Goal: Information Seeking & Learning: Check status

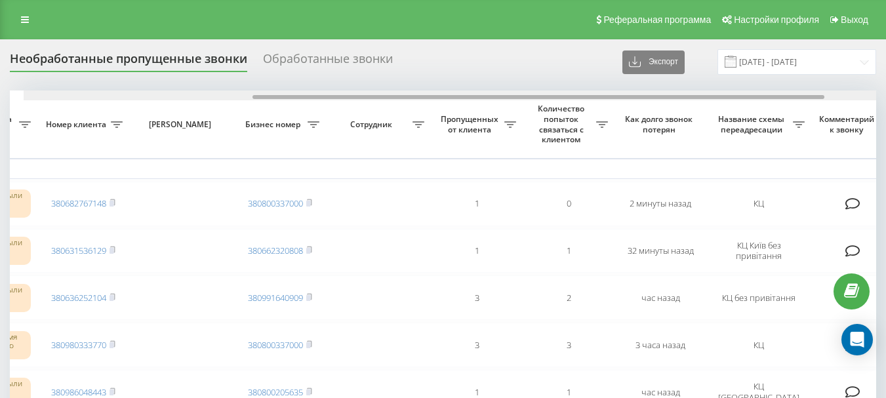
scroll to position [0, 347]
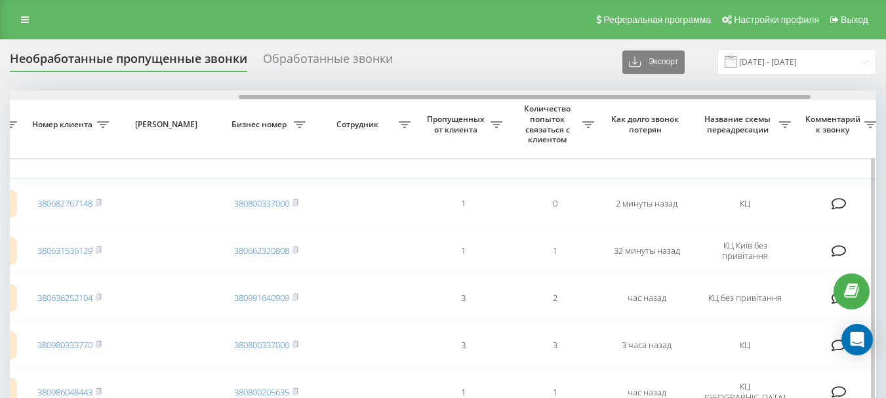
drag, startPoint x: 303, startPoint y: 96, endPoint x: 532, endPoint y: 102, distance: 229.5
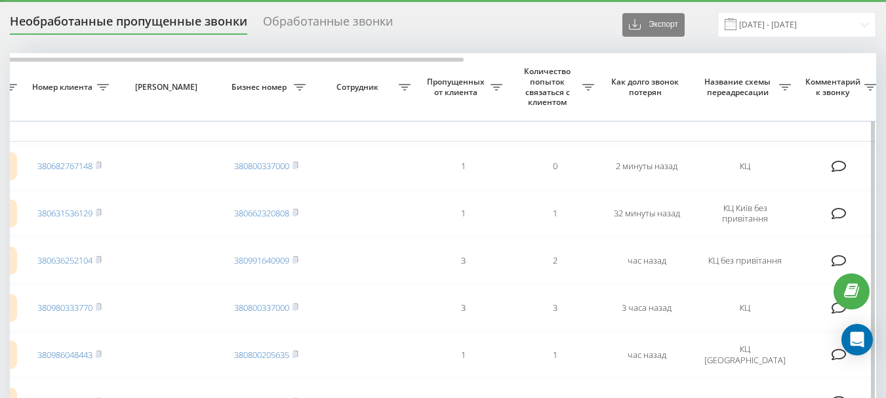
scroll to position [0, 0]
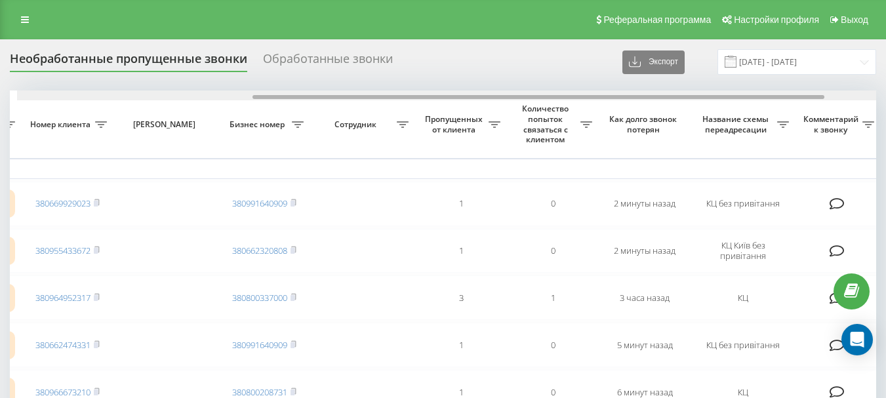
scroll to position [0, 356]
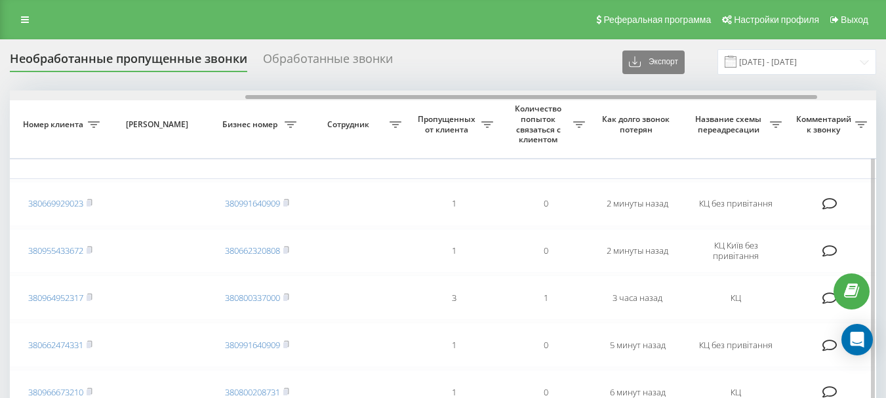
drag, startPoint x: 390, startPoint y: 98, endPoint x: 625, endPoint y: 94, distance: 235.4
click at [625, 94] on div at bounding box center [443, 95] width 866 height 10
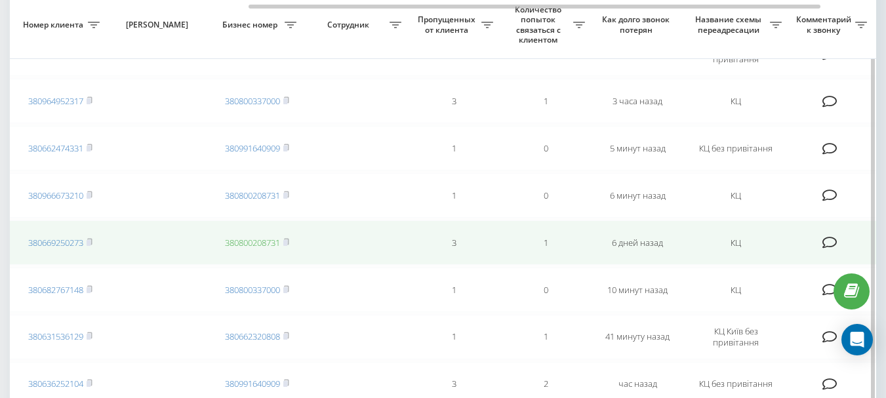
scroll to position [131, 0]
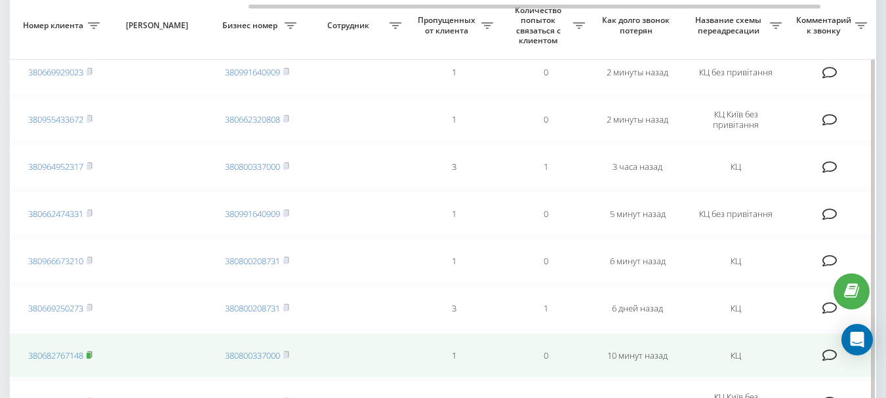
click at [90, 353] on rect at bounding box center [89, 356] width 4 height 6
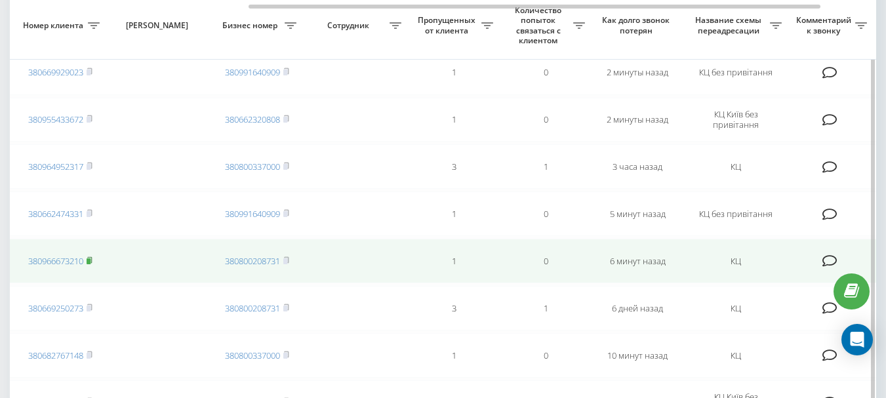
click at [90, 261] on rect at bounding box center [89, 261] width 4 height 6
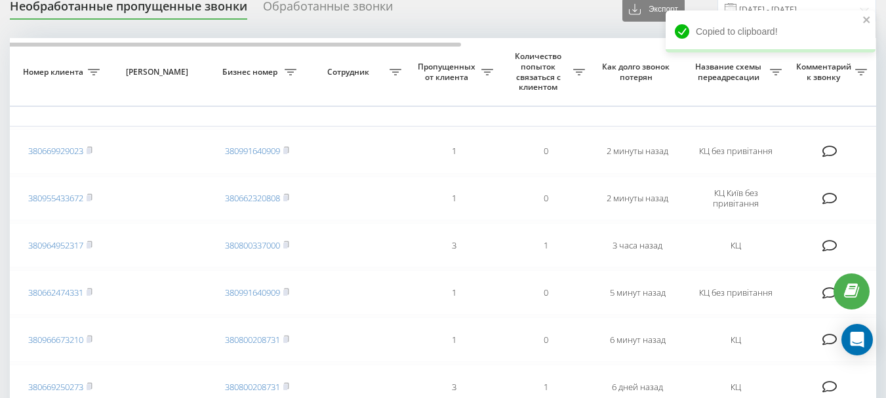
scroll to position [26, 0]
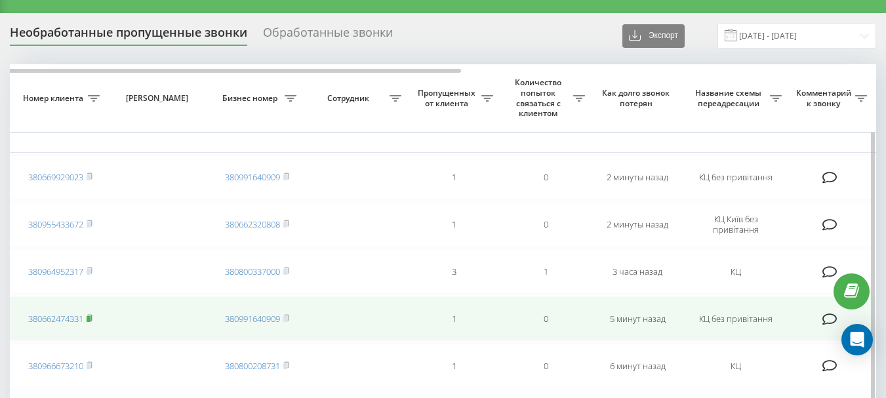
click at [90, 317] on rect at bounding box center [89, 319] width 4 height 6
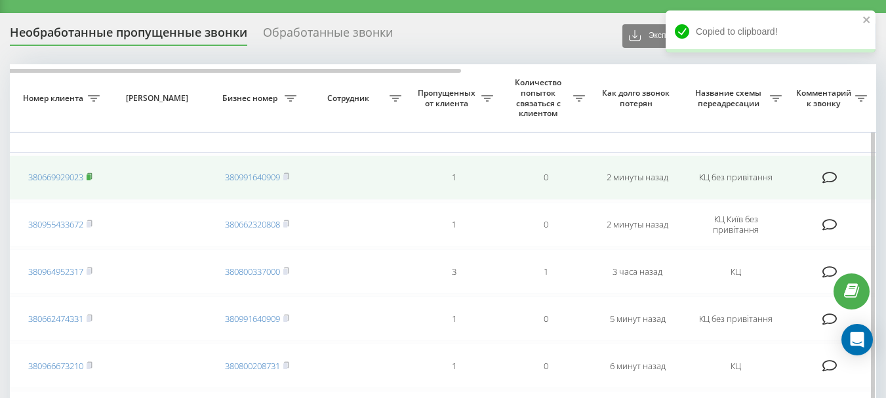
click at [90, 175] on rect at bounding box center [89, 177] width 4 height 6
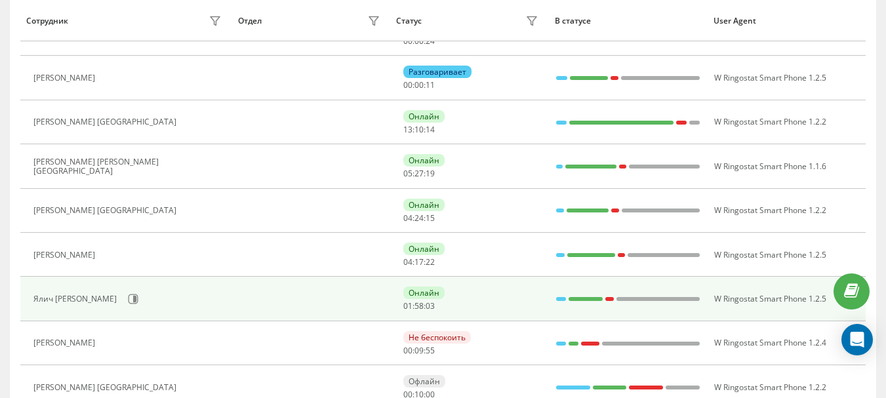
scroll to position [262, 0]
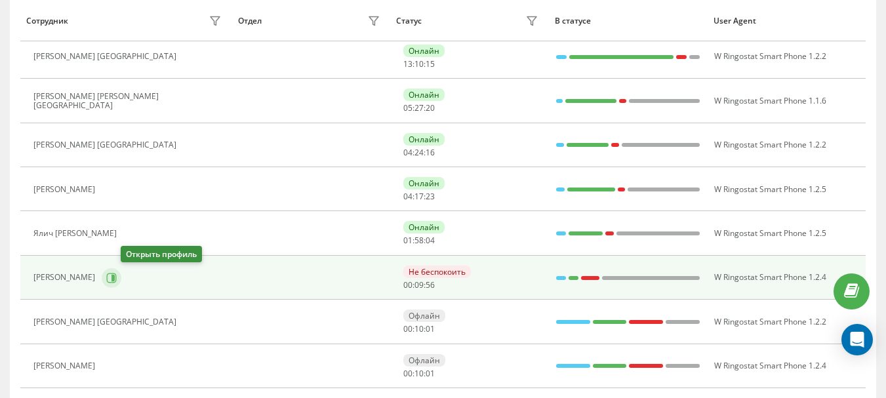
click at [117, 277] on icon at bounding box center [111, 278] width 10 height 10
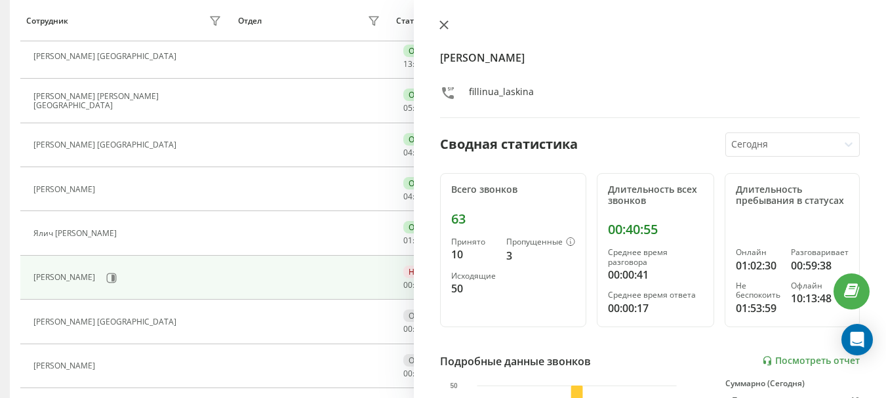
click at [443, 24] on icon at bounding box center [444, 25] width 8 height 8
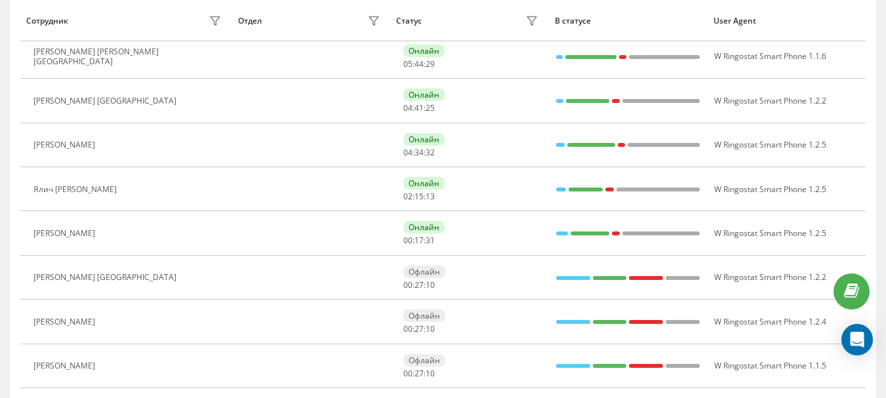
scroll to position [218, 0]
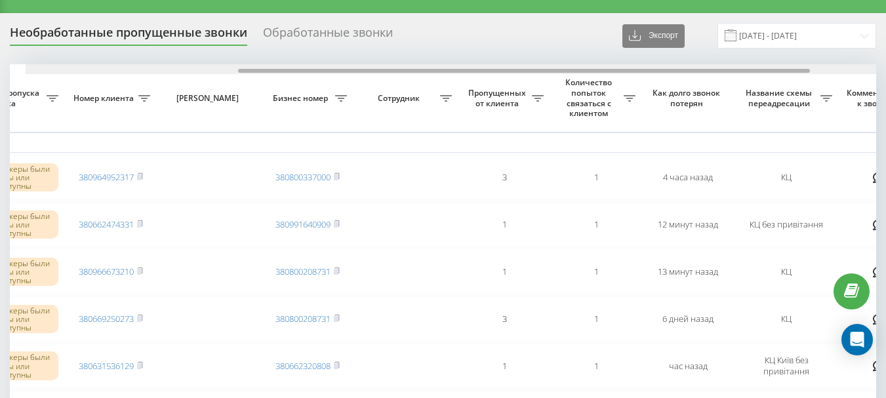
scroll to position [0, 322]
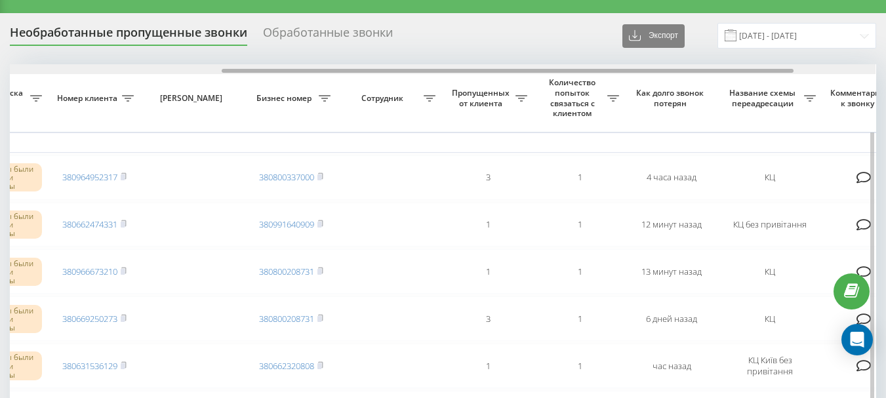
drag, startPoint x: 397, startPoint y: 72, endPoint x: 610, endPoint y: 82, distance: 213.3
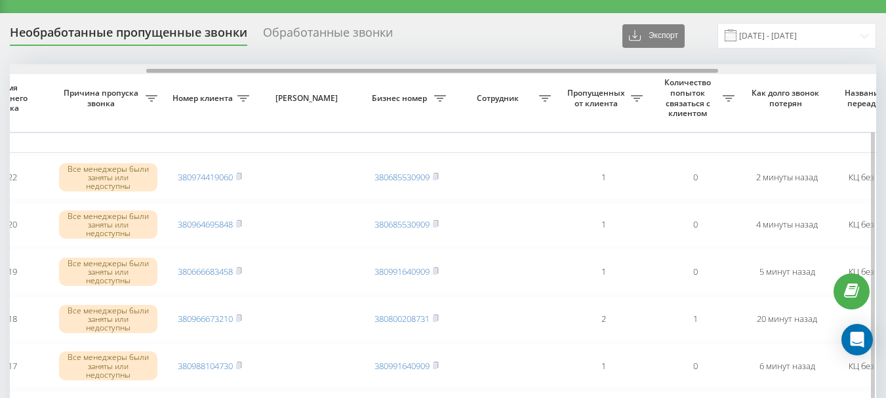
scroll to position [0, 298]
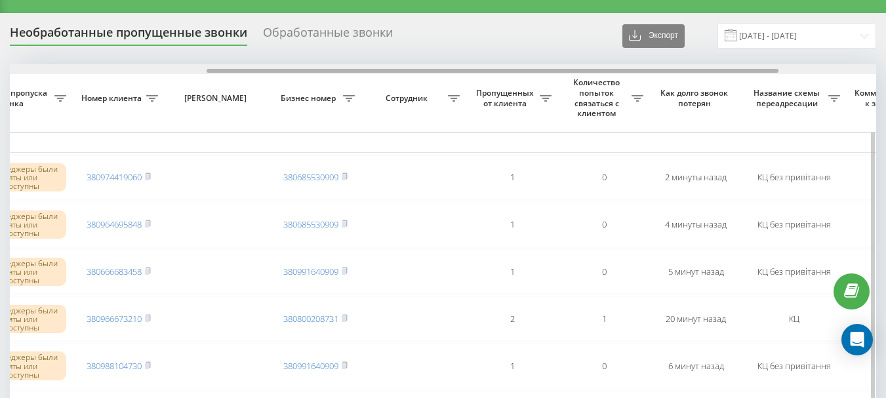
drag, startPoint x: 479, startPoint y: 69, endPoint x: 675, endPoint y: 76, distance: 196.8
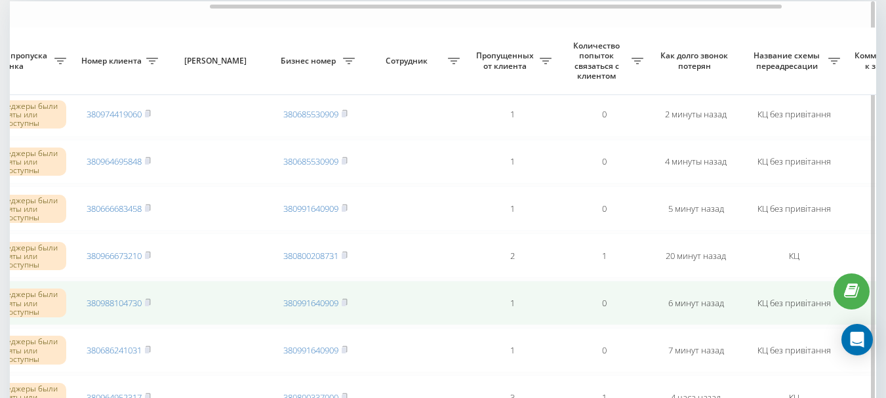
scroll to position [157, 0]
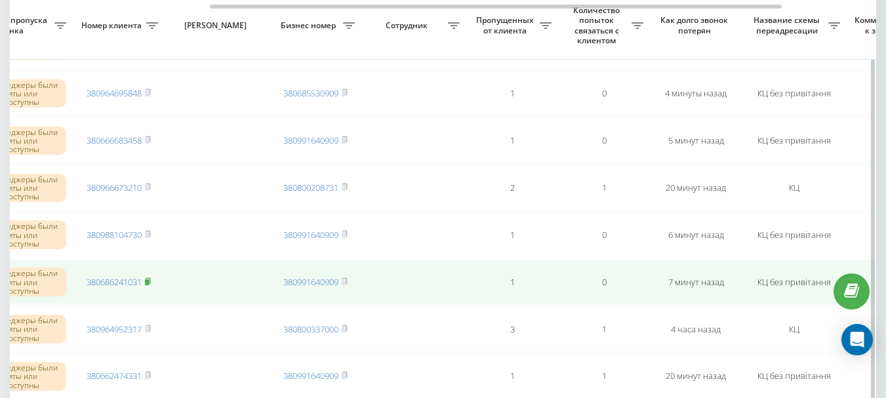
click at [147, 283] on rect at bounding box center [147, 282] width 4 height 6
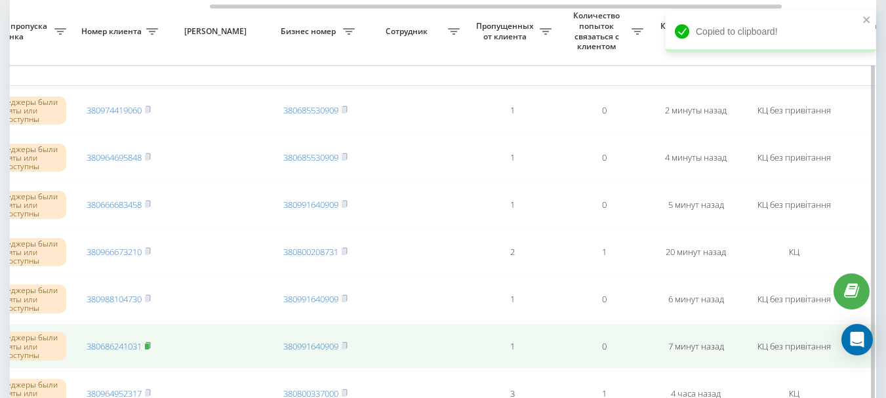
scroll to position [92, 0]
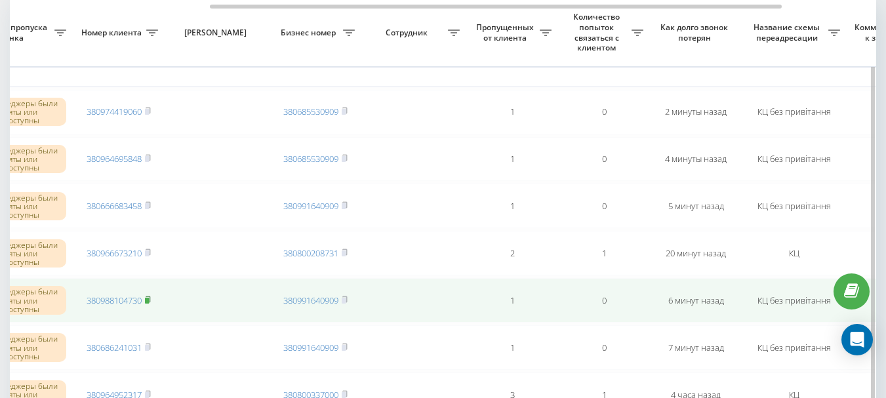
click at [149, 300] on rect at bounding box center [147, 301] width 4 height 6
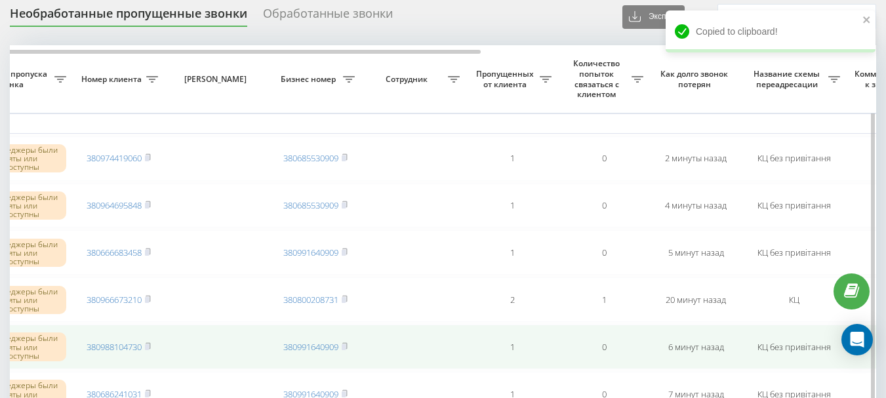
scroll to position [26, 0]
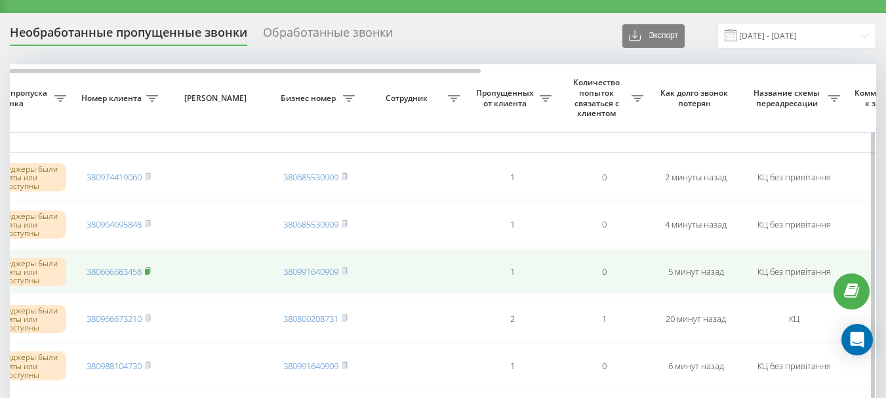
click at [149, 270] on rect at bounding box center [147, 272] width 4 height 6
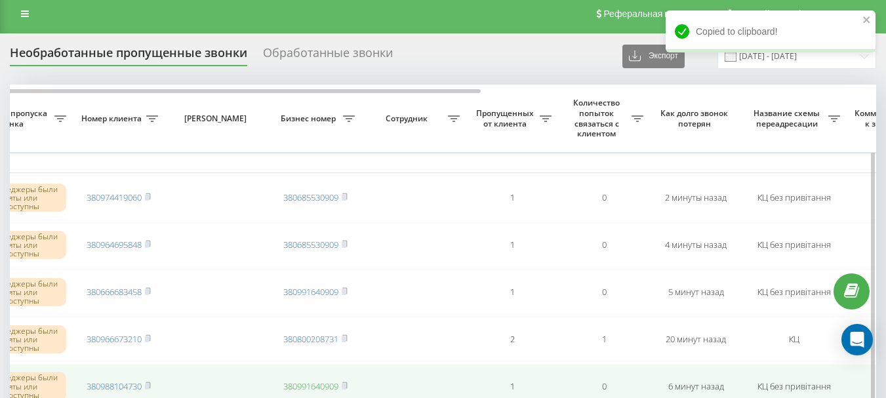
scroll to position [0, 0]
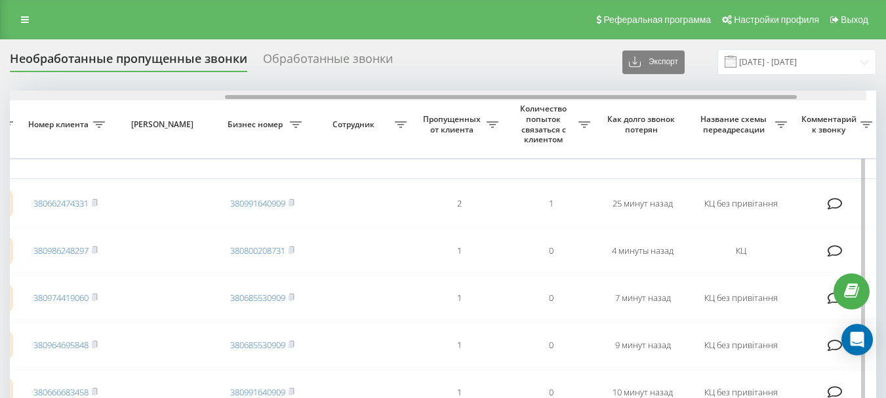
scroll to position [0, 352]
drag, startPoint x: 254, startPoint y: 96, endPoint x: 486, endPoint y: 96, distance: 232.8
click at [486, 96] on div at bounding box center [529, 97] width 572 height 4
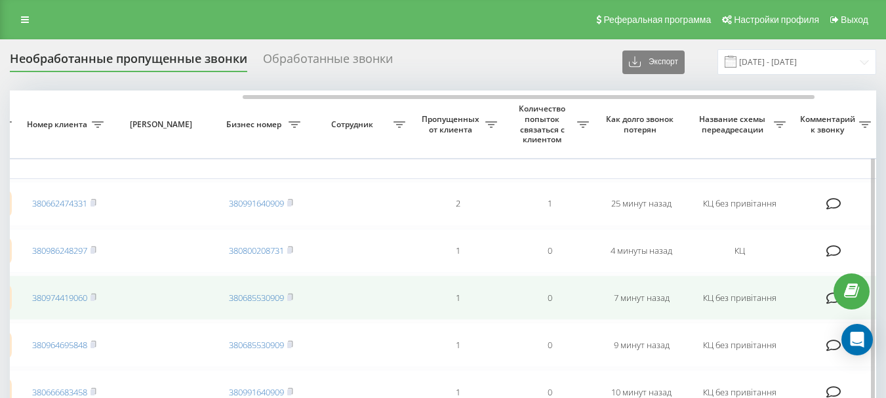
drag, startPoint x: 93, startPoint y: 345, endPoint x: 173, endPoint y: 302, distance: 90.9
click at [94, 344] on rect at bounding box center [92, 345] width 4 height 6
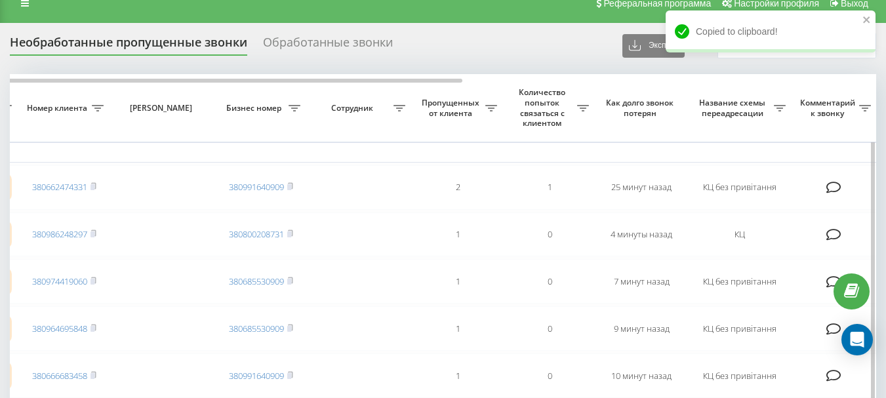
scroll to position [0, 0]
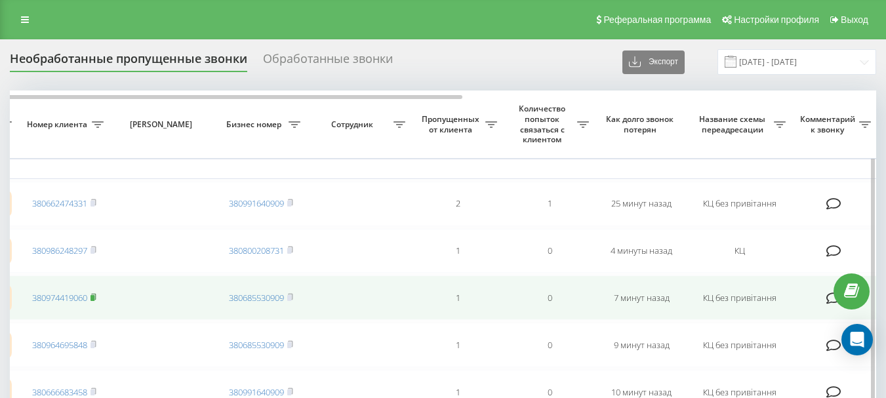
click at [94, 297] on rect at bounding box center [92, 298] width 4 height 6
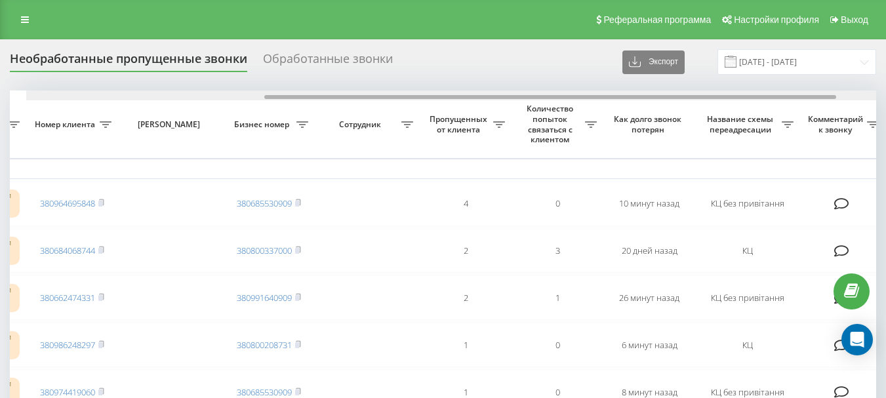
scroll to position [0, 361]
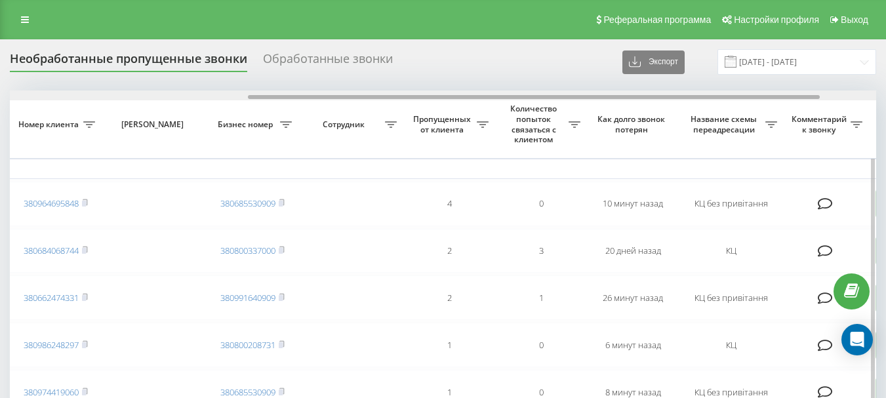
drag, startPoint x: 284, startPoint y: 96, endPoint x: 523, endPoint y: 107, distance: 238.9
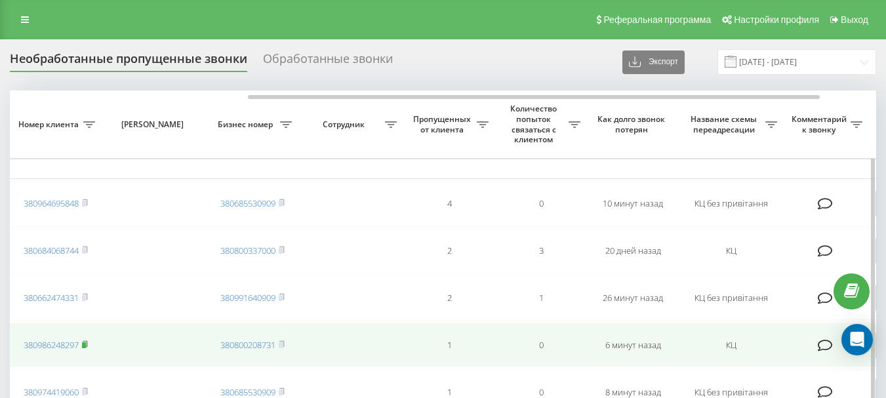
click at [85, 345] on rect at bounding box center [84, 345] width 4 height 6
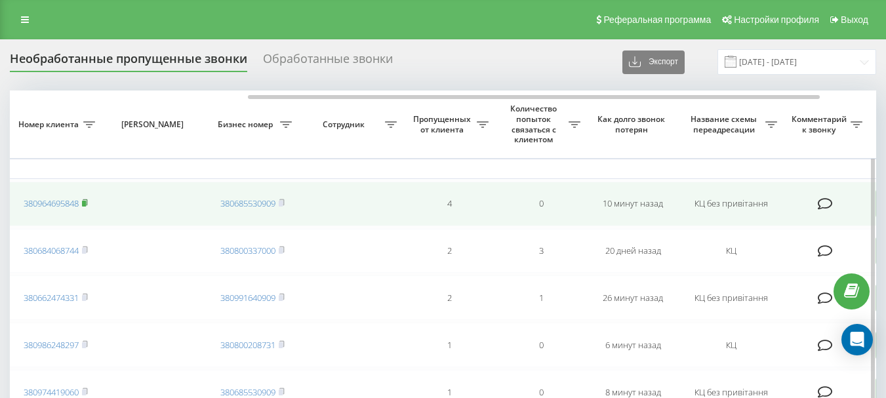
click at [86, 201] on rect at bounding box center [84, 204] width 4 height 6
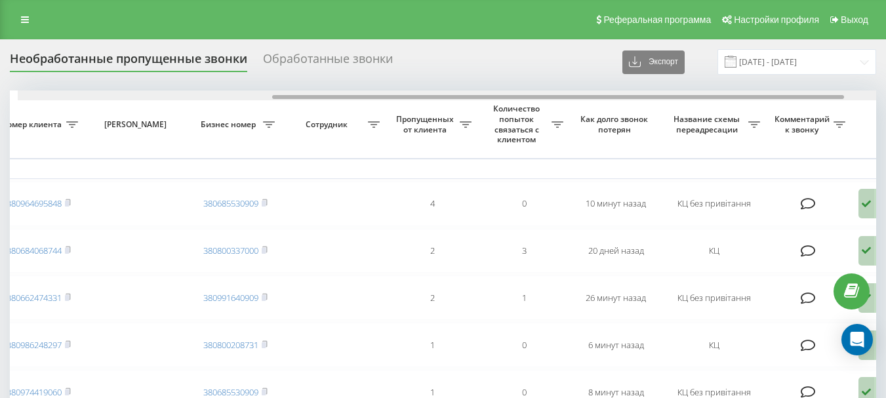
scroll to position [0, 399]
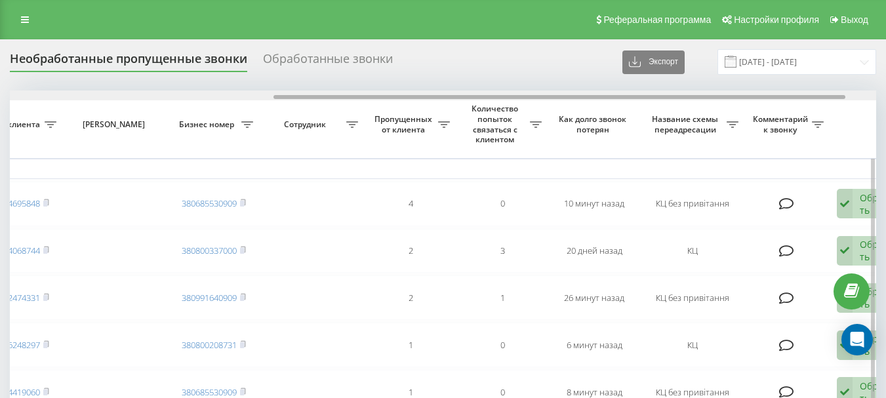
drag, startPoint x: 277, startPoint y: 98, endPoint x: 302, endPoint y: 103, distance: 26.1
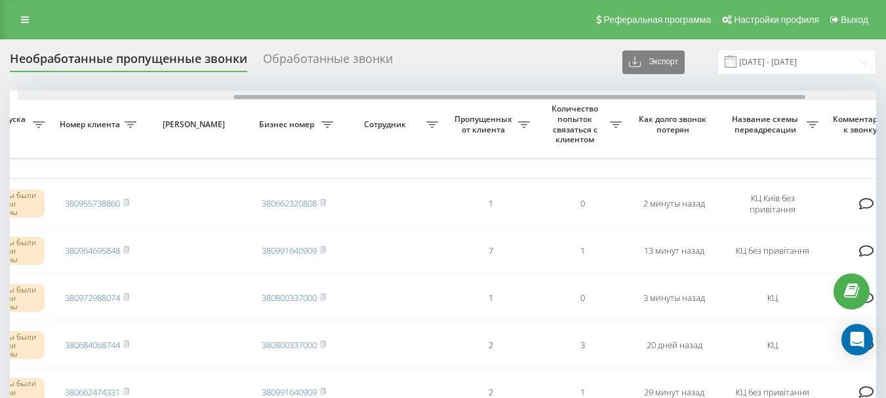
scroll to position [0, 333]
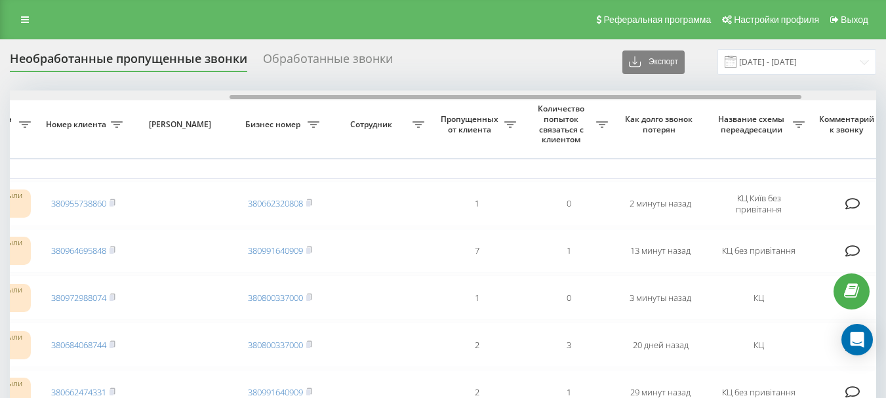
drag, startPoint x: 287, startPoint y: 98, endPoint x: 507, endPoint y: 88, distance: 220.5
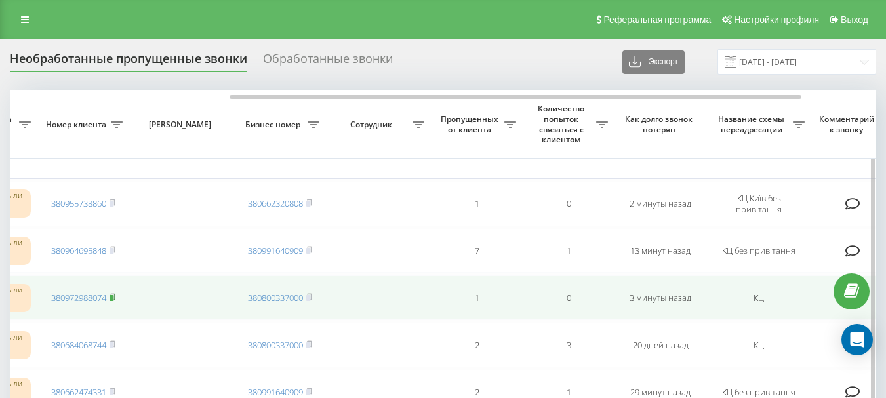
click at [113, 296] on rect at bounding box center [111, 298] width 4 height 6
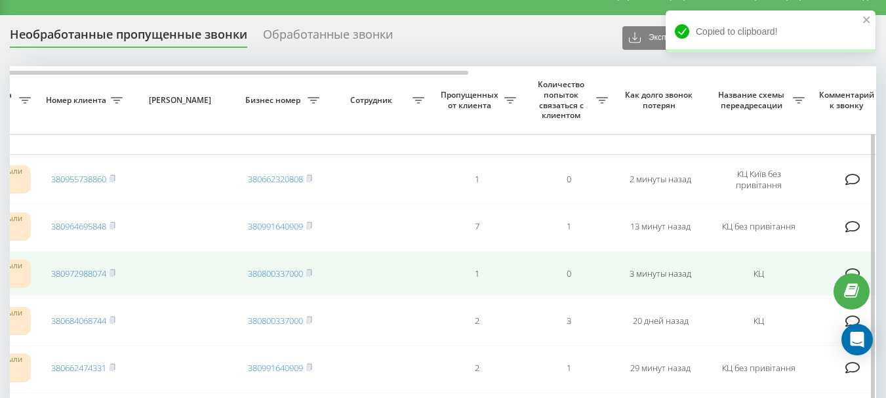
scroll to position [0, 0]
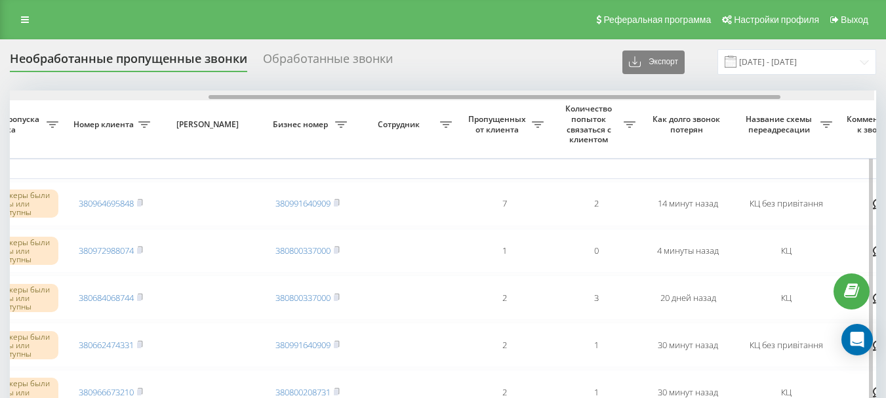
scroll to position [0, 337]
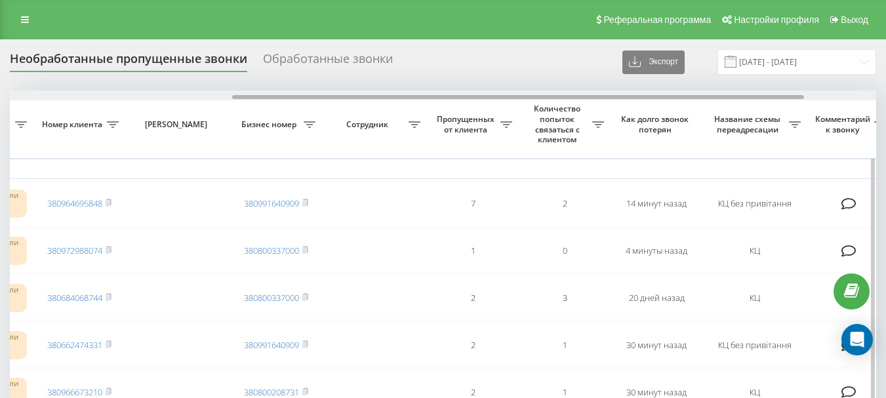
drag, startPoint x: 273, startPoint y: 96, endPoint x: 496, endPoint y: 106, distance: 223.1
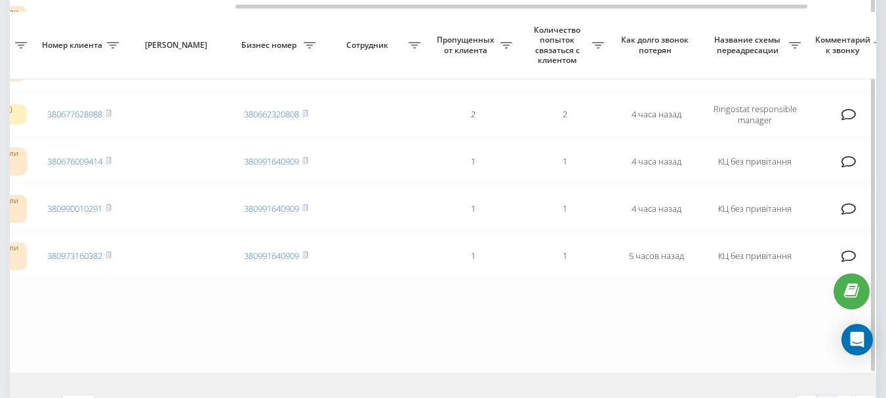
scroll to position [1101, 0]
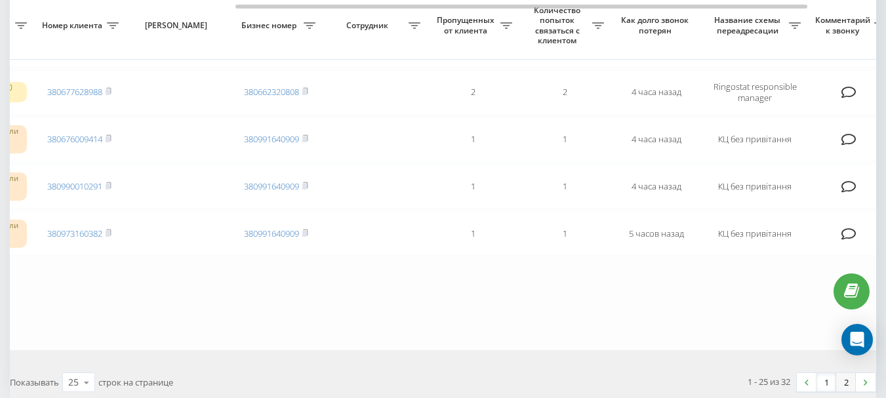
click at [847, 377] on link "2" at bounding box center [846, 382] width 20 height 18
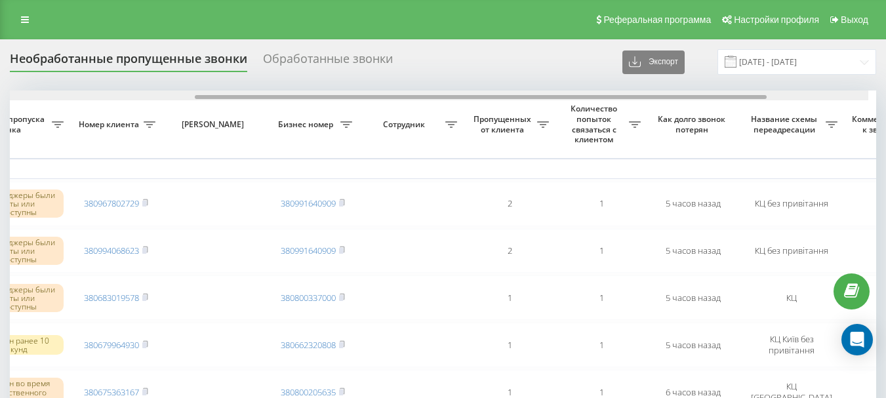
scroll to position [0, 327]
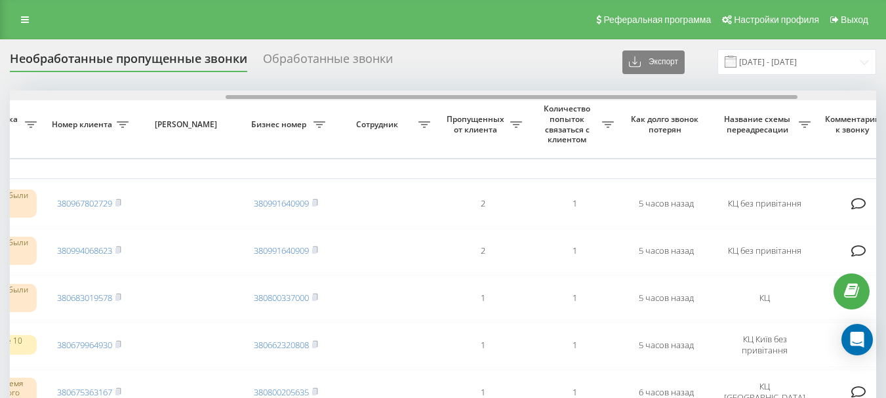
drag, startPoint x: 311, startPoint y: 99, endPoint x: 528, endPoint y: 88, distance: 216.6
click at [528, 88] on div "Необработанные пропущенные звонки Обработанные звонки Экспорт .csv .xlsx 23.09.…" at bounding box center [443, 351] width 866 height 605
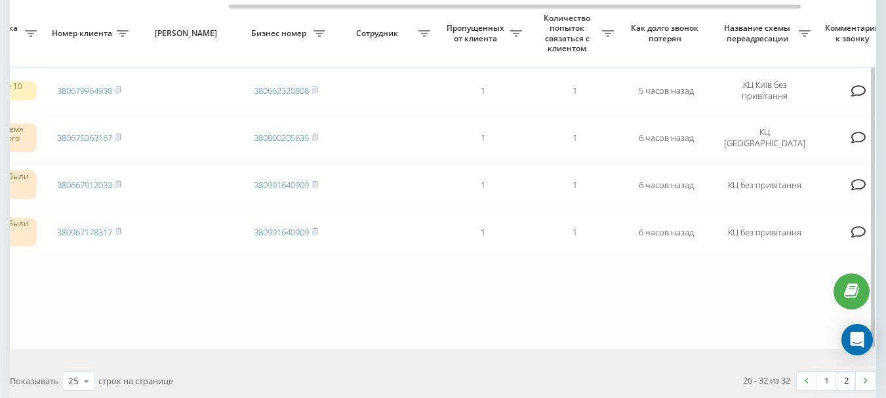
scroll to position [262, 0]
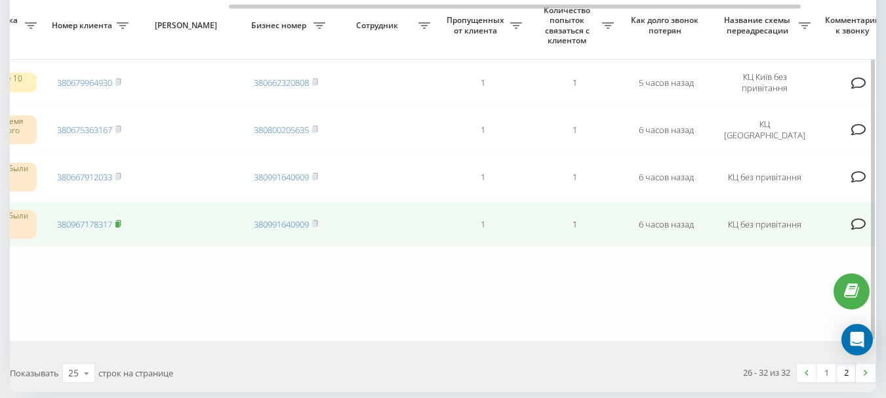
click at [121, 225] on icon at bounding box center [118, 223] width 5 height 6
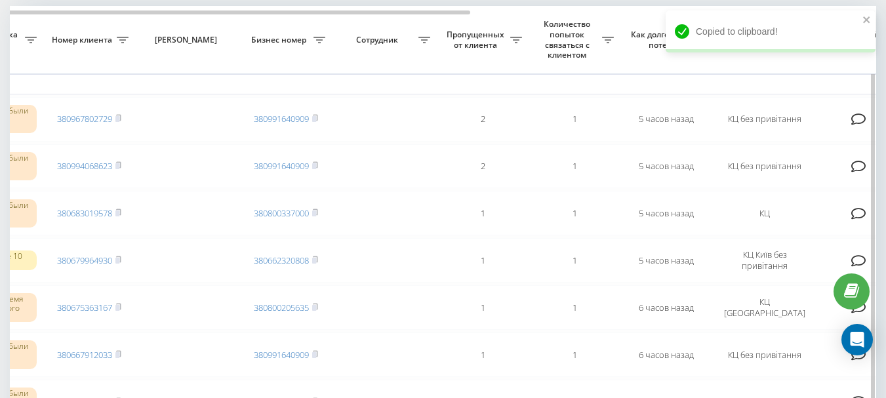
scroll to position [66, 0]
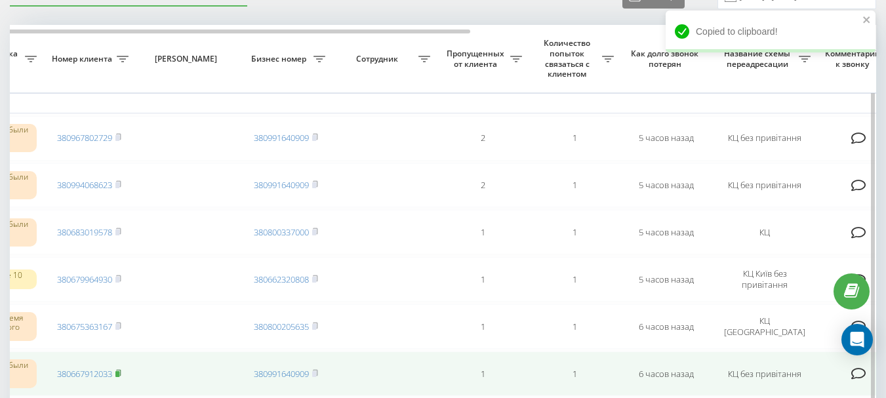
click at [119, 372] on rect at bounding box center [117, 374] width 4 height 6
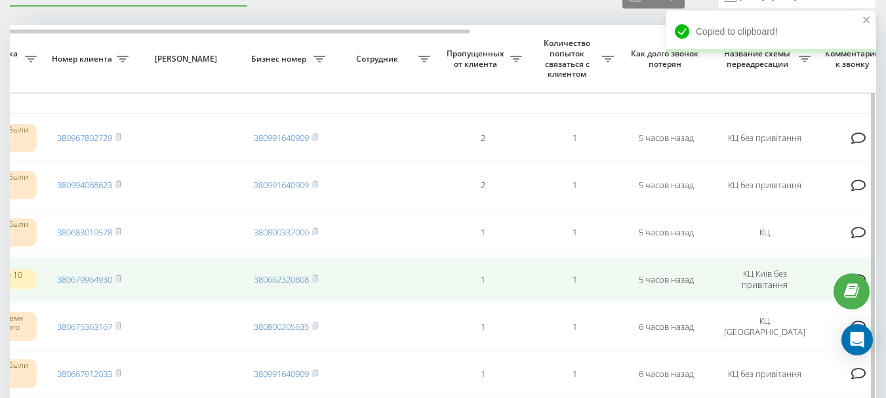
scroll to position [0, 0]
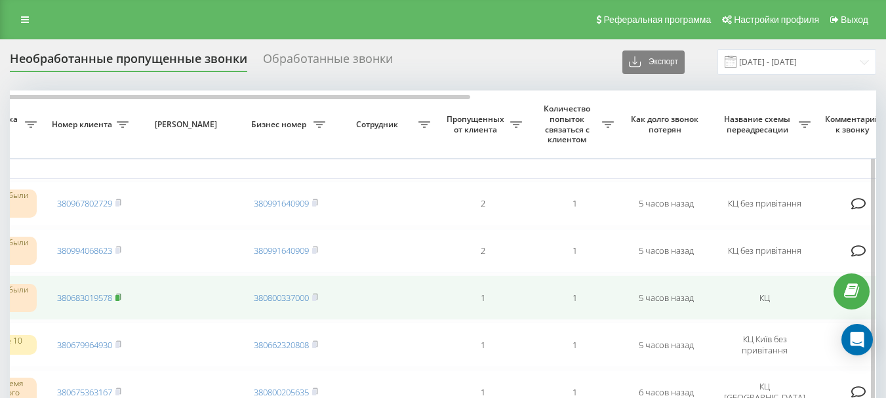
click at [119, 297] on rect at bounding box center [117, 298] width 4 height 6
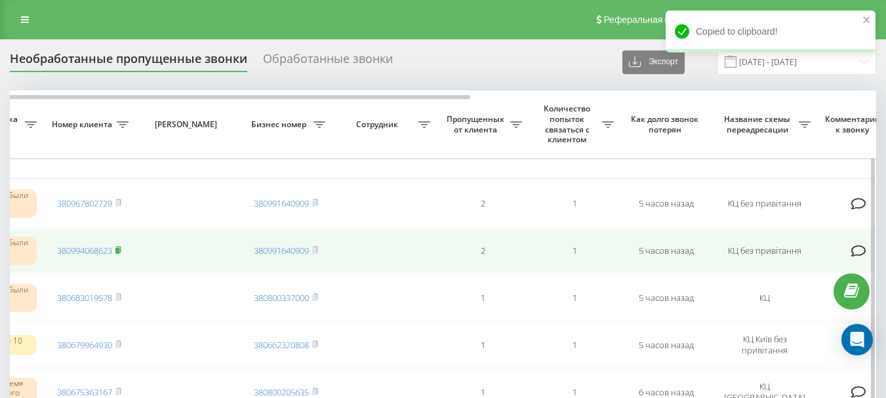
click at [117, 248] on rect at bounding box center [117, 251] width 4 height 6
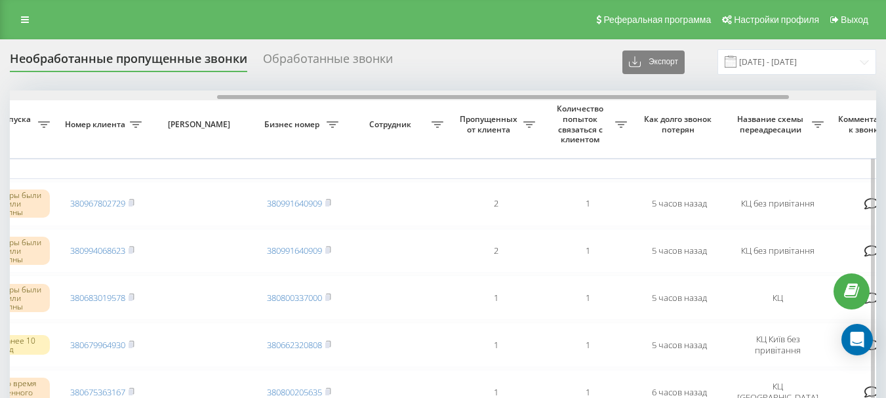
scroll to position [0, 343]
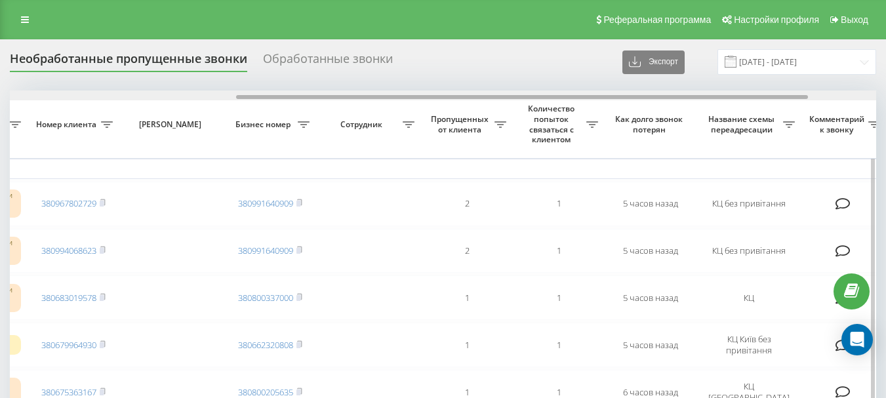
drag, startPoint x: 386, startPoint y: 95, endPoint x: 612, endPoint y: 98, distance: 226.9
click at [612, 98] on div at bounding box center [522, 97] width 572 height 4
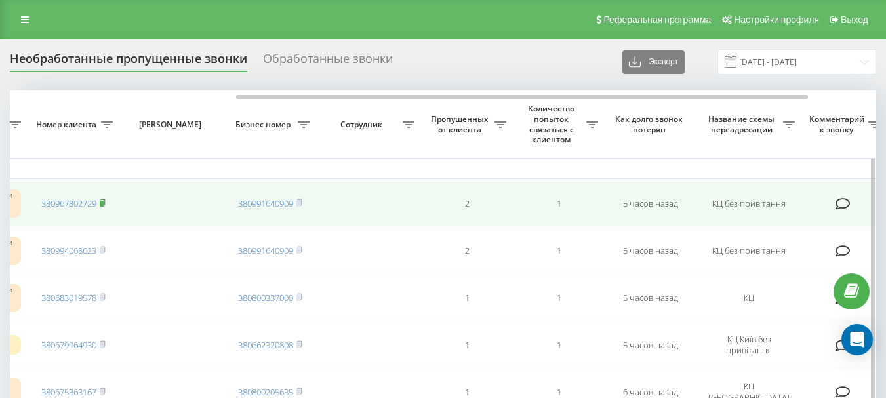
click at [102, 203] on rect at bounding box center [102, 204] width 4 height 6
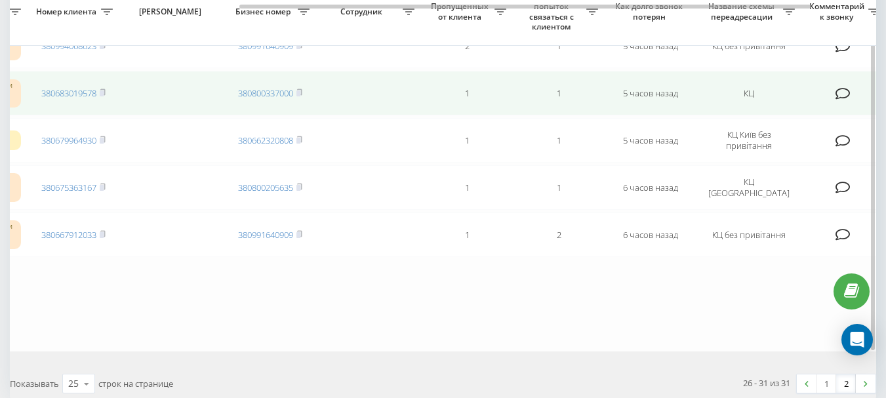
scroll to position [206, 0]
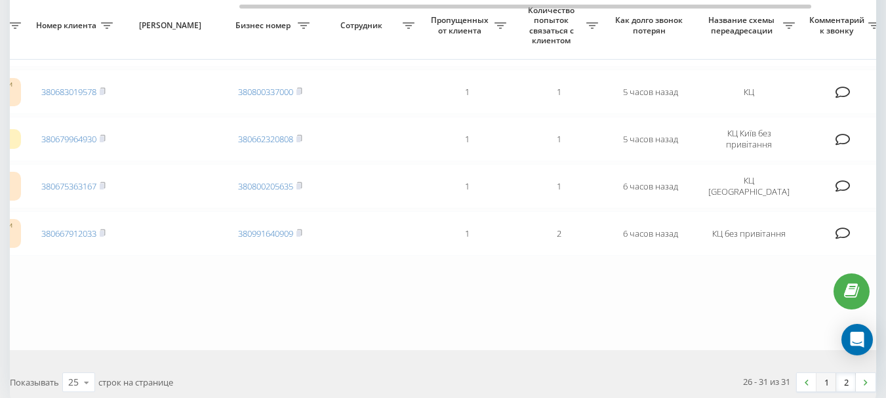
click at [825, 385] on link "1" at bounding box center [826, 382] width 20 height 18
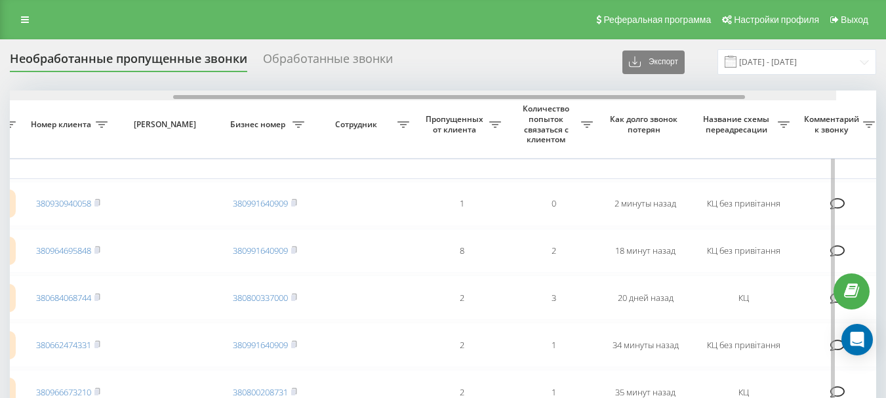
scroll to position [0, 349]
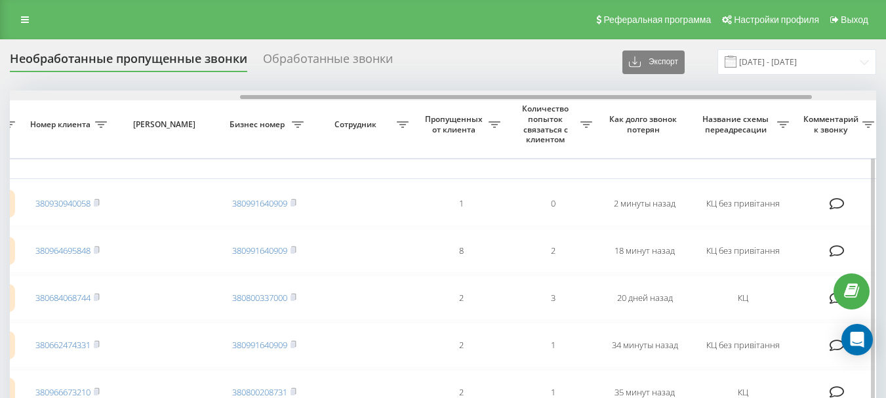
drag, startPoint x: 288, startPoint y: 98, endPoint x: 519, endPoint y: 96, distance: 230.8
click at [519, 96] on div at bounding box center [526, 97] width 572 height 4
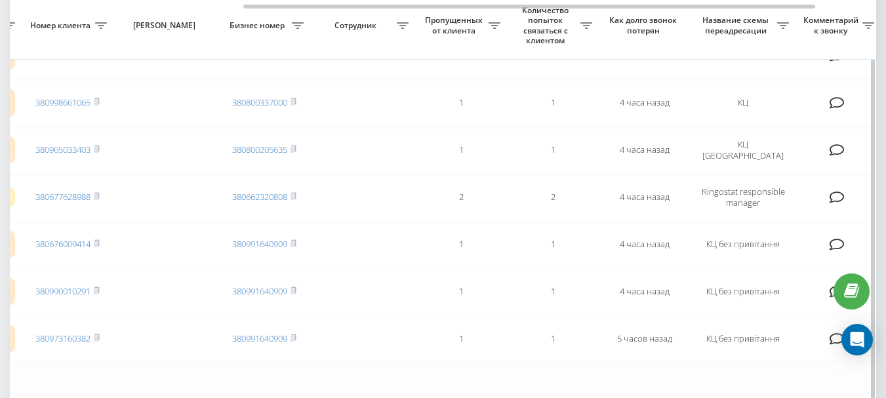
scroll to position [983, 0]
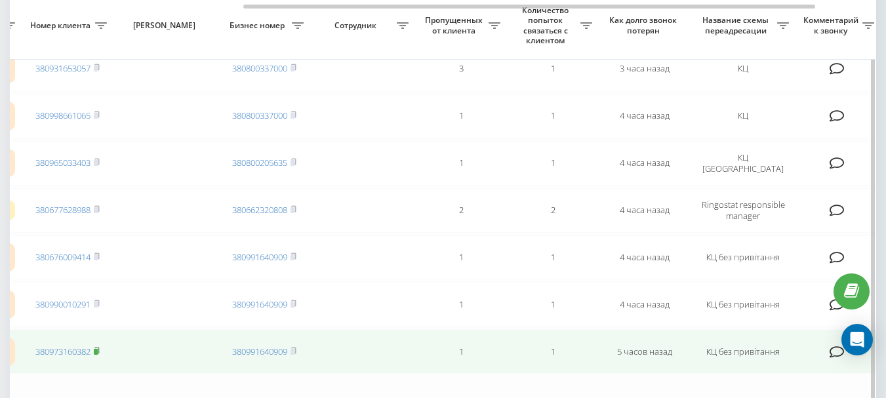
click at [95, 352] on icon at bounding box center [97, 351] width 6 height 8
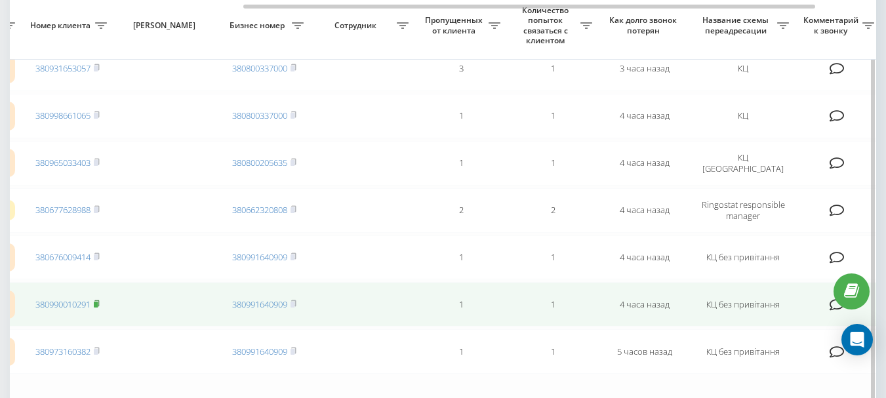
click at [98, 302] on rect at bounding box center [96, 305] width 4 height 6
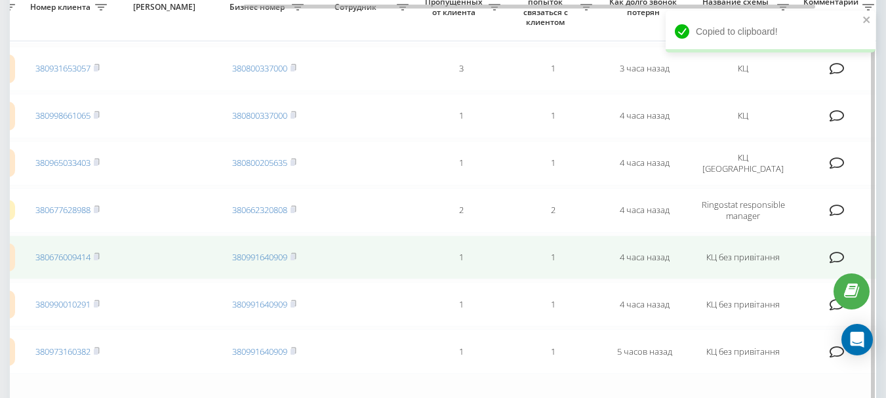
scroll to position [918, 0]
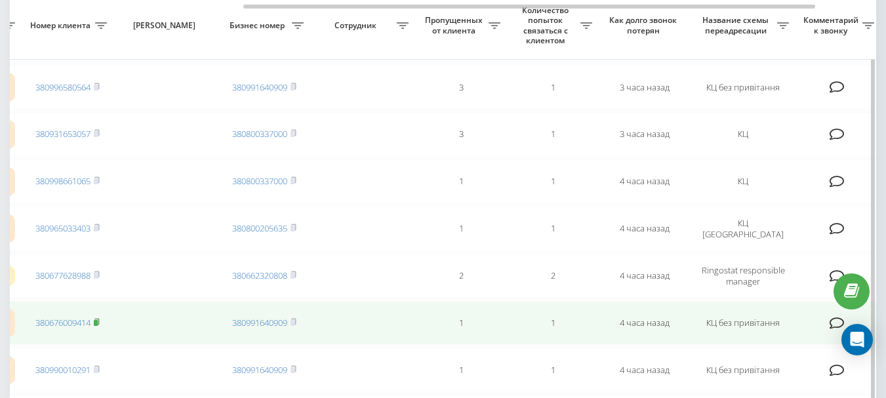
click at [98, 322] on rect at bounding box center [96, 323] width 4 height 6
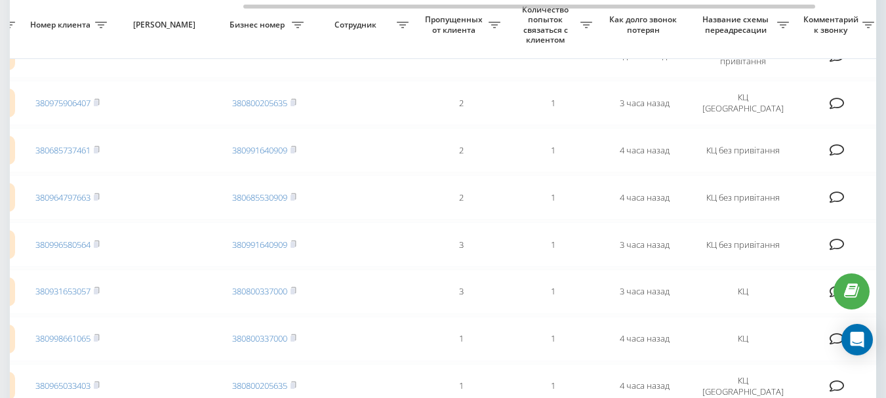
scroll to position [734, 0]
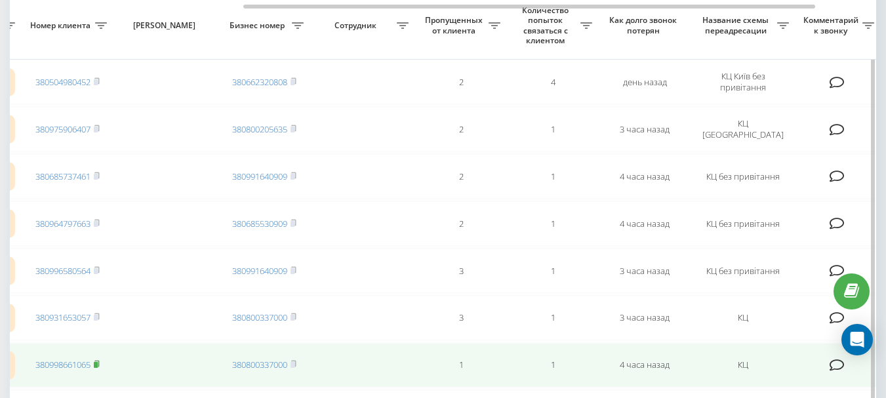
click at [98, 362] on icon at bounding box center [97, 364] width 6 height 8
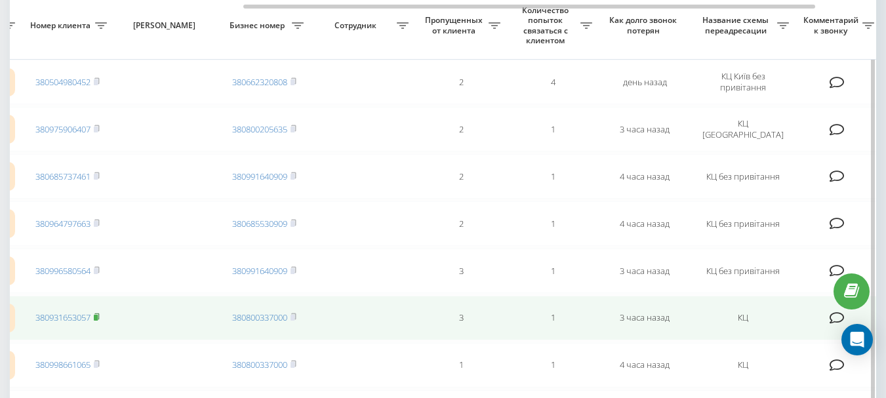
click at [97, 316] on rect at bounding box center [96, 318] width 4 height 6
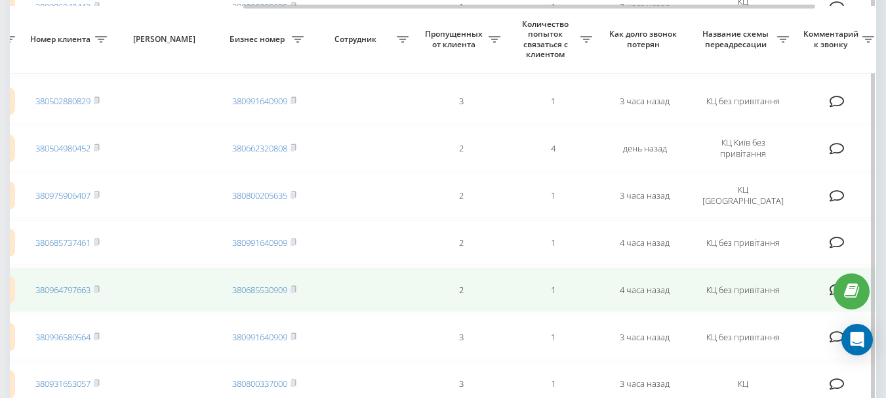
scroll to position [682, 0]
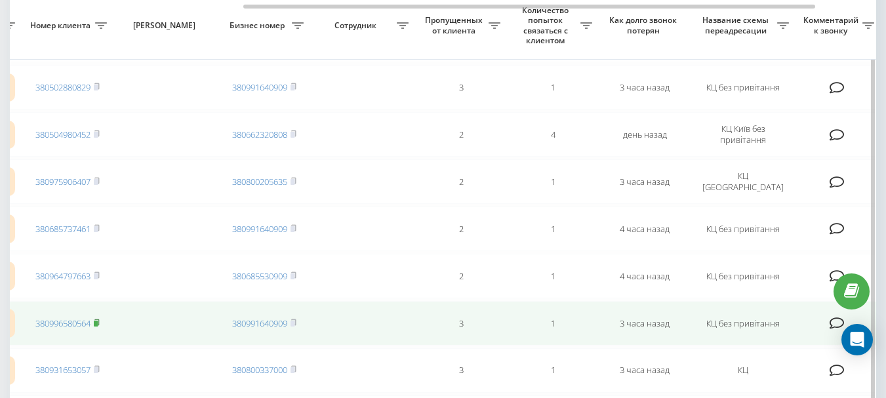
click at [96, 323] on rect at bounding box center [96, 323] width 4 height 6
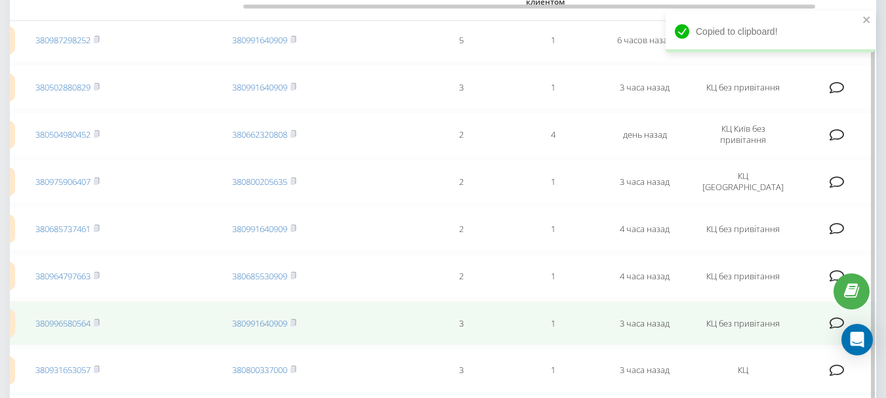
scroll to position [616, 0]
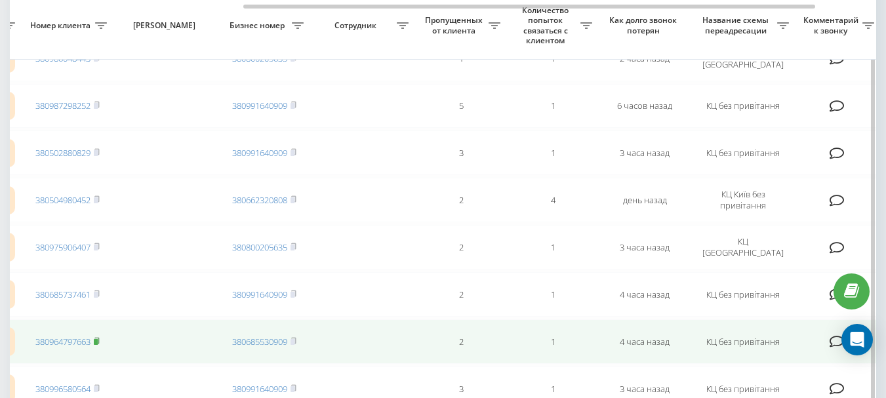
click at [98, 341] on rect at bounding box center [96, 342] width 4 height 6
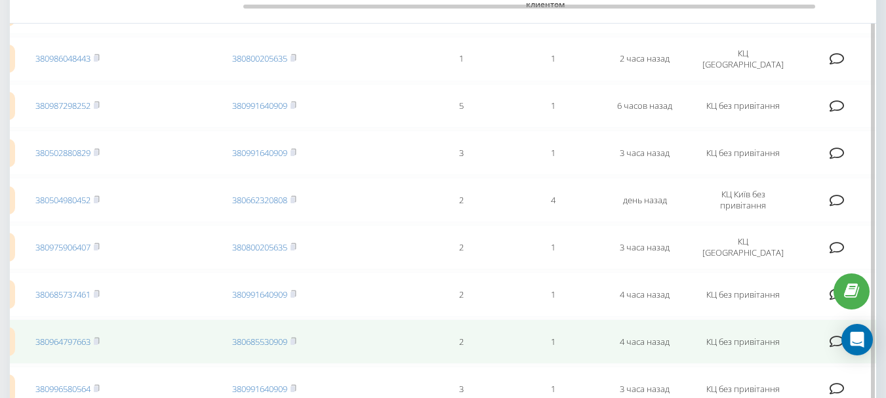
scroll to position [551, 0]
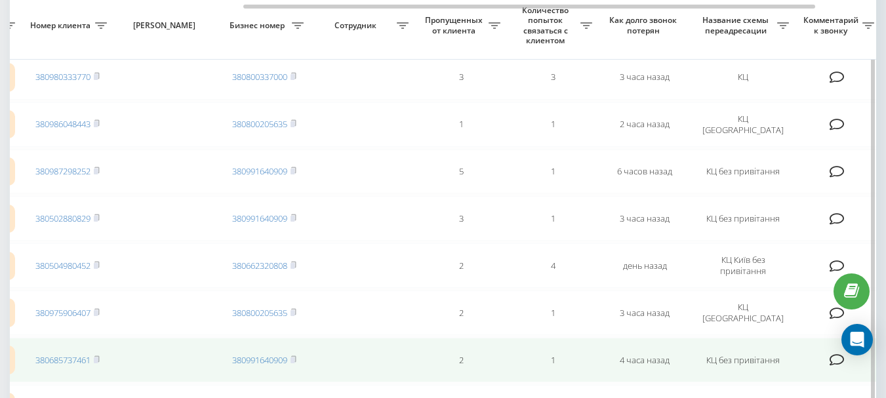
click at [97, 359] on rect at bounding box center [96, 360] width 4 height 6
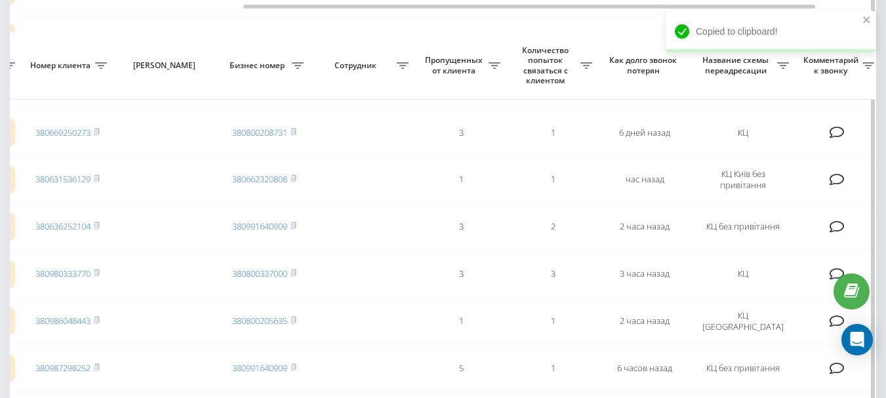
scroll to position [420, 0]
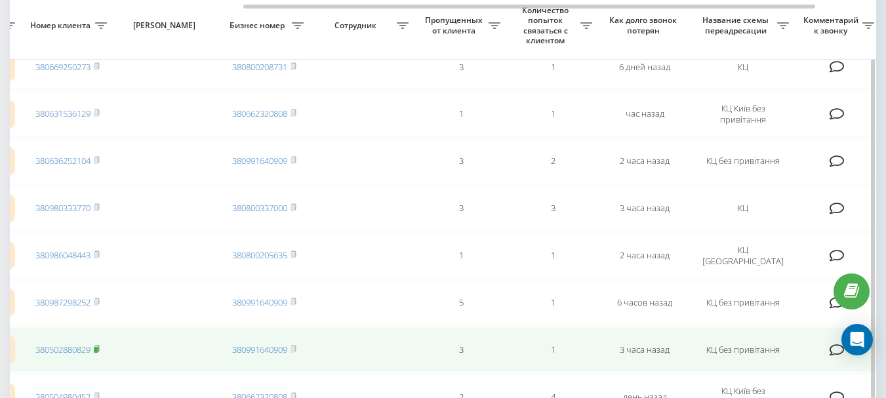
click at [99, 346] on icon at bounding box center [96, 349] width 5 height 6
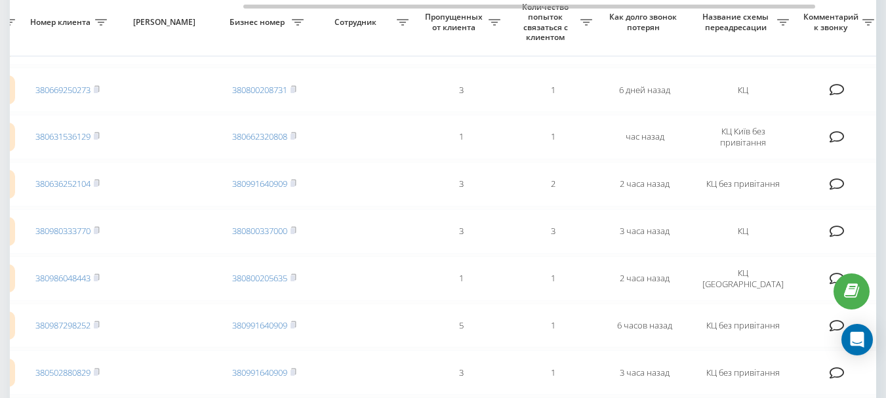
scroll to position [393, 0]
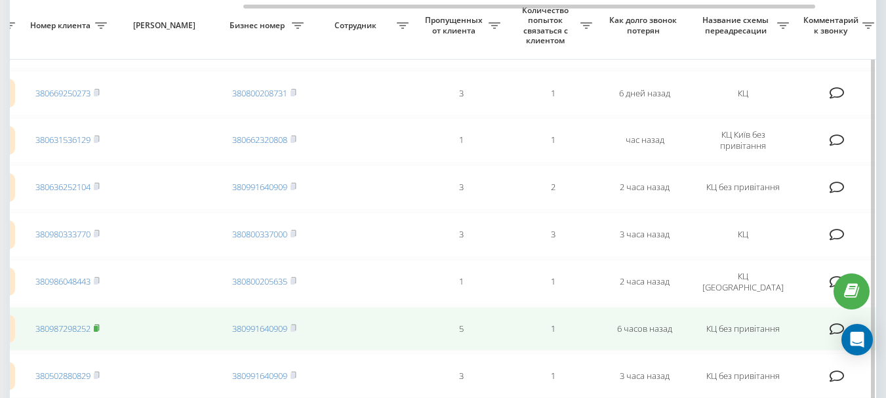
click at [97, 328] on rect at bounding box center [96, 329] width 4 height 6
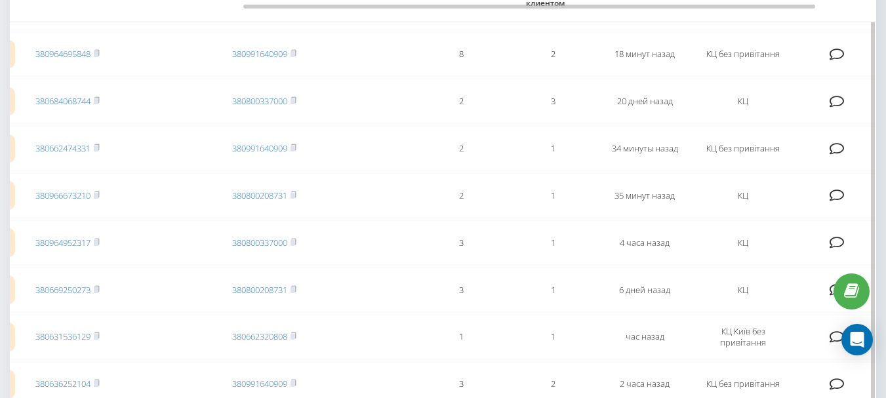
scroll to position [131, 0]
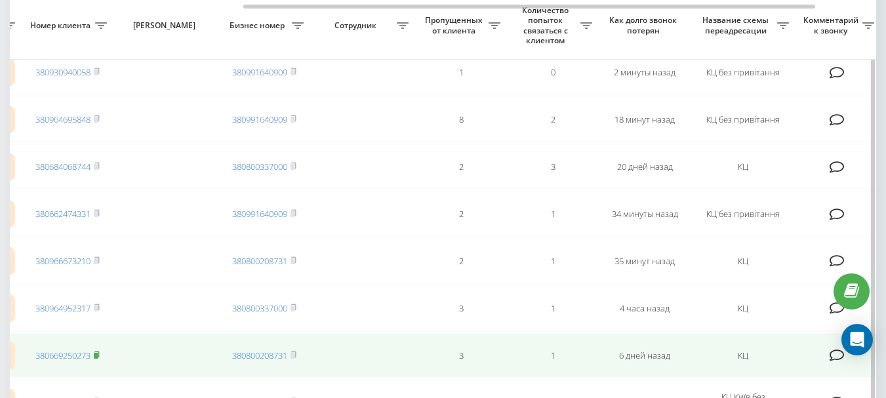
click at [98, 355] on rect at bounding box center [96, 356] width 4 height 6
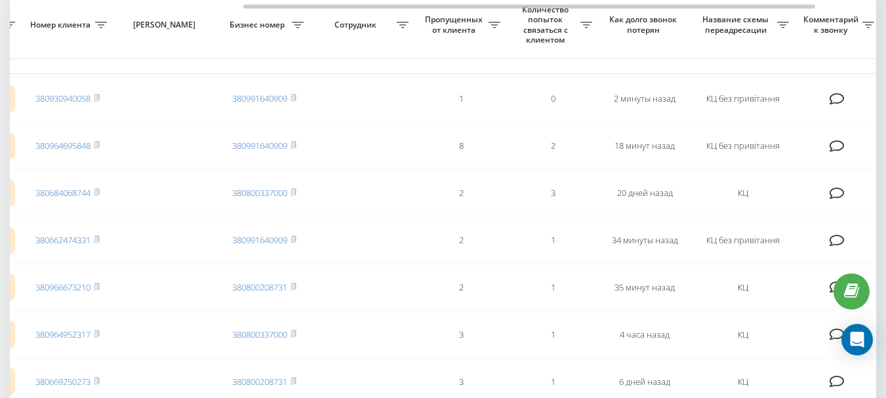
scroll to position [79, 0]
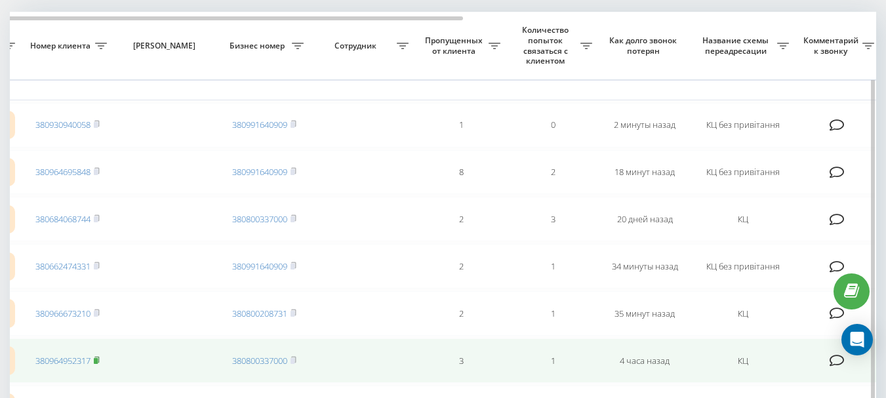
click at [97, 360] on rect at bounding box center [96, 361] width 4 height 6
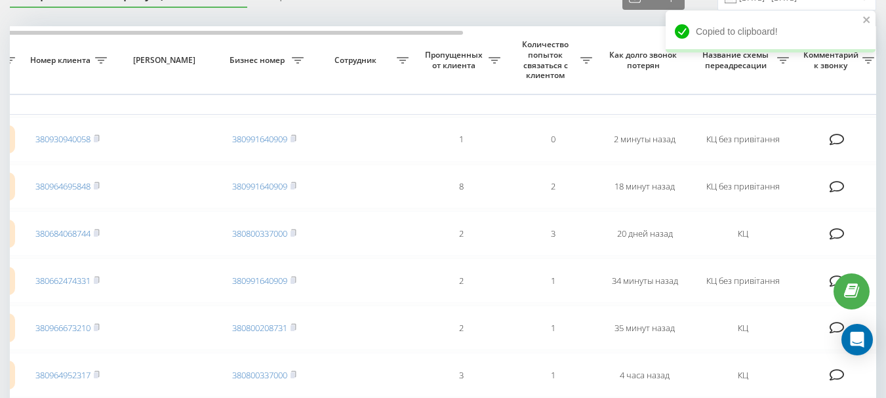
scroll to position [52, 0]
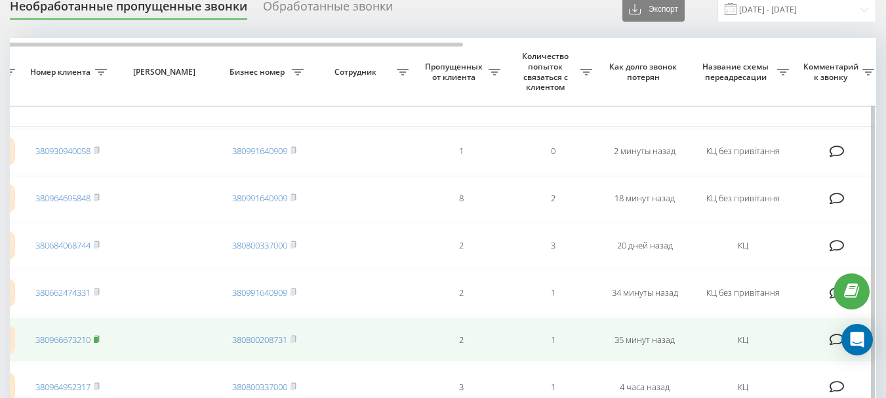
click at [96, 337] on rect at bounding box center [96, 340] width 4 height 6
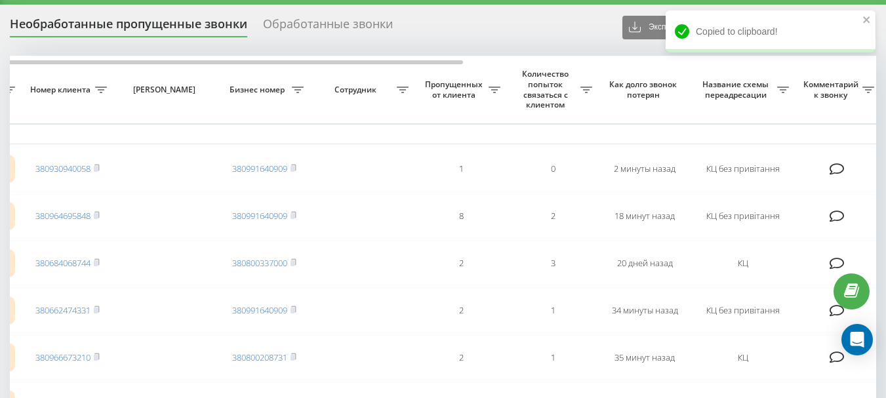
scroll to position [26, 0]
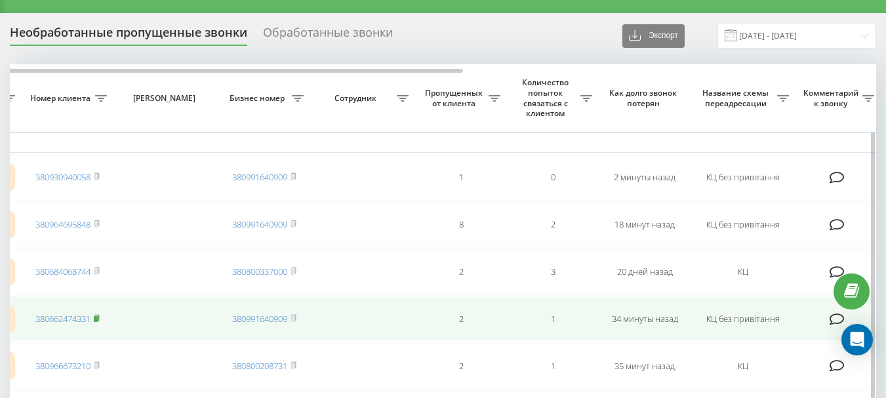
click at [96, 318] on rect at bounding box center [96, 319] width 4 height 6
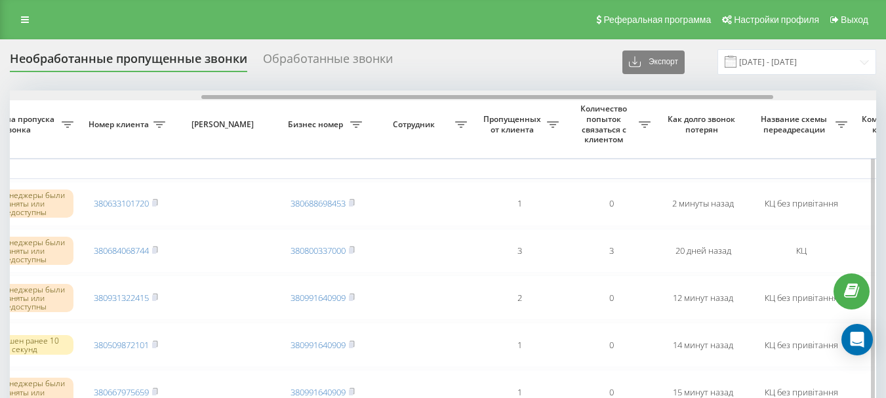
scroll to position [0, 323]
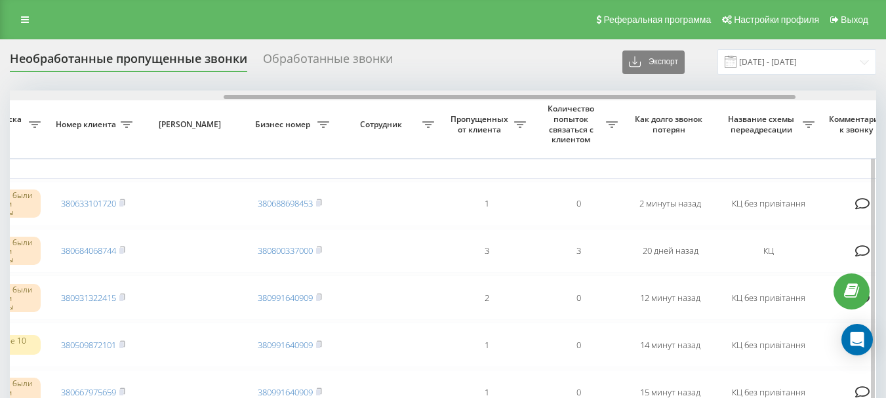
drag, startPoint x: 283, startPoint y: 96, endPoint x: 495, endPoint y: 99, distance: 212.4
click at [495, 99] on div at bounding box center [510, 97] width 572 height 4
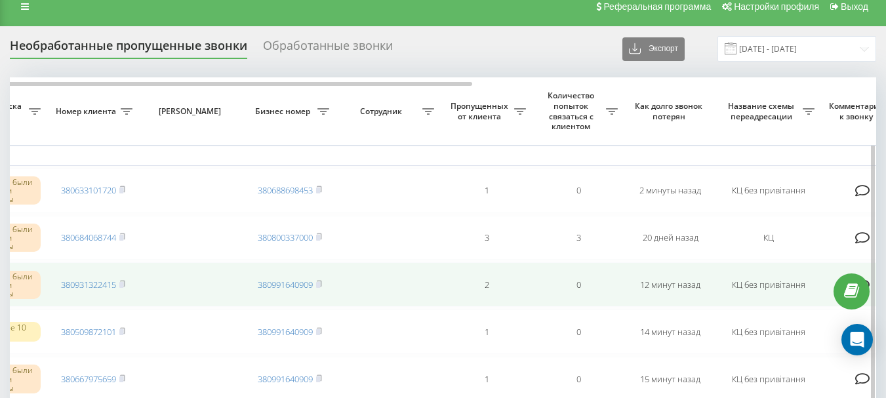
scroll to position [79, 0]
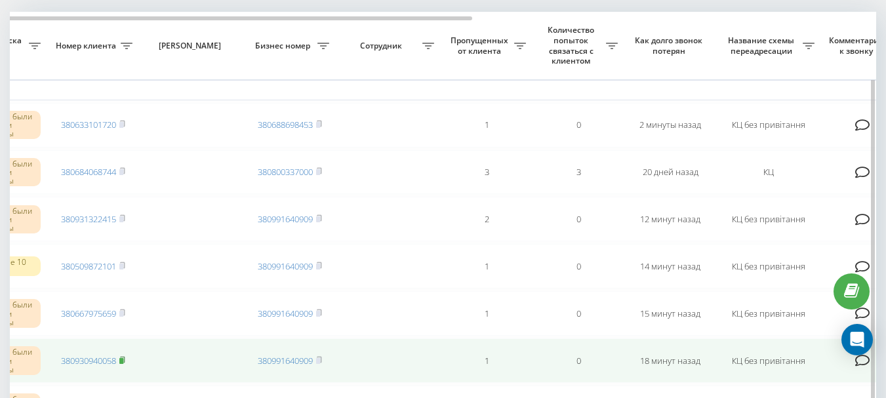
click at [123, 360] on rect at bounding box center [121, 361] width 4 height 6
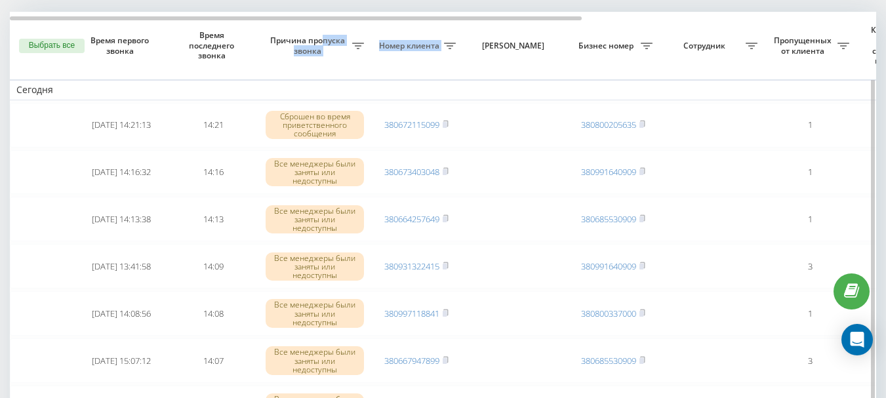
click at [451, 33] on tr "Выбрать все Время первого звонка Время последнего звонка Причина пропуска звонк…" at bounding box center [665, 46] width 1311 height 68
click at [479, 76] on th "[PERSON_NAME]" at bounding box center [514, 46] width 105 height 68
drag, startPoint x: 446, startPoint y: 68, endPoint x: 410, endPoint y: 80, distance: 37.9
click at [445, 68] on th "Номер клиента" at bounding box center [416, 46] width 92 height 68
click at [367, 82] on td "Сегодня" at bounding box center [665, 90] width 1311 height 20
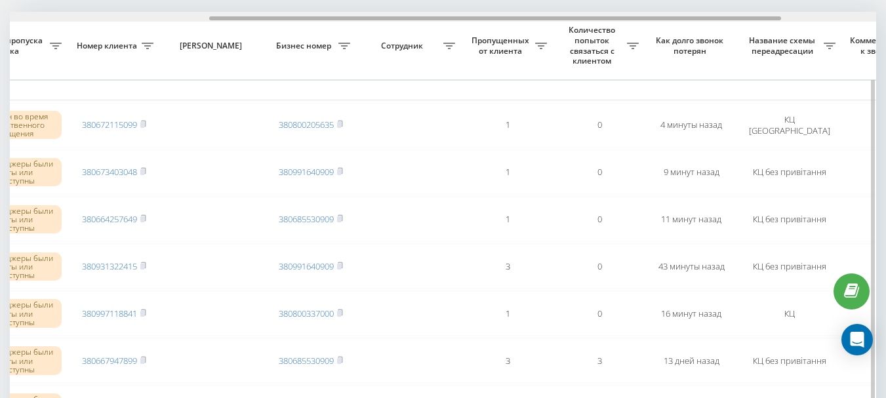
scroll to position [0, 336]
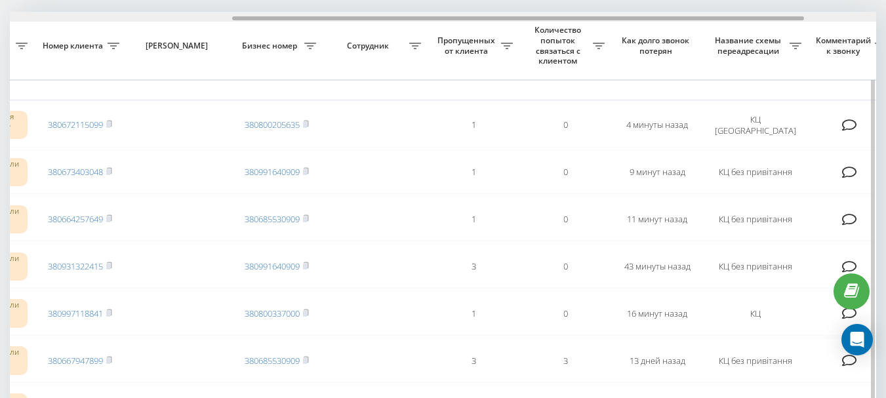
drag, startPoint x: 401, startPoint y: 17, endPoint x: 624, endPoint y: 22, distance: 222.3
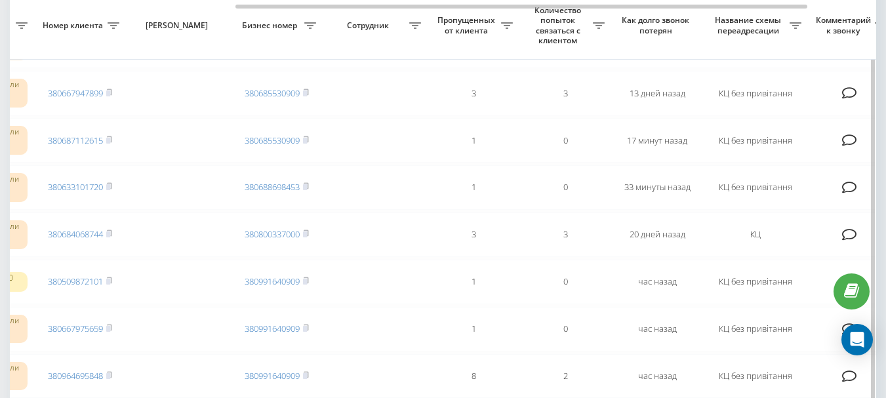
scroll to position [341, 0]
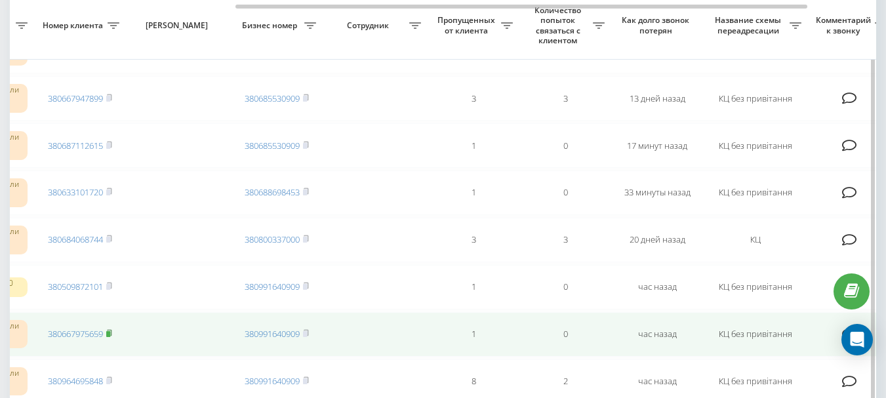
click at [110, 332] on rect at bounding box center [108, 334] width 4 height 6
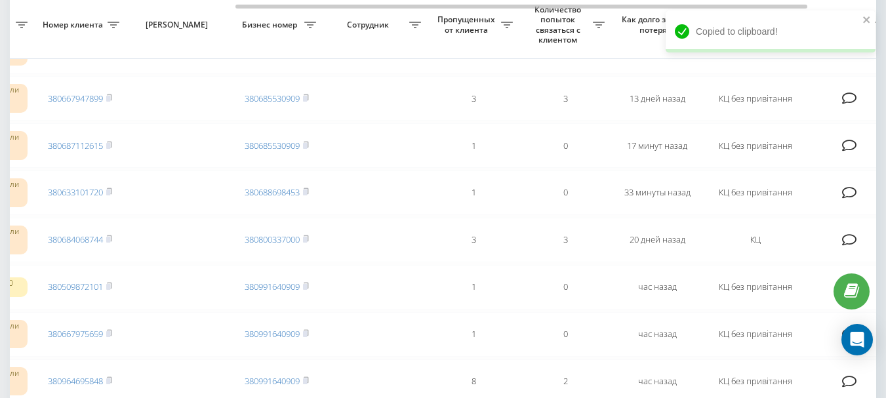
scroll to position [315, 0]
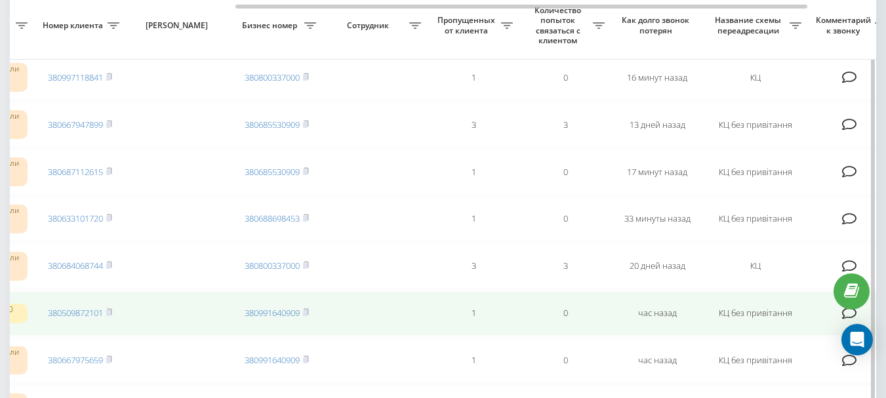
drag, startPoint x: 111, startPoint y: 311, endPoint x: 148, endPoint y: 315, distance: 37.5
click at [112, 310] on icon at bounding box center [109, 312] width 6 height 8
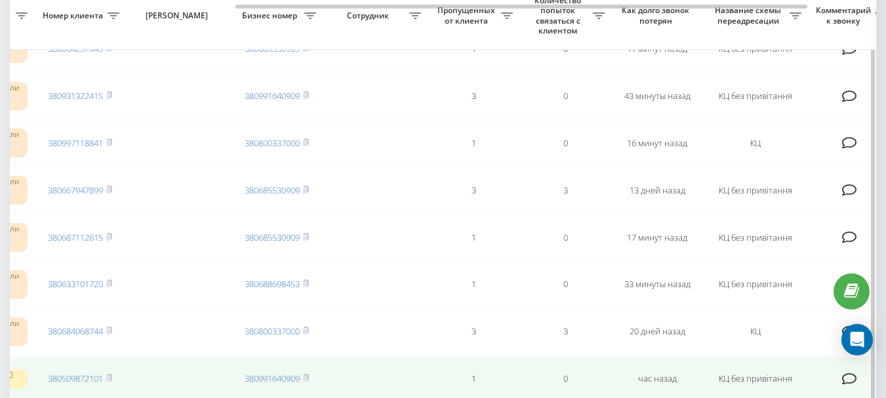
scroll to position [184, 0]
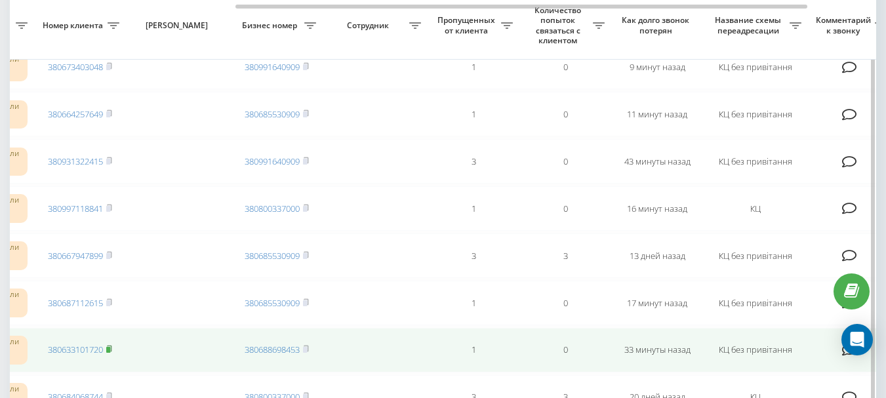
click at [112, 347] on icon at bounding box center [109, 349] width 6 height 8
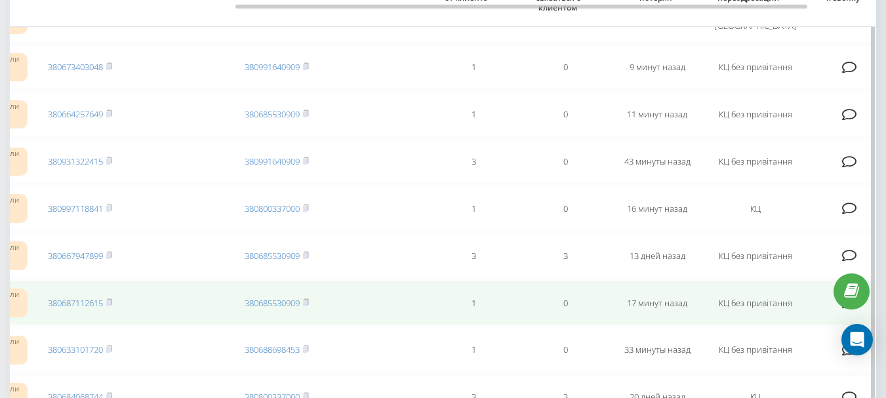
scroll to position [118, 0]
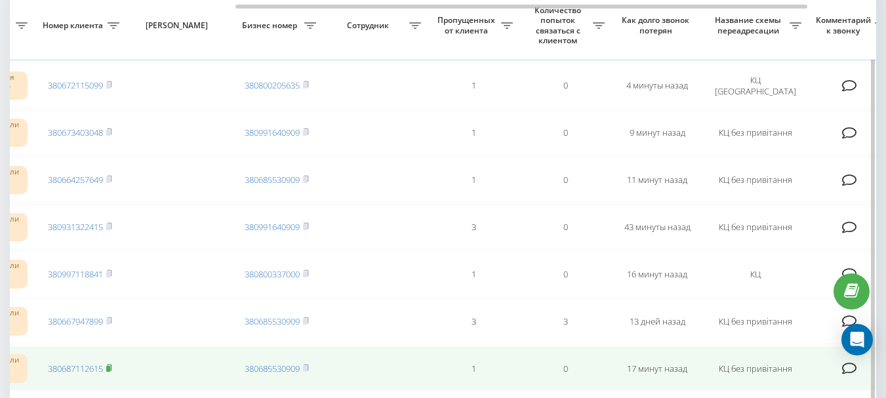
click at [112, 369] on icon at bounding box center [109, 368] width 6 height 8
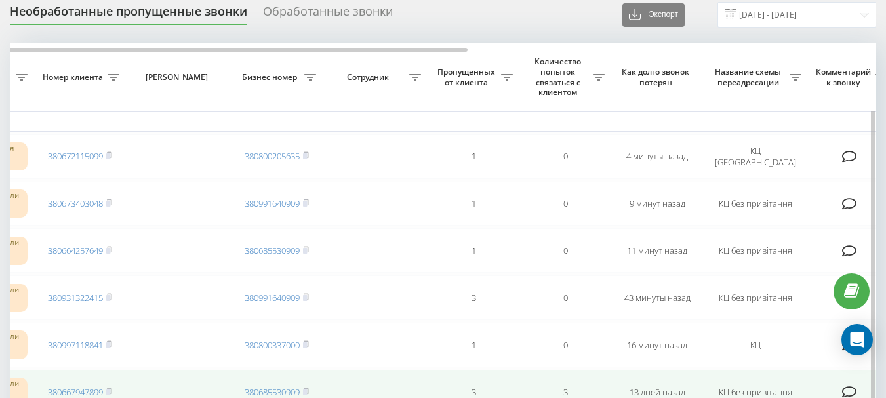
scroll to position [66, 0]
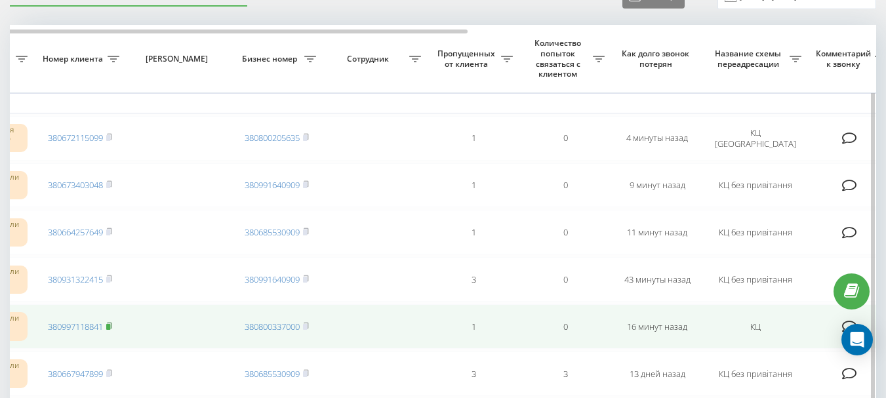
click at [109, 325] on rect at bounding box center [108, 327] width 4 height 6
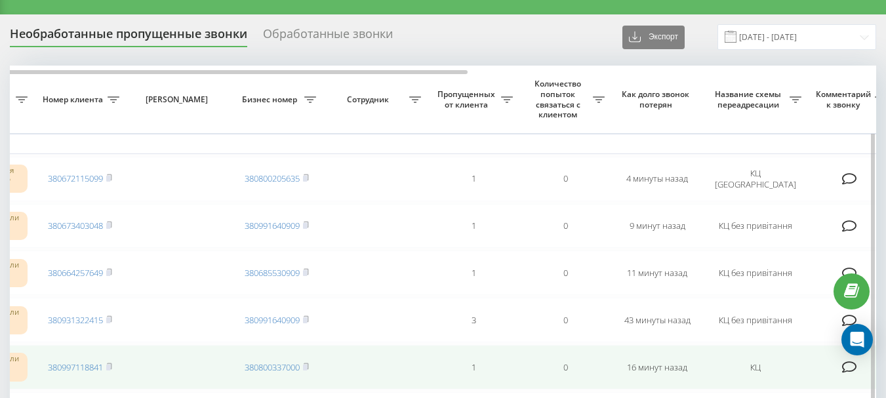
scroll to position [0, 0]
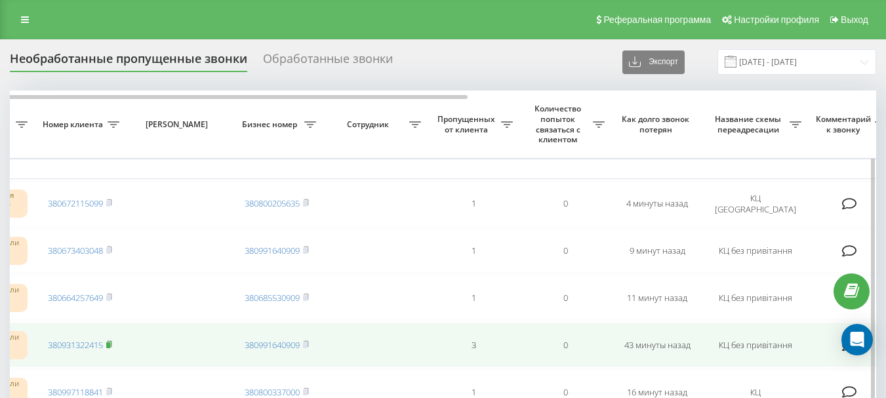
click at [112, 344] on icon at bounding box center [109, 344] width 6 height 8
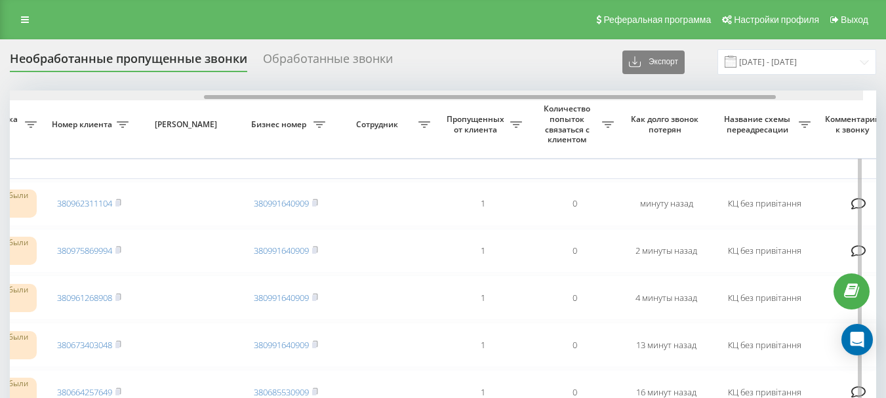
scroll to position [0, 352]
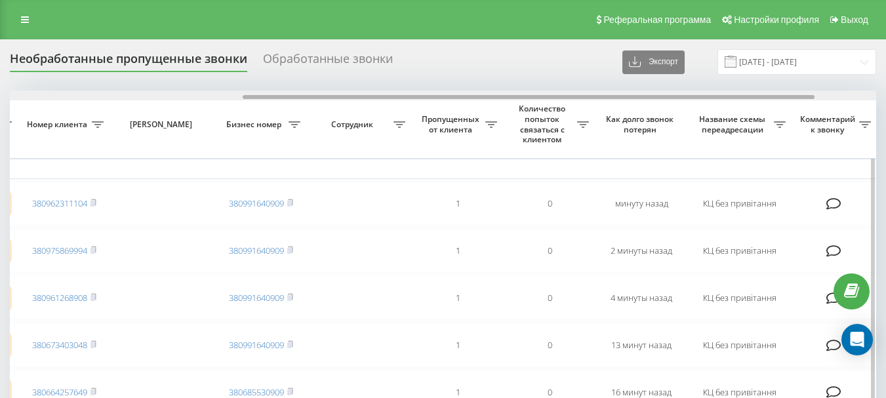
drag, startPoint x: 257, startPoint y: 98, endPoint x: 490, endPoint y: 106, distance: 232.9
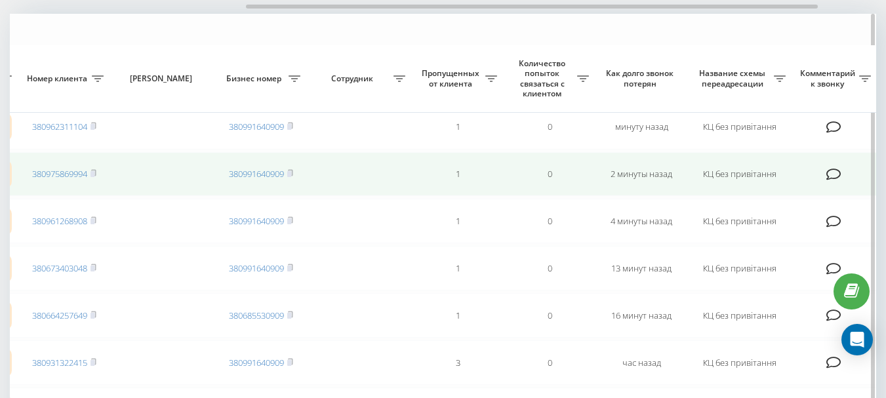
scroll to position [66, 0]
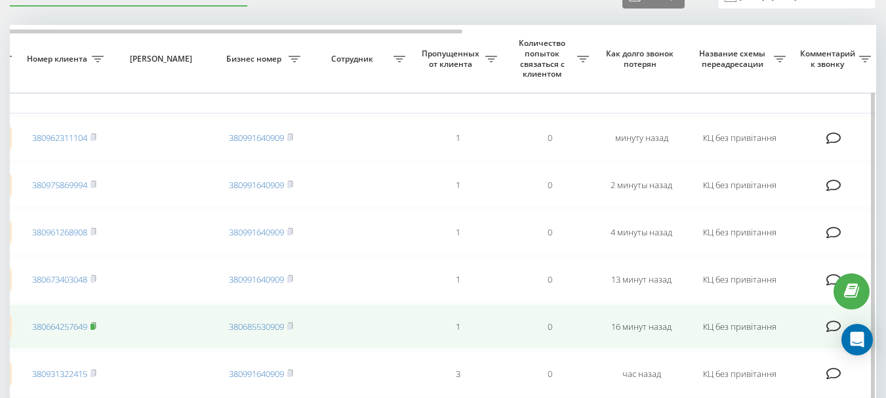
click at [96, 325] on icon at bounding box center [93, 326] width 6 height 8
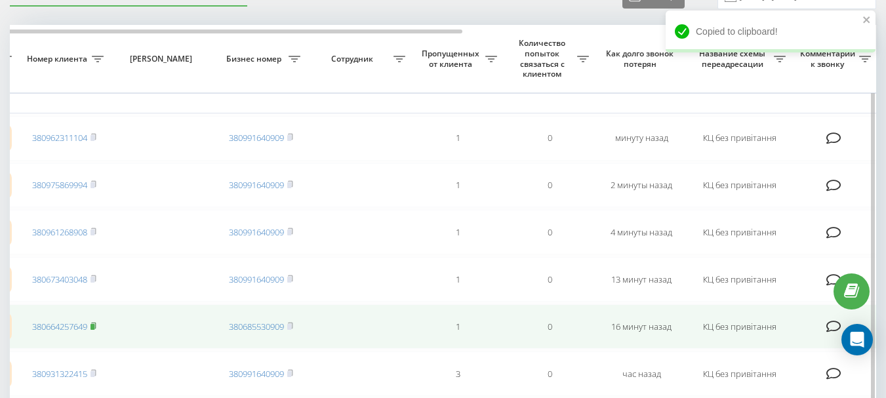
click at [96, 326] on icon at bounding box center [93, 326] width 6 height 8
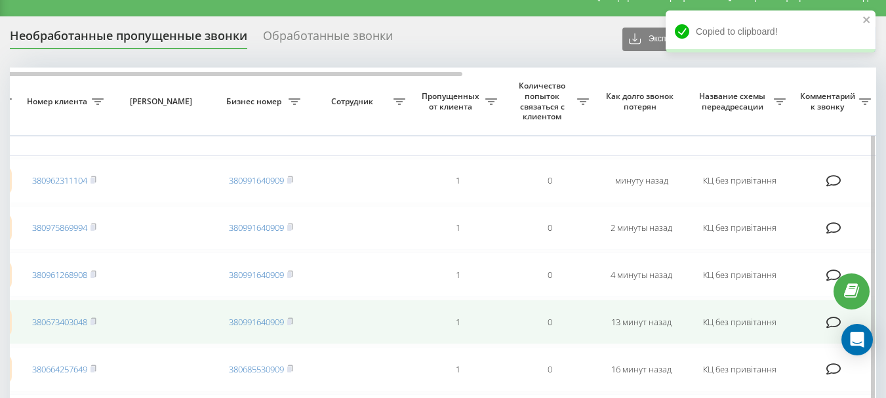
scroll to position [0, 0]
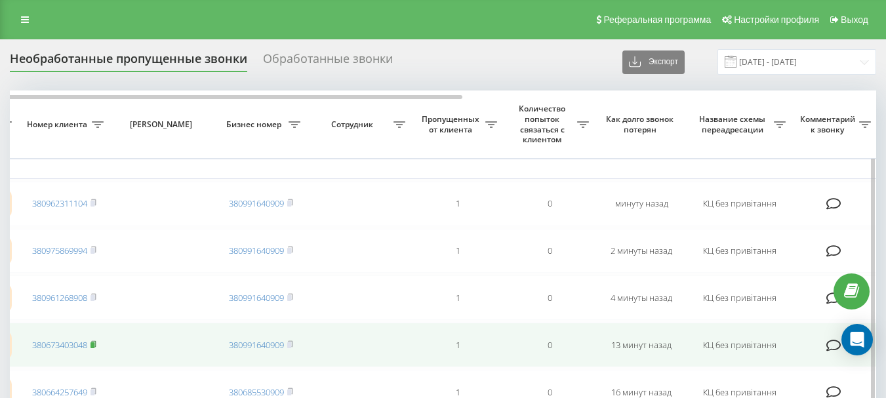
click at [94, 344] on rect at bounding box center [92, 345] width 4 height 6
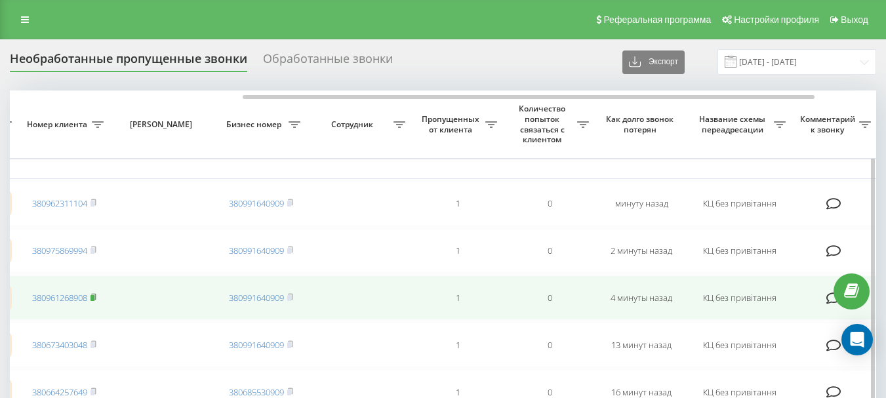
drag, startPoint x: 94, startPoint y: 296, endPoint x: 100, endPoint y: 296, distance: 6.6
click at [94, 296] on rect at bounding box center [92, 298] width 4 height 6
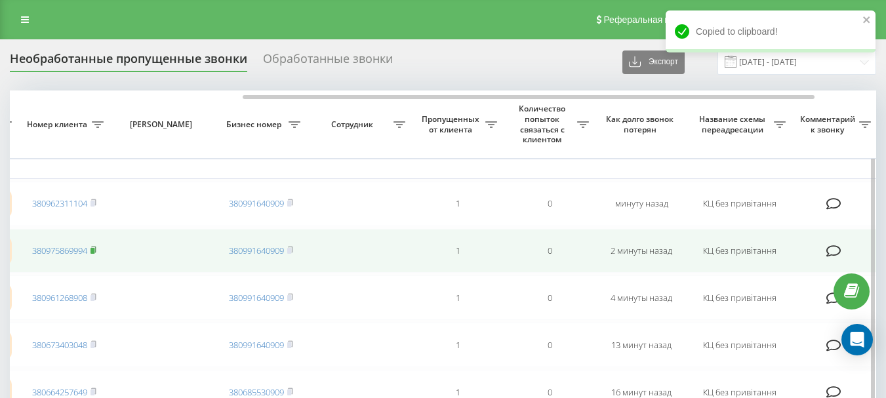
click at [96, 247] on icon at bounding box center [93, 250] width 6 height 8
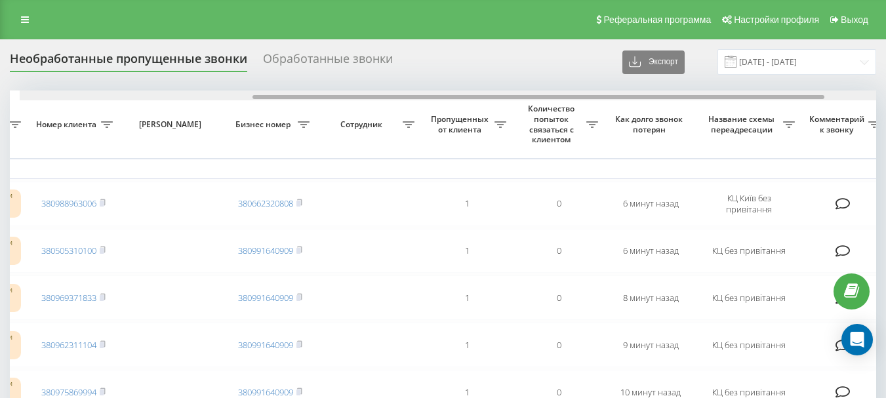
scroll to position [0, 353]
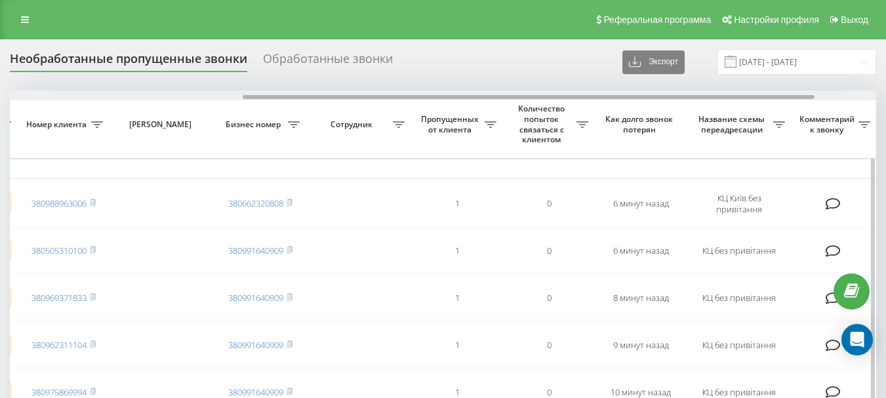
drag, startPoint x: 278, startPoint y: 96, endPoint x: 511, endPoint y: 116, distance: 234.2
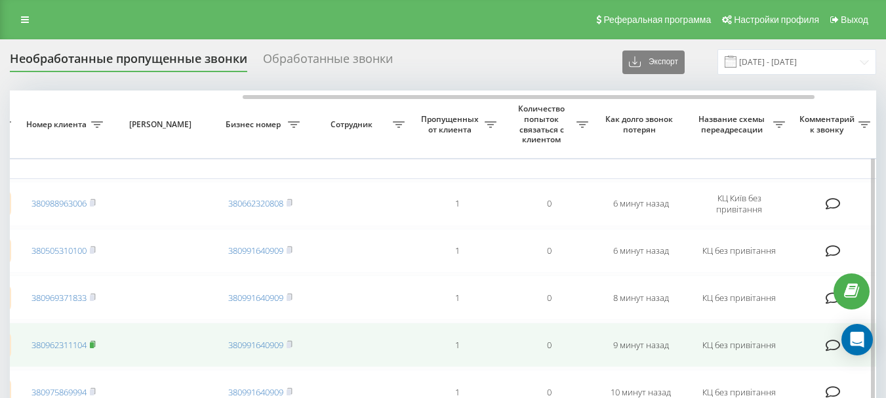
click at [94, 345] on rect at bounding box center [92, 345] width 4 height 6
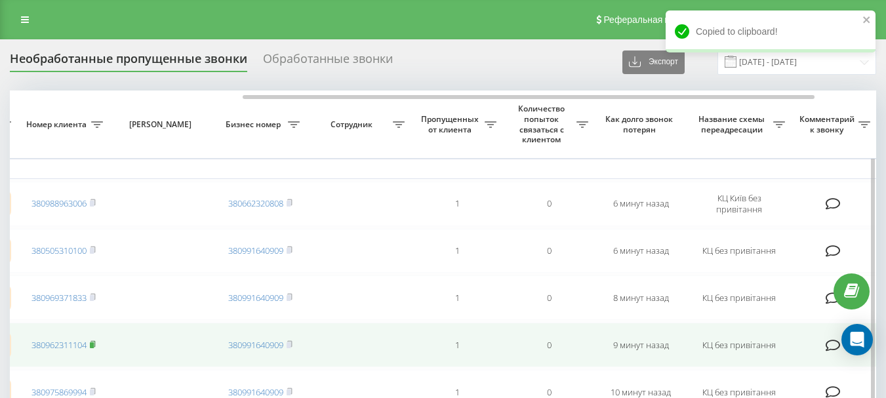
click at [96, 345] on icon at bounding box center [93, 344] width 6 height 8
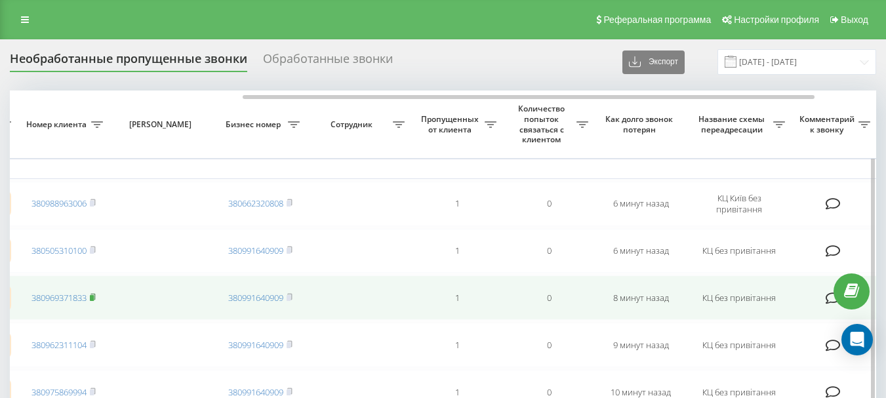
click at [93, 295] on rect at bounding box center [92, 298] width 4 height 6
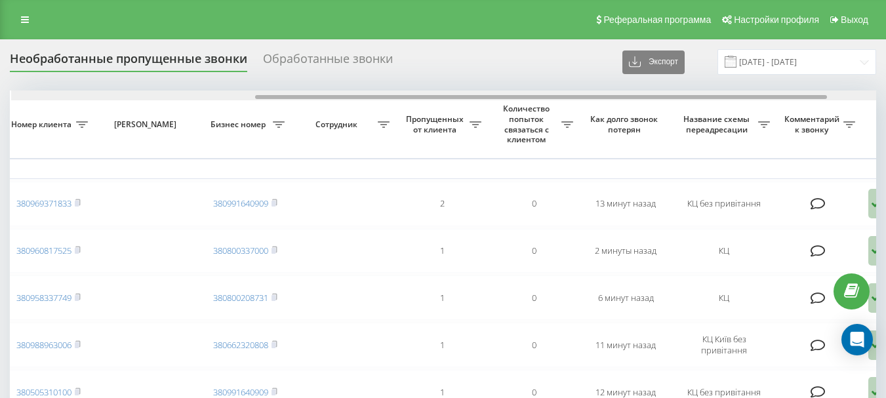
scroll to position [0, 371]
drag, startPoint x: 287, startPoint y: 97, endPoint x: 532, endPoint y: 82, distance: 245.7
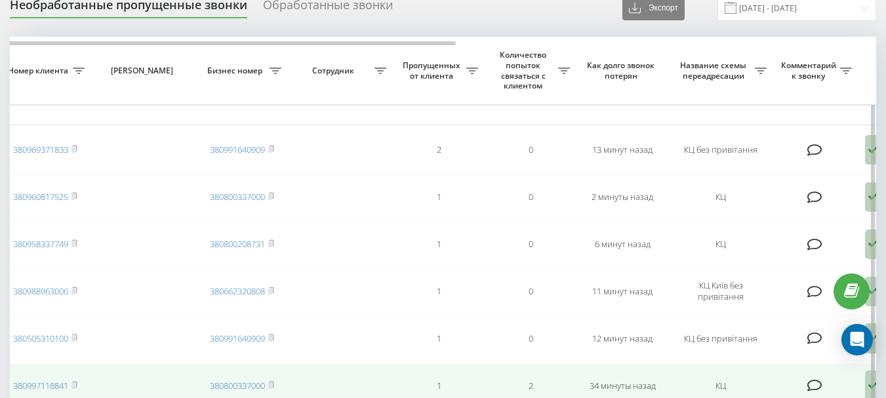
scroll to position [66, 0]
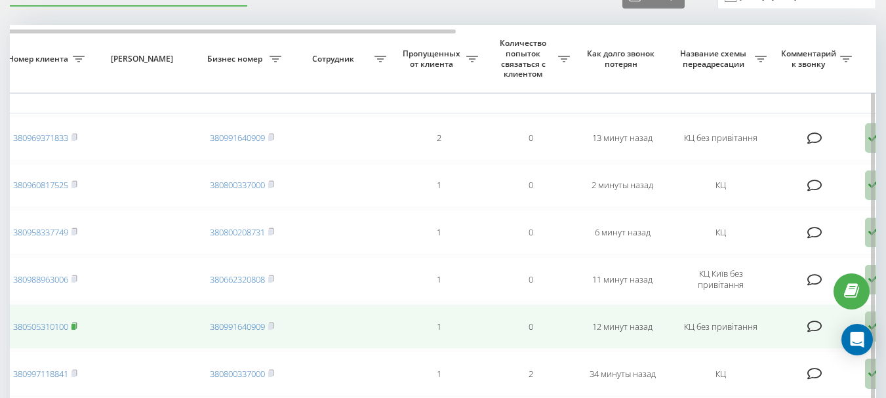
click at [75, 328] on rect at bounding box center [73, 327] width 4 height 6
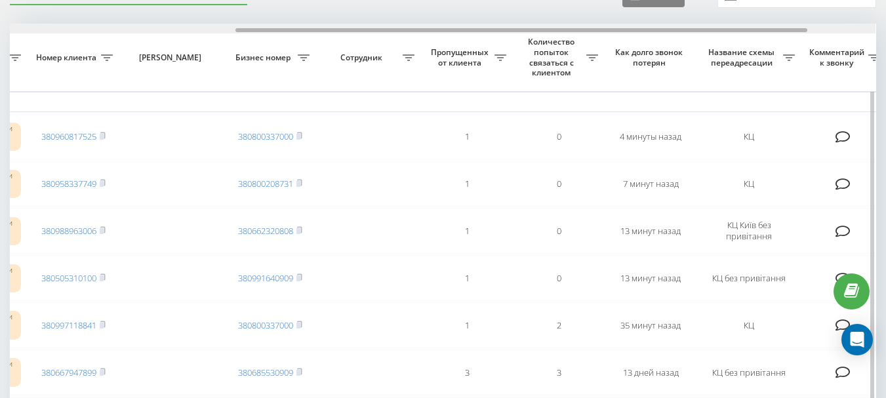
scroll to position [0, 346]
drag, startPoint x: 261, startPoint y: 31, endPoint x: 490, endPoint y: 43, distance: 229.2
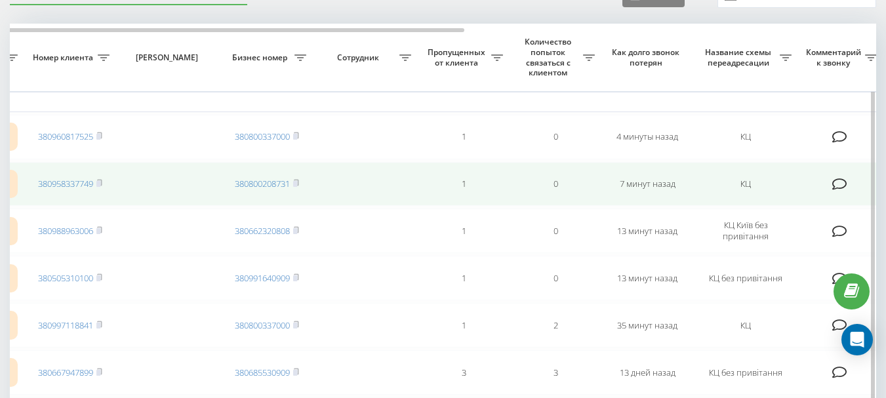
scroll to position [1, 0]
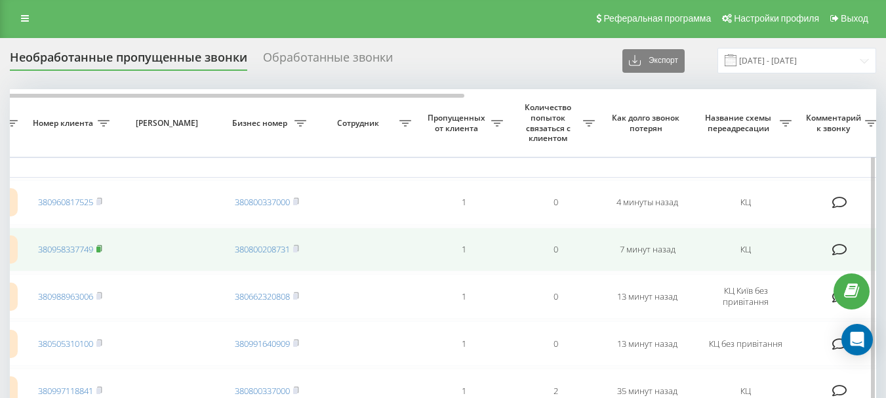
click at [100, 248] on rect at bounding box center [98, 250] width 4 height 6
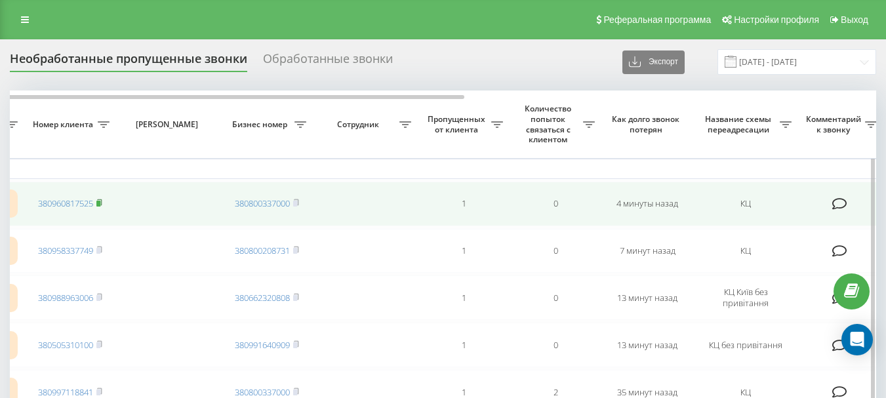
click at [100, 203] on rect at bounding box center [98, 204] width 4 height 6
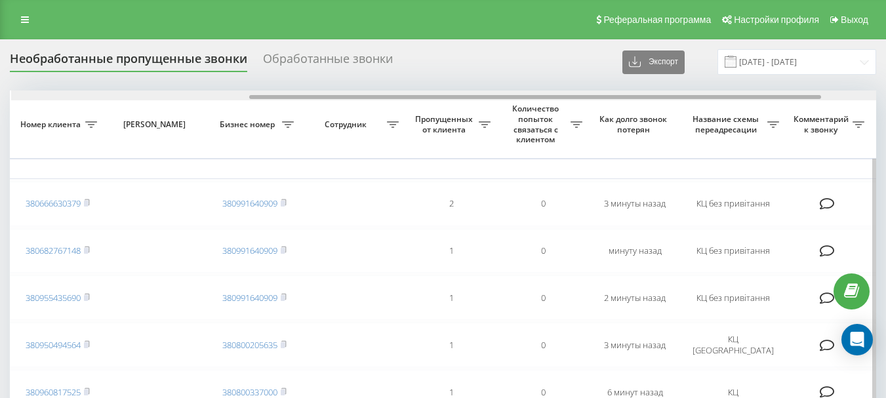
scroll to position [0, 360]
drag, startPoint x: 290, startPoint y: 96, endPoint x: 528, endPoint y: 110, distance: 238.4
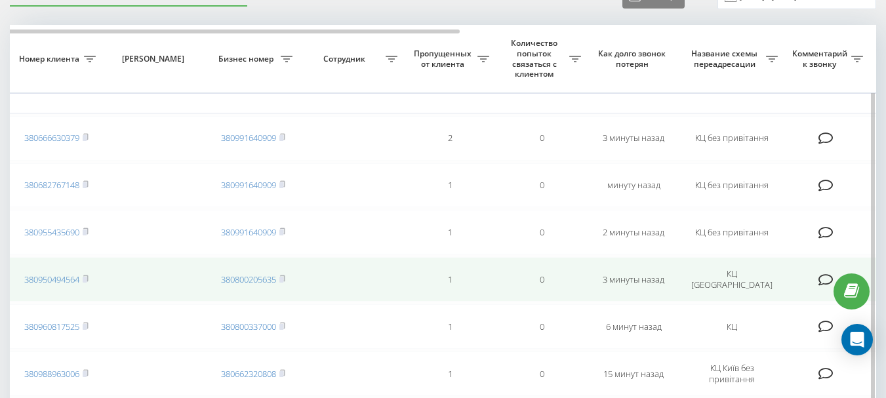
scroll to position [0, 0]
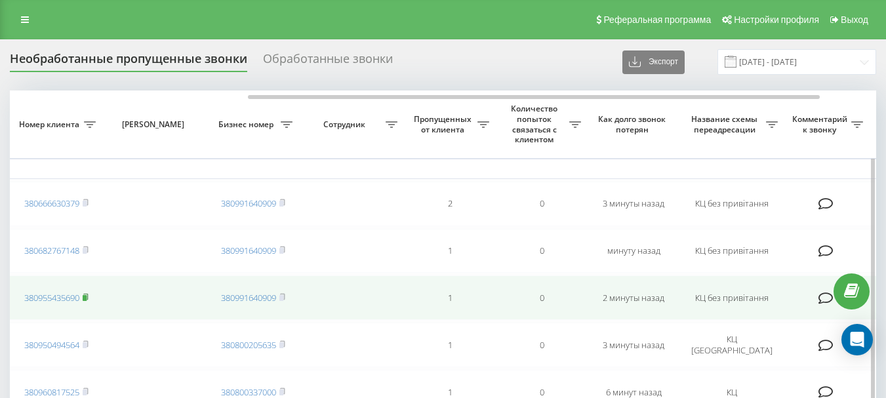
click at [87, 296] on rect at bounding box center [85, 298] width 4 height 6
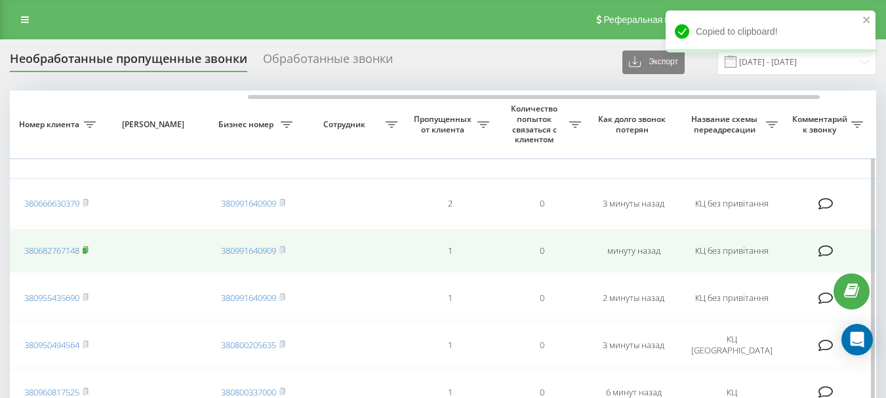
click at [87, 248] on rect at bounding box center [85, 251] width 4 height 6
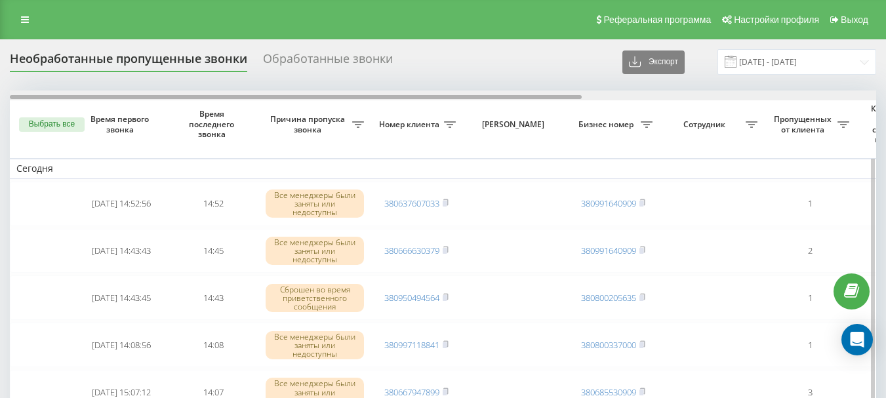
scroll to position [0, 445]
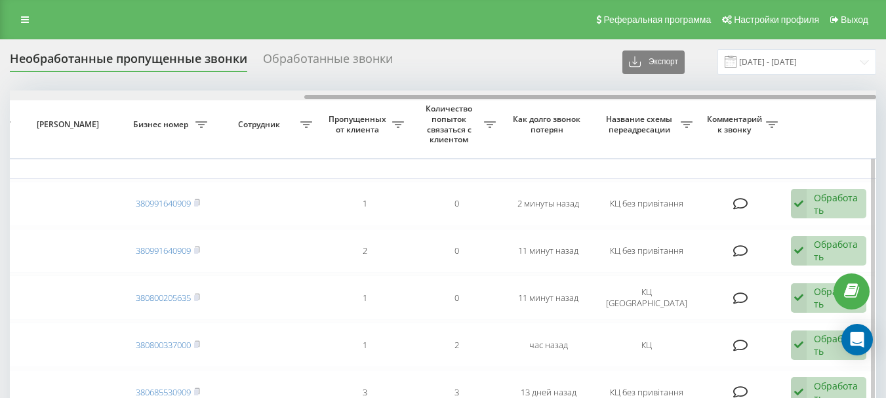
drag, startPoint x: 298, startPoint y: 94, endPoint x: 458, endPoint y: 96, distance: 159.3
click at [458, 96] on div at bounding box center [443, 95] width 866 height 10
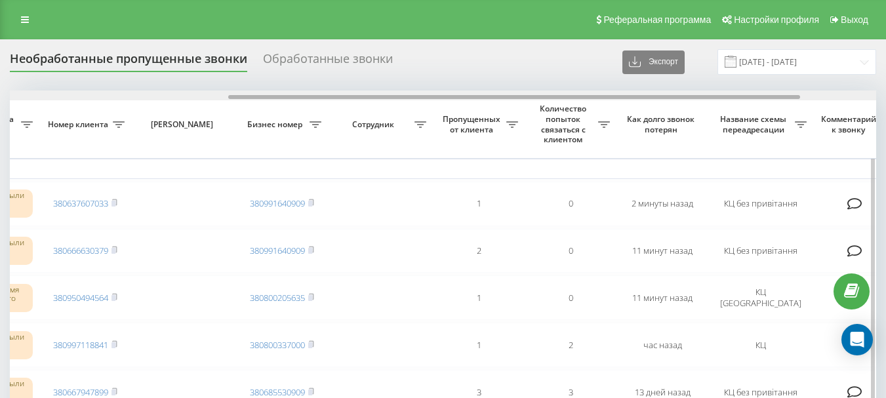
drag, startPoint x: 500, startPoint y: 95, endPoint x: 415, endPoint y: 106, distance: 85.2
click at [424, 98] on div at bounding box center [514, 97] width 572 height 4
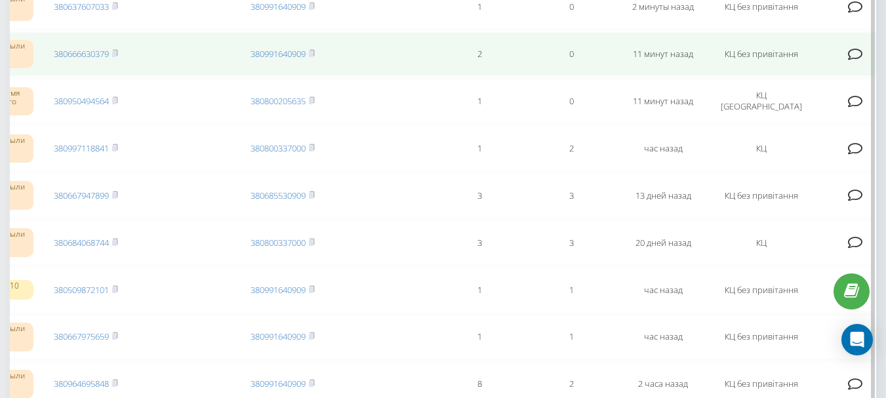
scroll to position [0, 0]
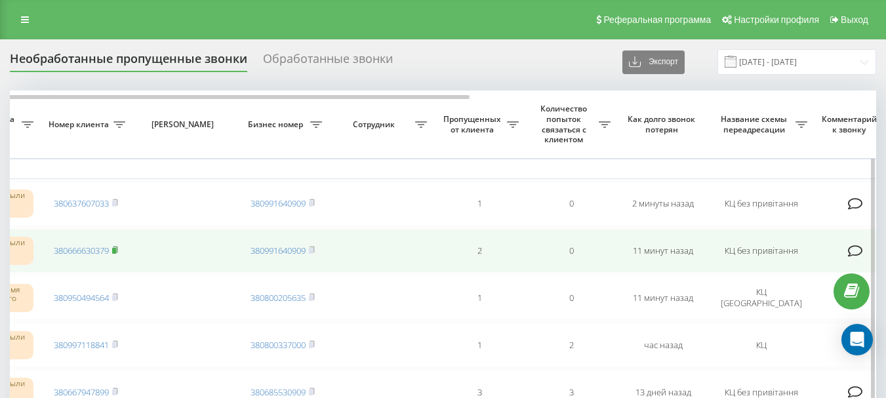
click at [113, 250] on icon at bounding box center [115, 250] width 6 height 8
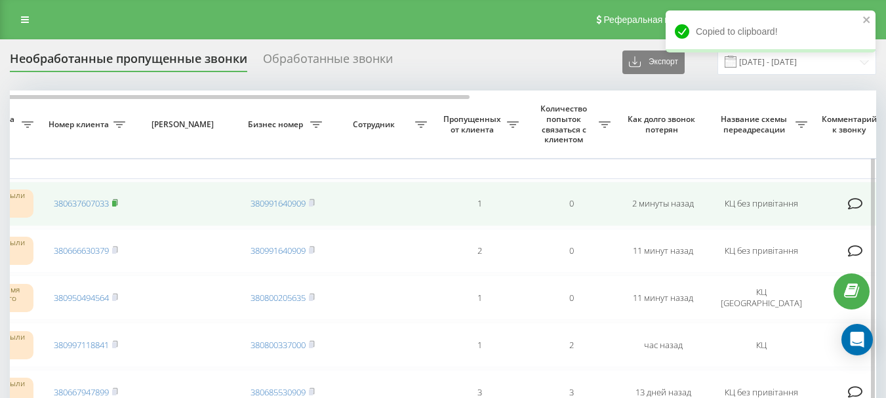
click at [116, 202] on rect at bounding box center [114, 204] width 4 height 6
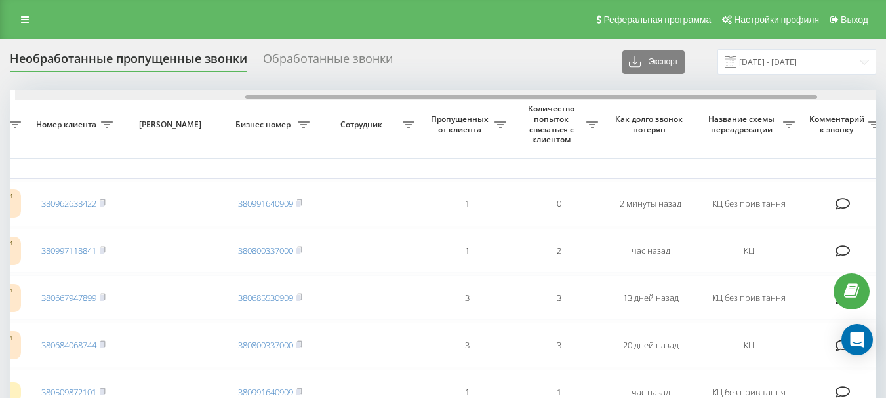
scroll to position [0, 348]
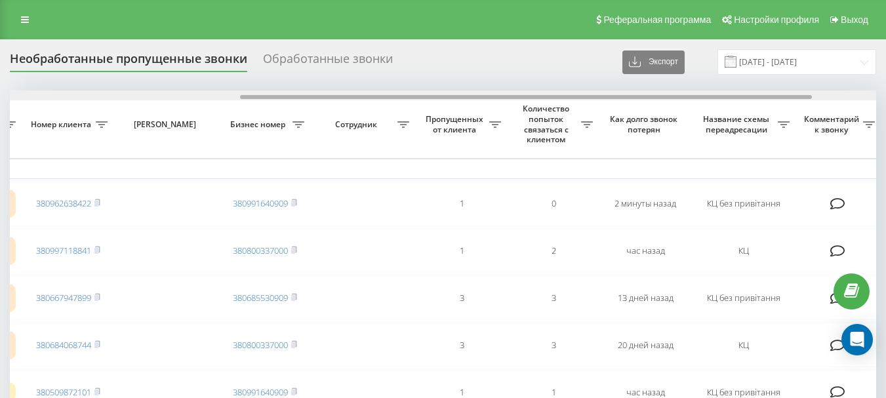
drag, startPoint x: 300, startPoint y: 95, endPoint x: 530, endPoint y: 96, distance: 230.1
click at [530, 96] on div at bounding box center [526, 97] width 572 height 4
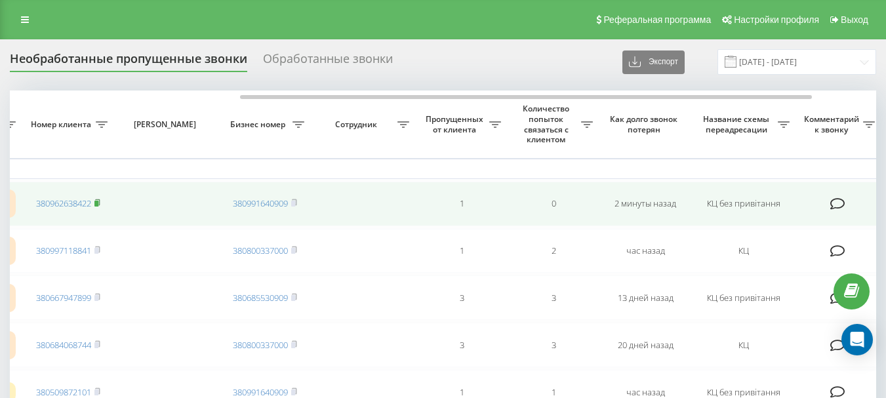
click at [100, 202] on icon at bounding box center [97, 202] width 5 height 6
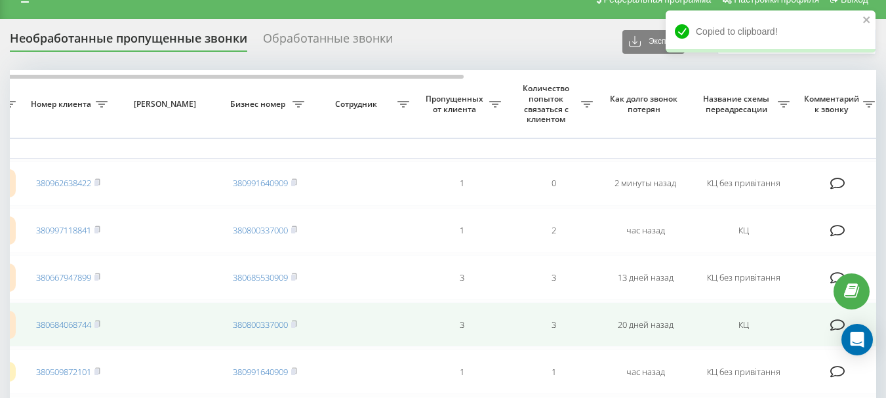
scroll to position [0, 0]
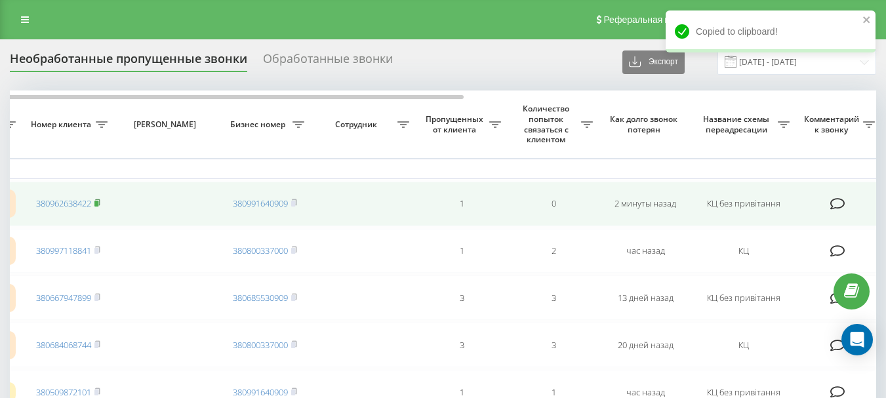
click at [98, 203] on rect at bounding box center [96, 204] width 4 height 6
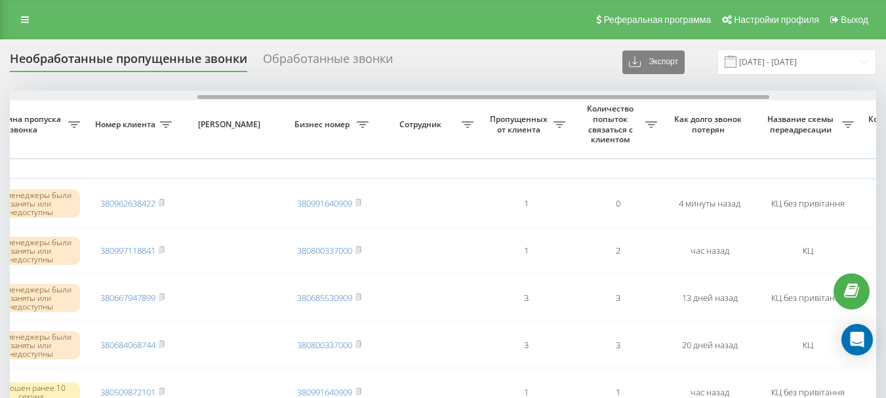
scroll to position [0, 339]
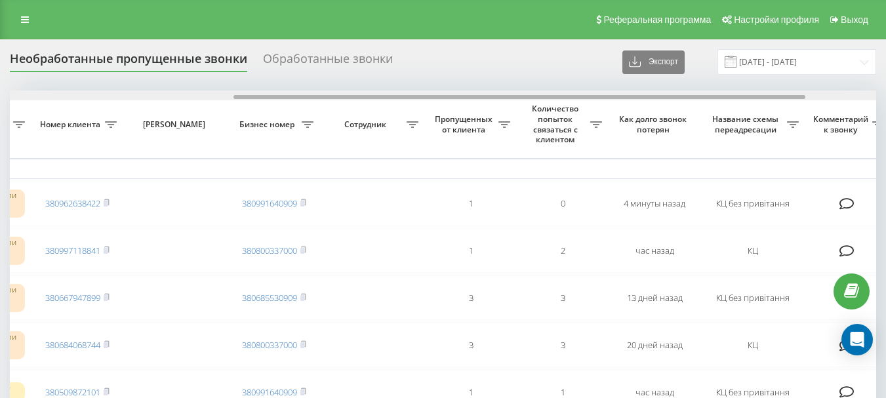
drag, startPoint x: 299, startPoint y: 98, endPoint x: 523, endPoint y: 107, distance: 224.4
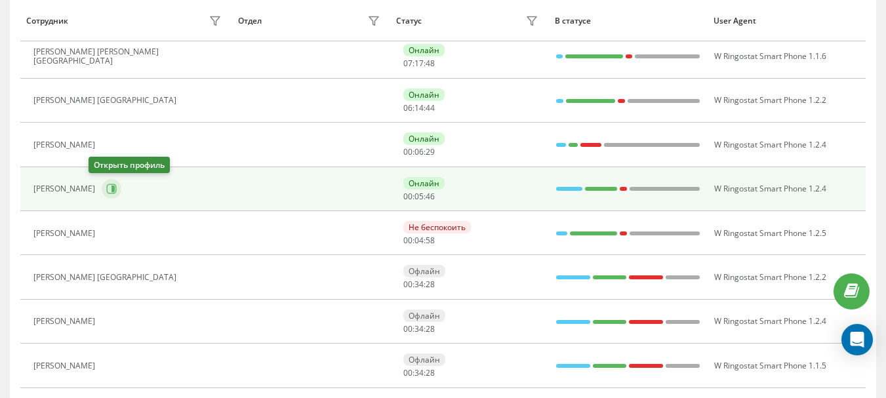
click at [106, 189] on icon at bounding box center [111, 189] width 10 height 10
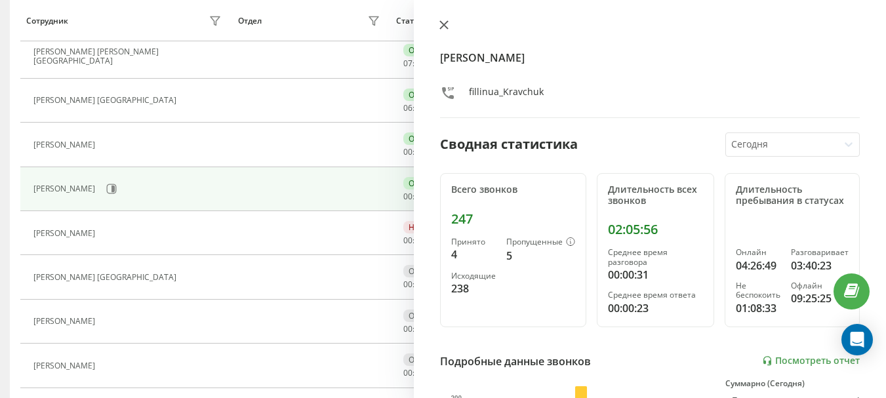
click at [441, 29] on icon at bounding box center [443, 24] width 9 height 9
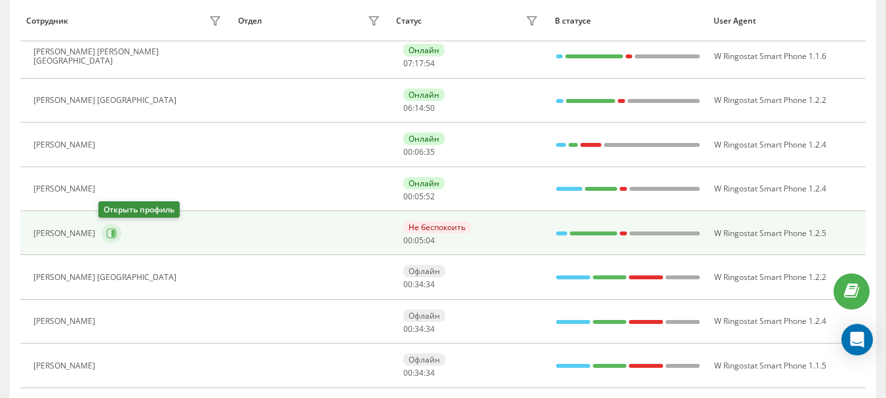
click at [108, 229] on icon at bounding box center [111, 233] width 10 height 10
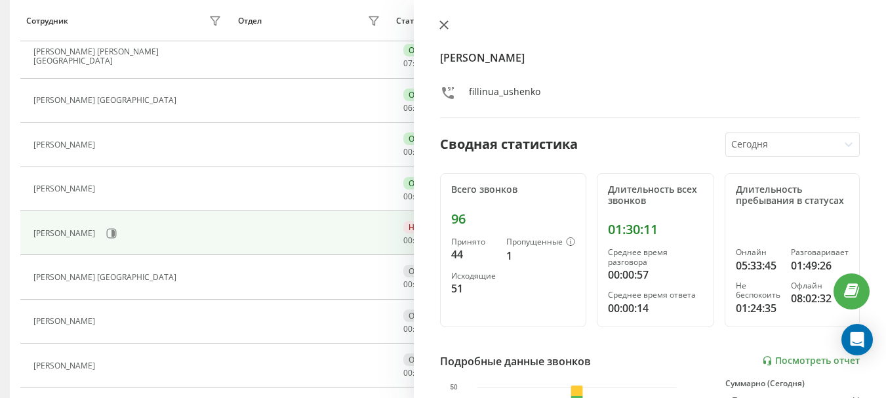
click at [439, 25] on button at bounding box center [443, 26] width 17 height 12
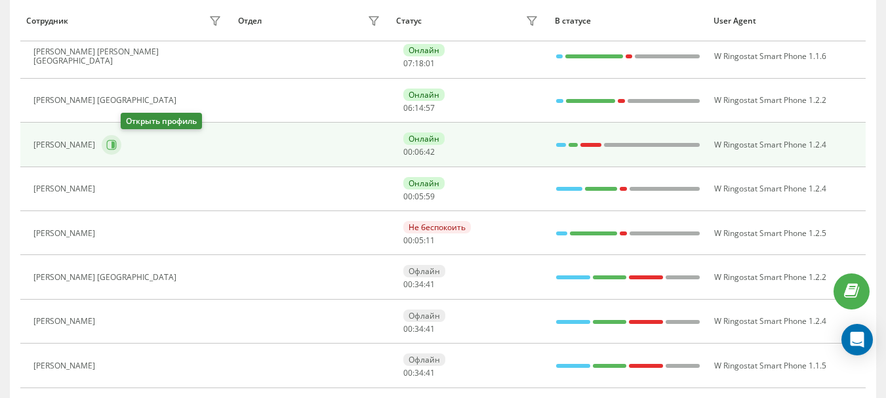
click at [115, 145] on icon at bounding box center [112, 145] width 3 height 7
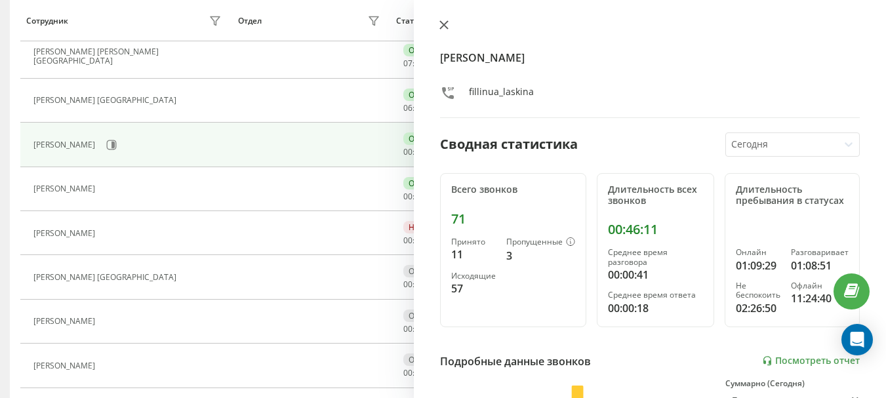
click at [446, 26] on icon at bounding box center [443, 24] width 9 height 9
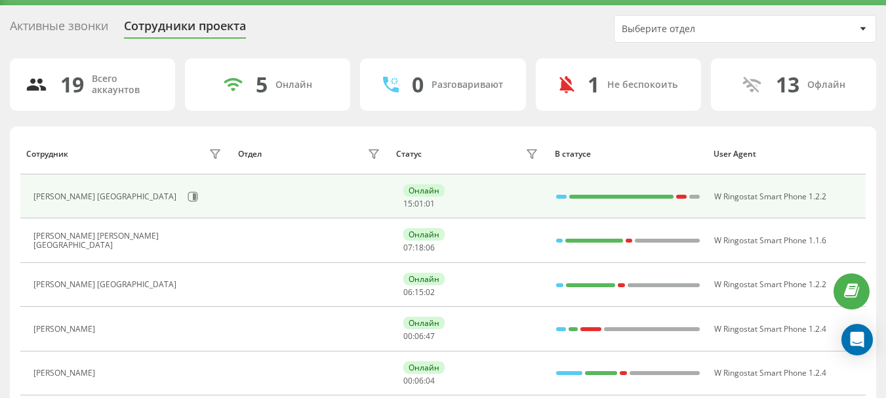
scroll to position [22, 0]
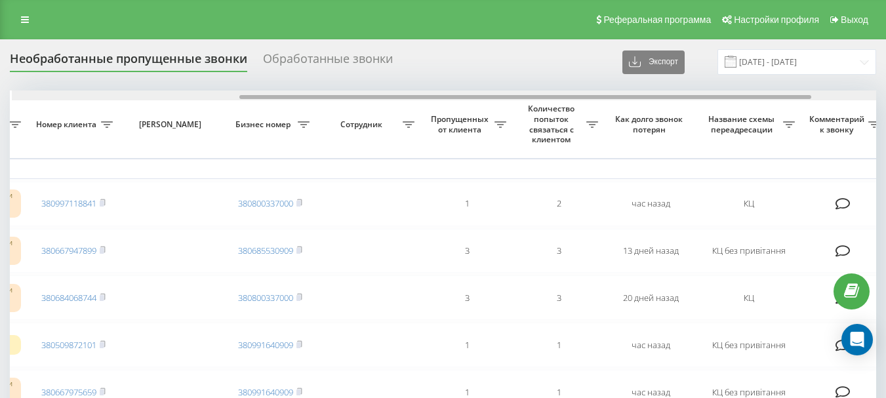
scroll to position [0, 345]
drag, startPoint x: 270, startPoint y: 98, endPoint x: 498, endPoint y: 100, distance: 228.2
click at [498, 100] on div at bounding box center [443, 95] width 866 height 10
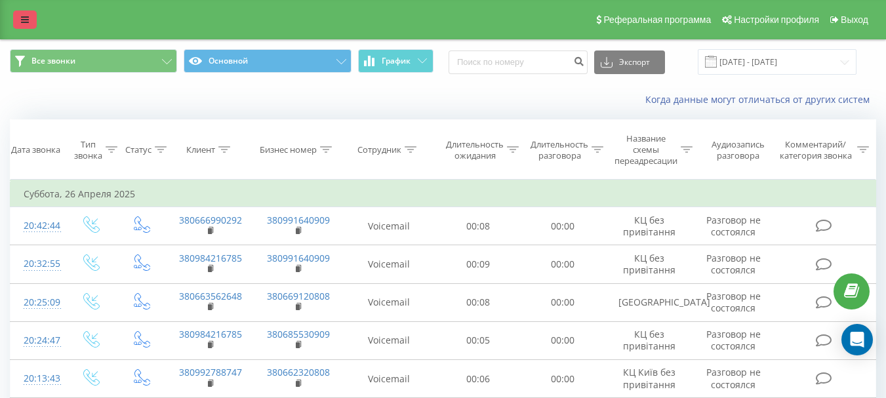
click at [21, 23] on icon at bounding box center [25, 19] width 8 height 9
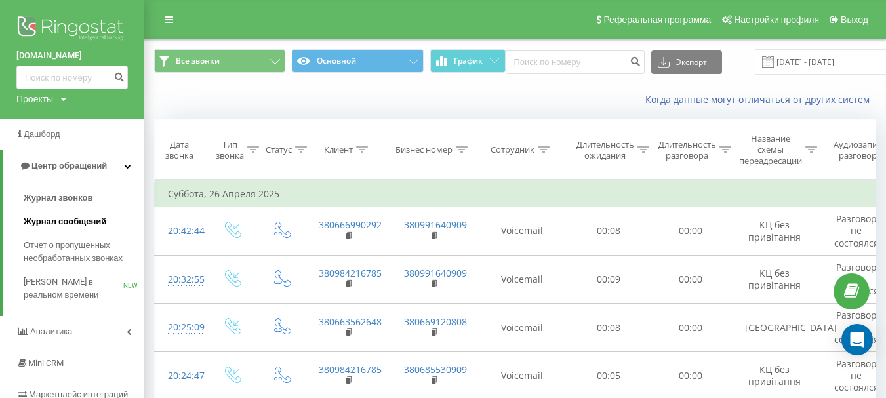
click at [60, 220] on span "Журнал сообщений" at bounding box center [65, 221] width 83 height 13
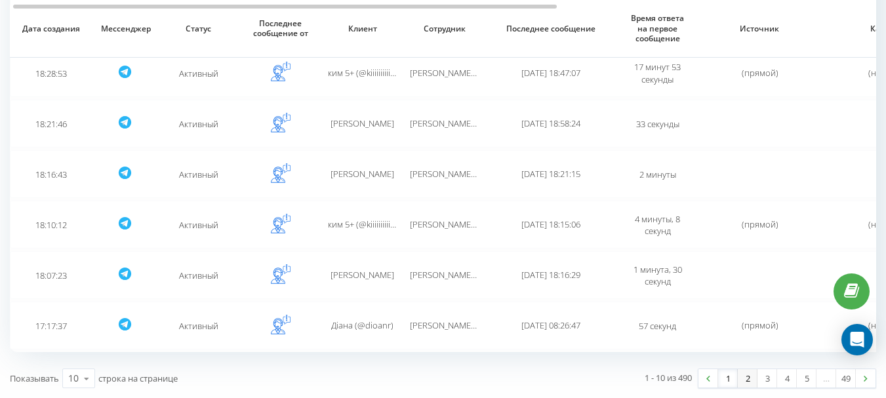
click at [740, 378] on link "2" at bounding box center [748, 378] width 20 height 18
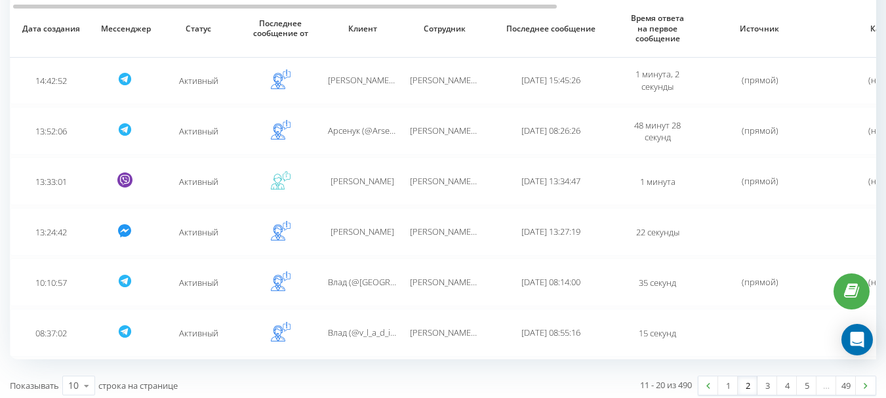
scroll to position [358, 0]
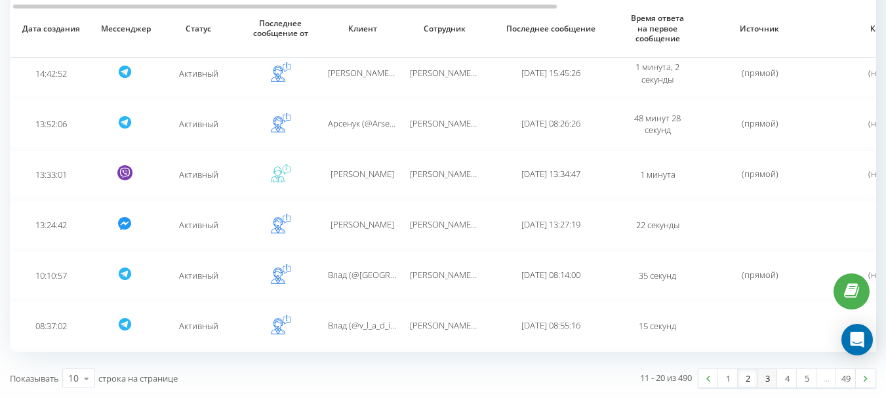
click at [761, 381] on link "3" at bounding box center [767, 378] width 20 height 18
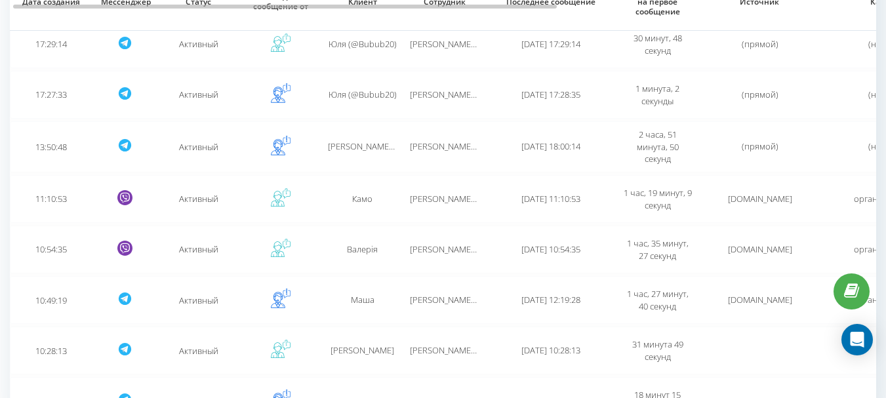
scroll to position [365, 0]
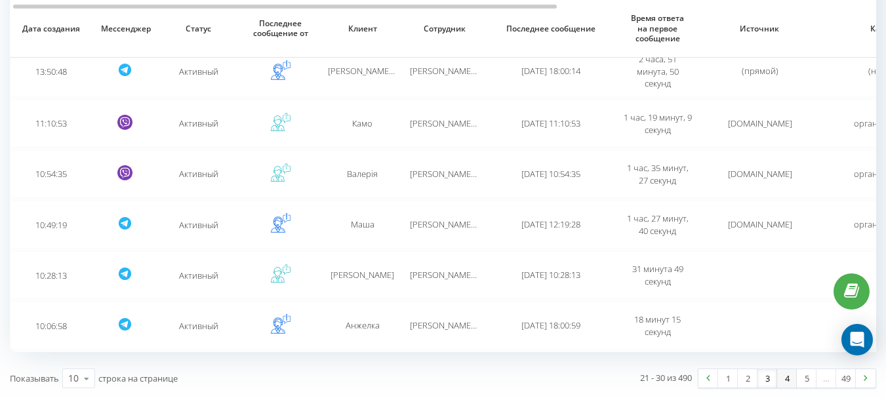
click at [788, 379] on font "4" at bounding box center [787, 378] width 5 height 12
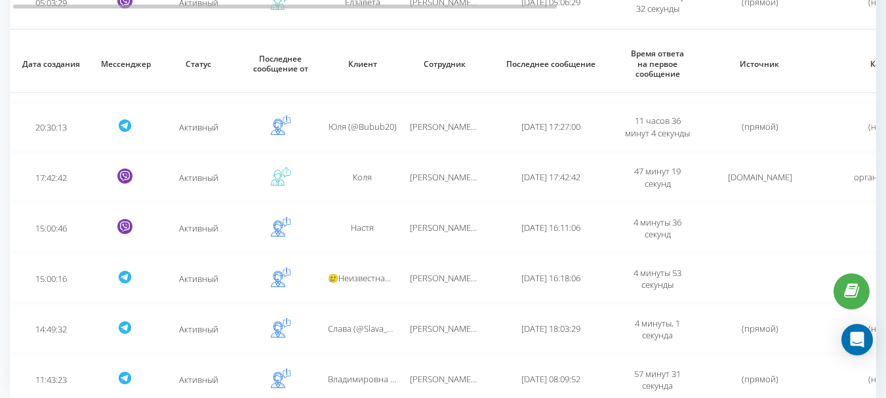
scroll to position [382, 0]
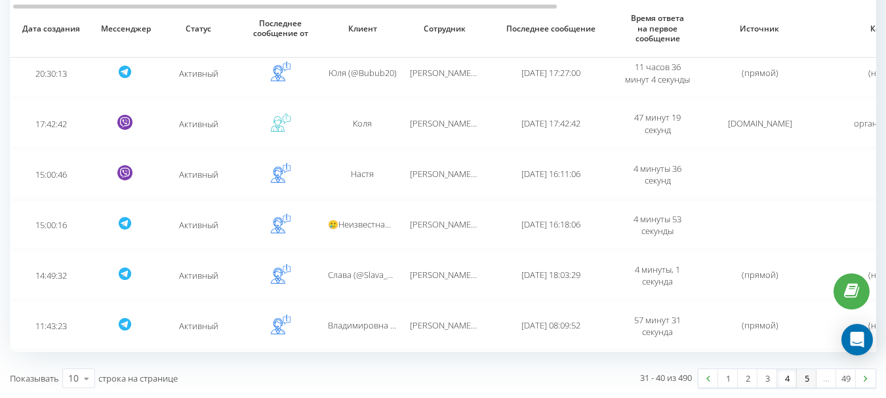
click at [802, 380] on link "5" at bounding box center [807, 378] width 20 height 18
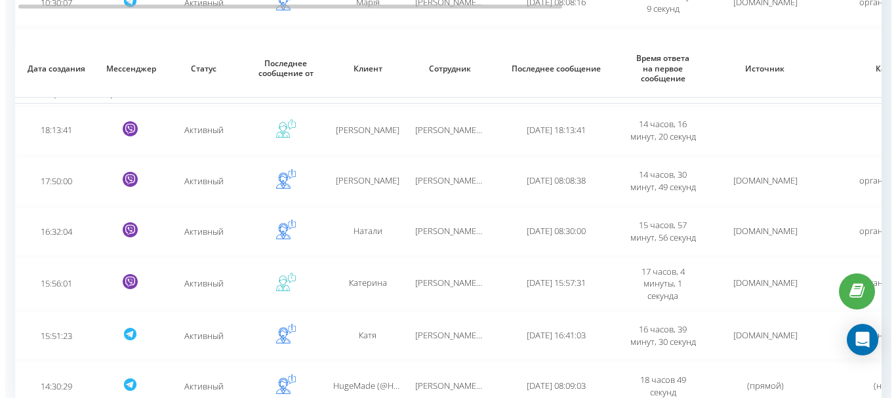
scroll to position [388, 0]
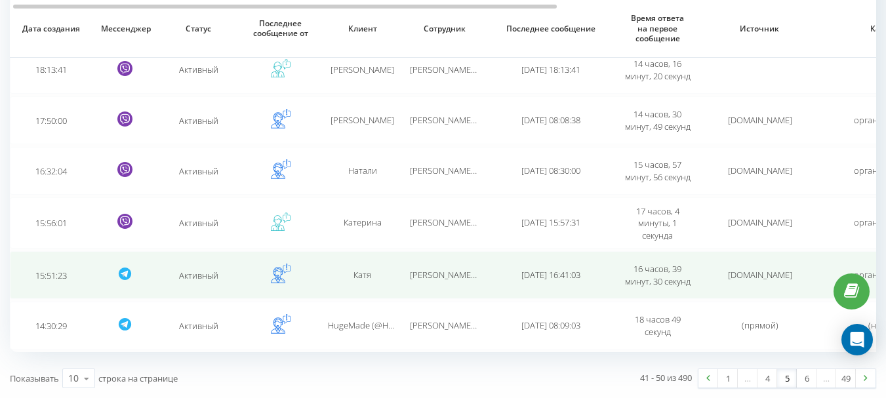
click at [450, 277] on font "Резніченко Елена" at bounding box center [474, 275] width 129 height 12
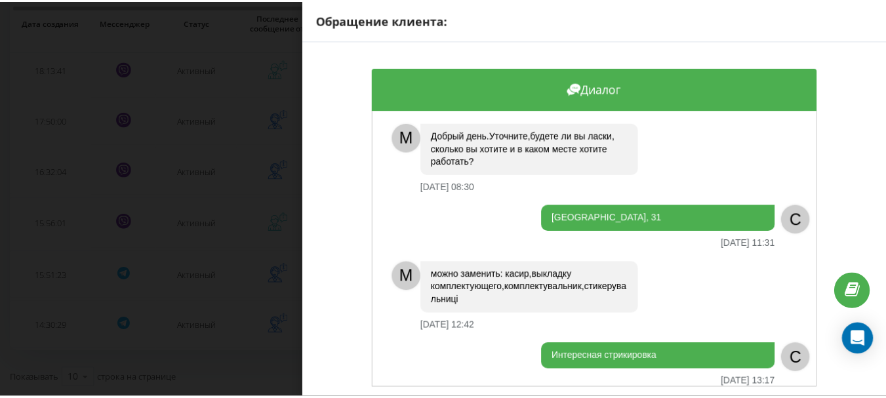
scroll to position [382, 0]
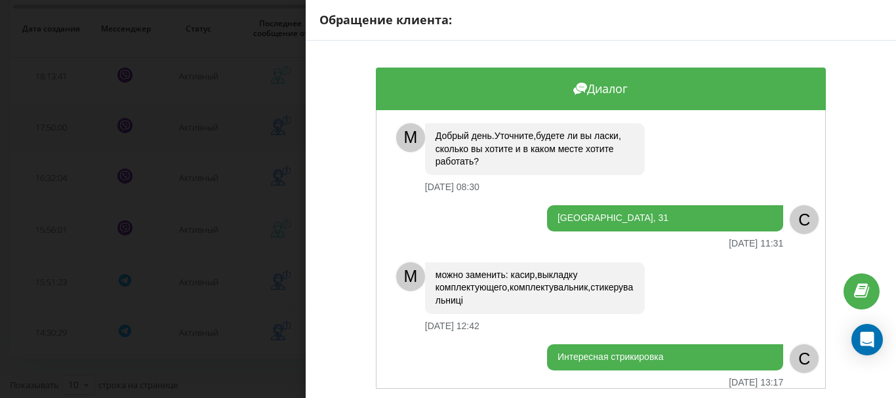
click at [87, 135] on div "Обращение клиента: Диалог М Добрый день.Уточните,будете ли вы ласки, сколько вы…" at bounding box center [448, 199] width 896 height 398
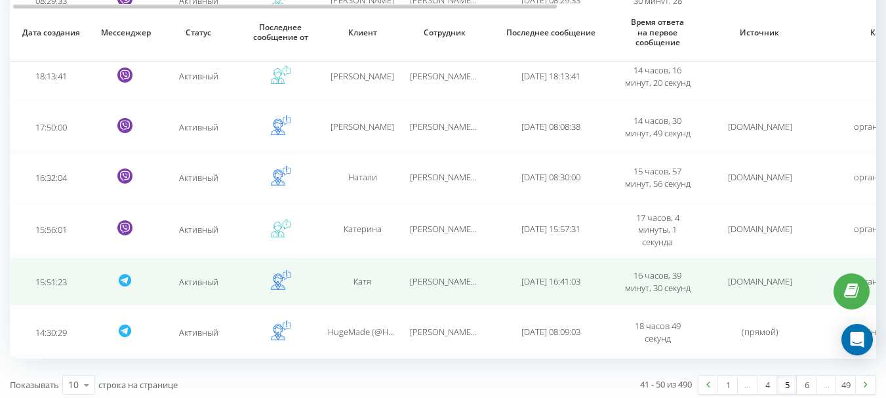
scroll to position [388, 0]
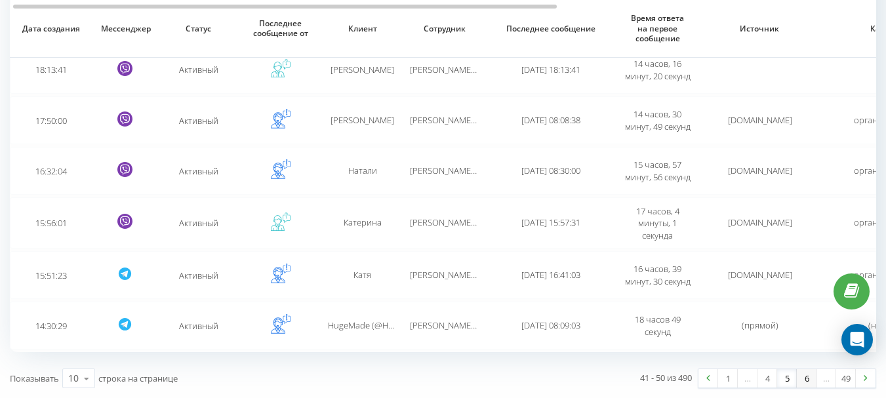
click at [803, 380] on link "6" at bounding box center [807, 378] width 20 height 18
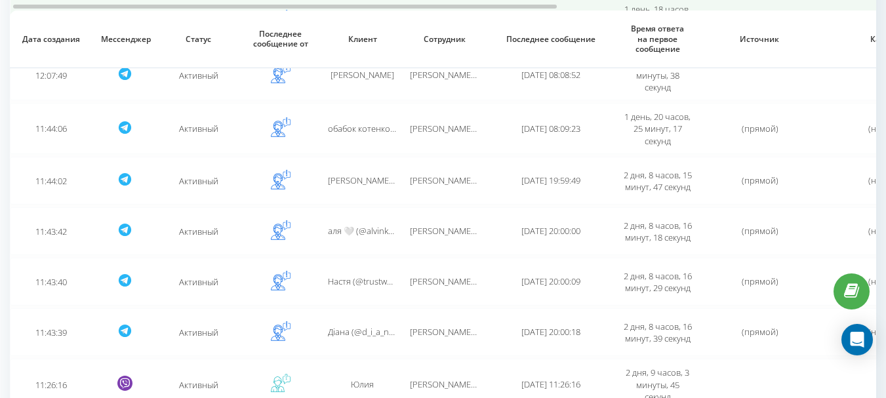
scroll to position [389, 0]
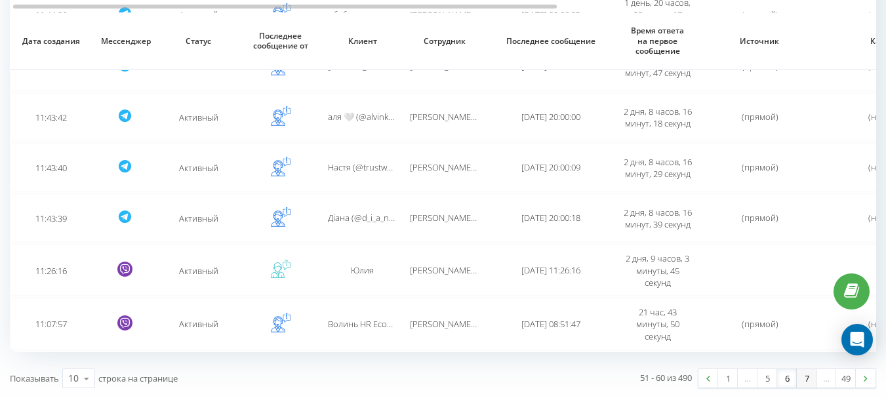
click at [800, 378] on link "7" at bounding box center [807, 378] width 20 height 18
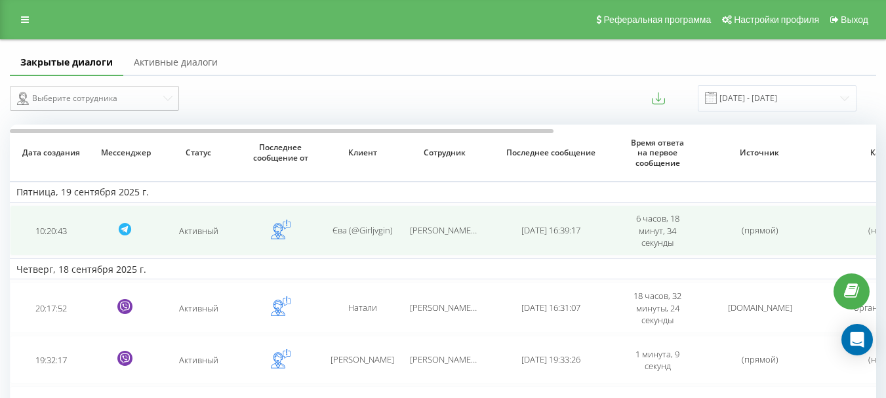
click at [456, 226] on font "Кравченко Оля" at bounding box center [450, 230] width 81 height 12
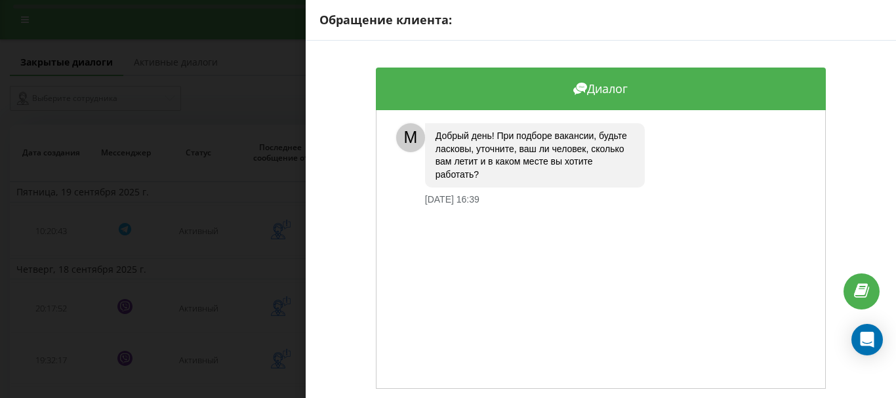
scroll to position [388, 0]
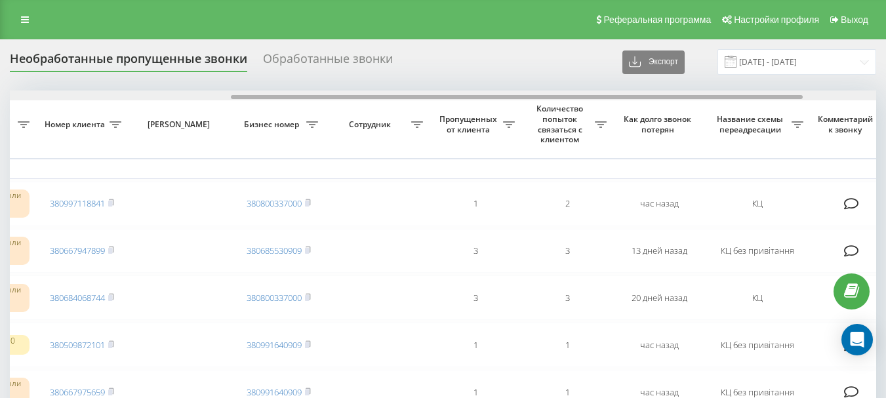
scroll to position [0, 341]
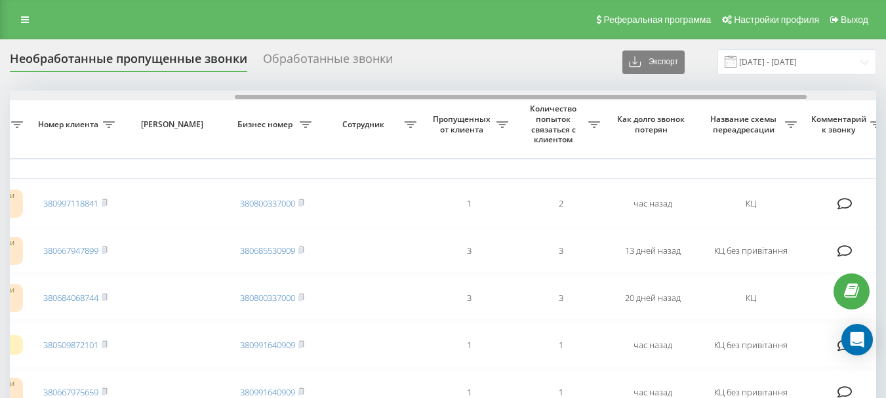
drag, startPoint x: 315, startPoint y: 98, endPoint x: 541, endPoint y: 115, distance: 226.2
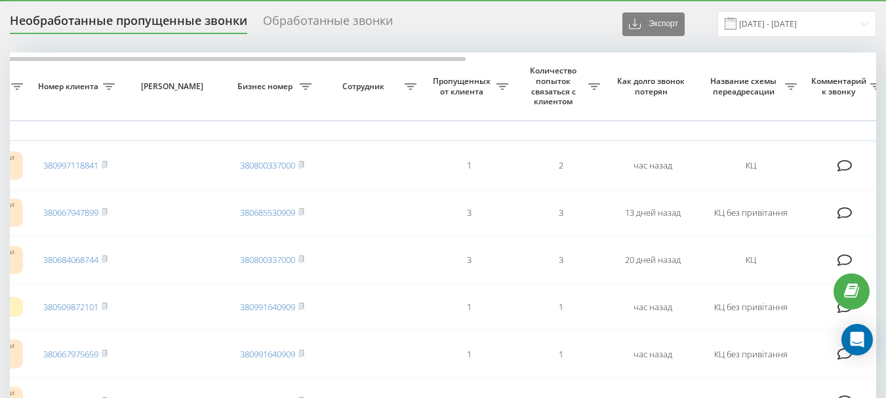
scroll to position [0, 0]
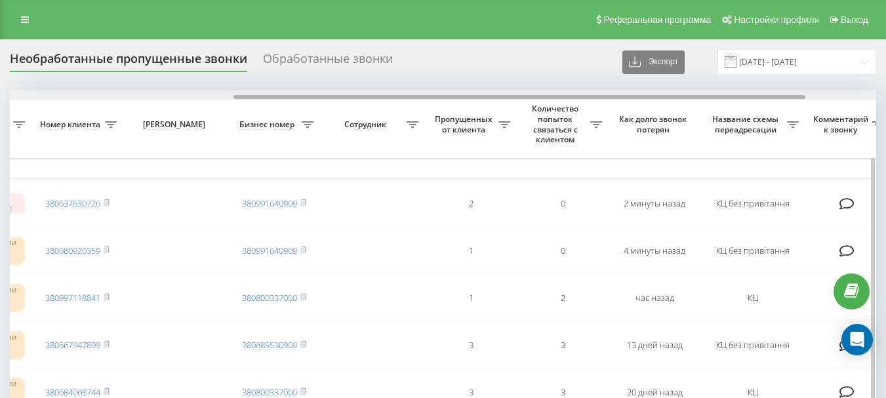
scroll to position [0, 359]
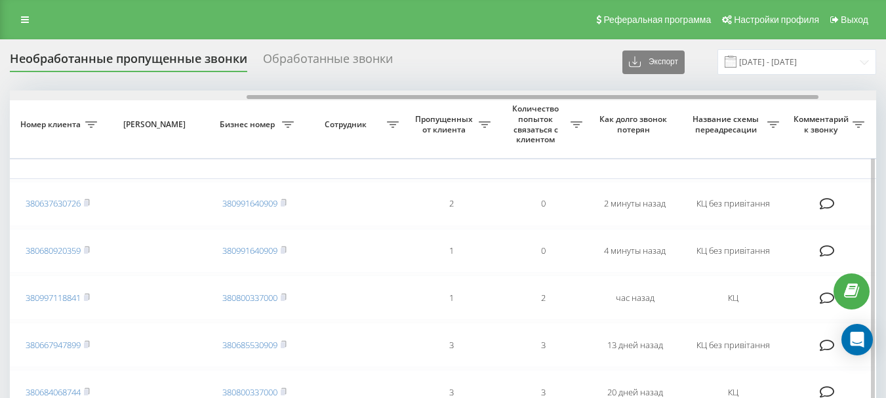
drag, startPoint x: 321, startPoint y: 96, endPoint x: 558, endPoint y: 94, distance: 237.4
click at [558, 94] on div at bounding box center [443, 95] width 866 height 10
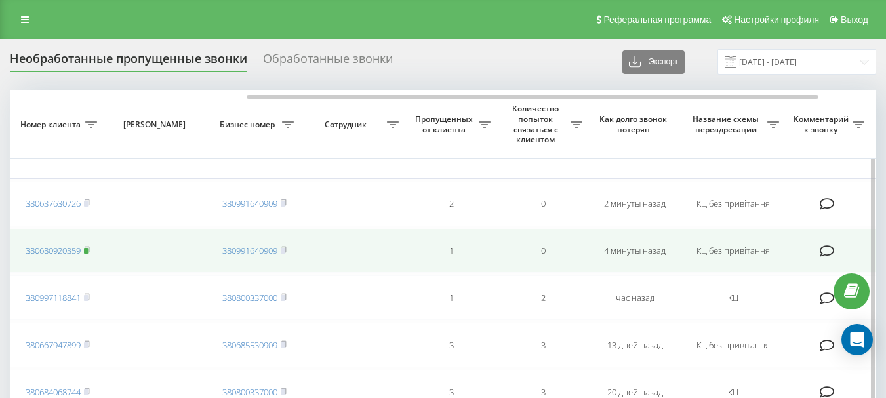
click at [88, 250] on rect at bounding box center [86, 251] width 4 height 6
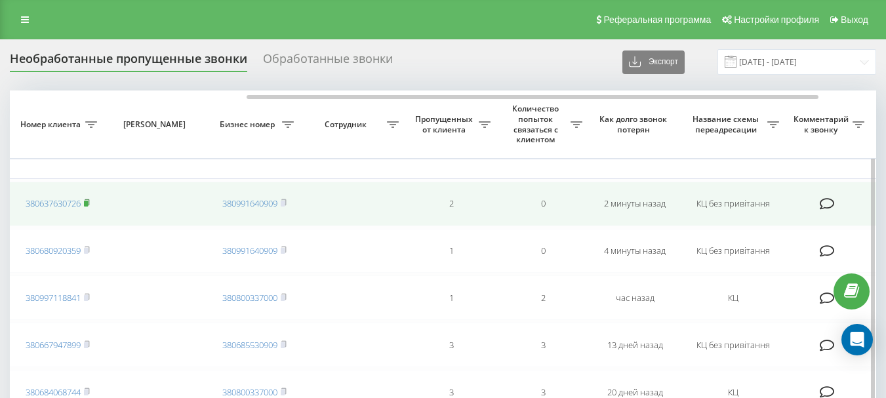
click at [86, 205] on rect at bounding box center [86, 204] width 4 height 6
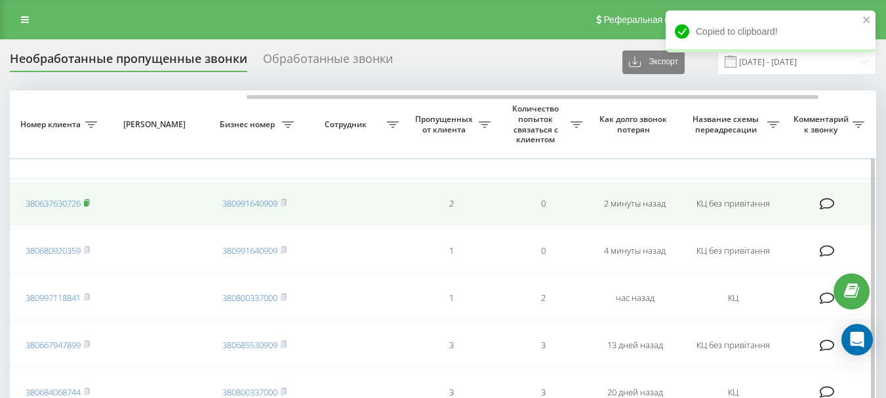
click at [87, 203] on rect at bounding box center [86, 204] width 4 height 6
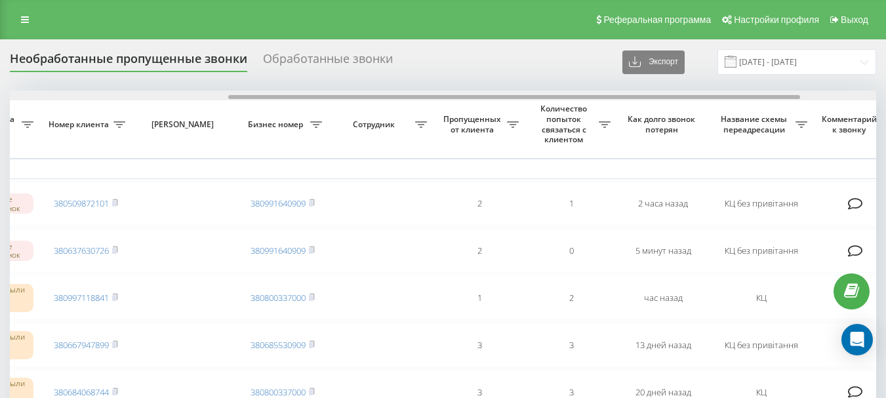
scroll to position [0, 349]
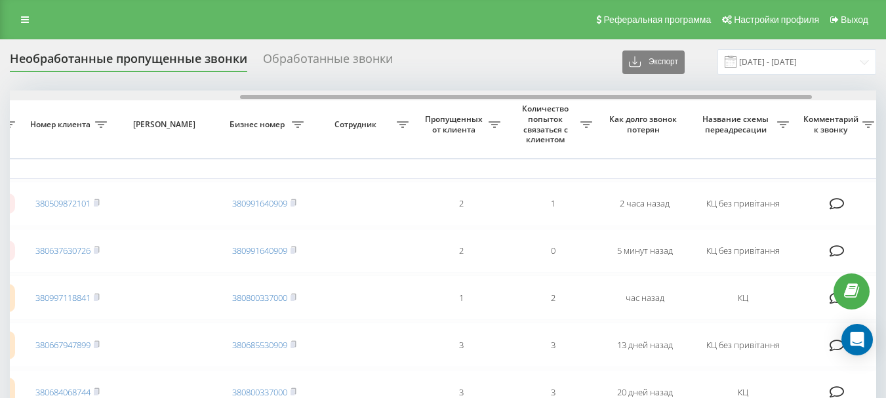
drag, startPoint x: 319, startPoint y: 96, endPoint x: 549, endPoint y: 110, distance: 231.2
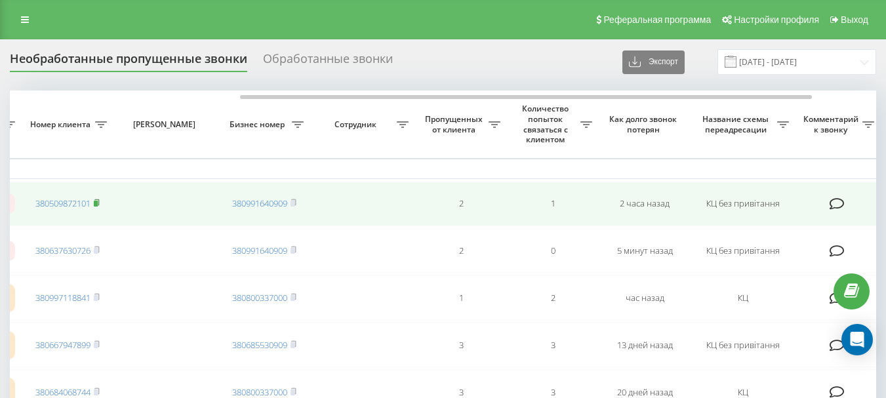
click at [100, 203] on icon at bounding box center [97, 203] width 6 height 8
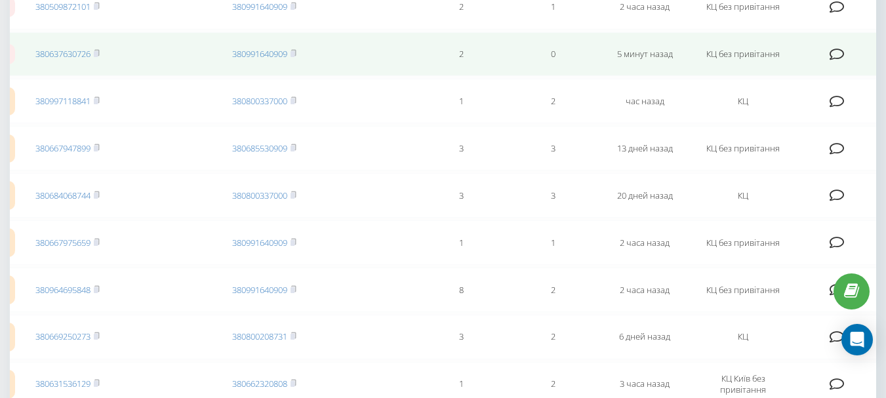
scroll to position [0, 0]
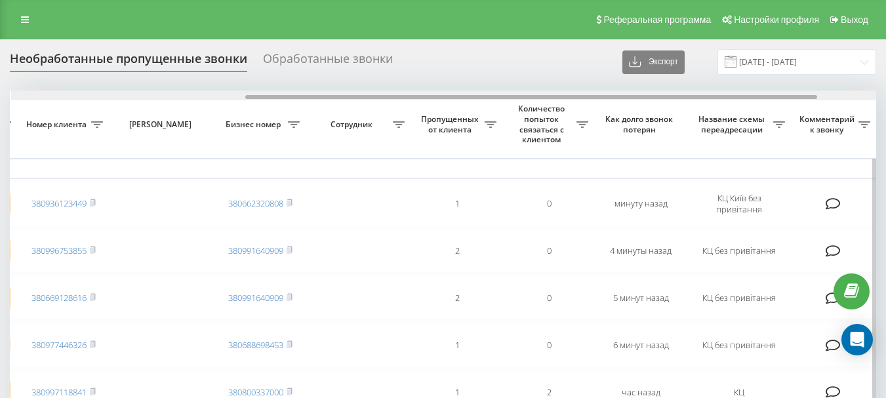
scroll to position [0, 352]
drag, startPoint x: 336, startPoint y: 97, endPoint x: 569, endPoint y: 121, distance: 234.0
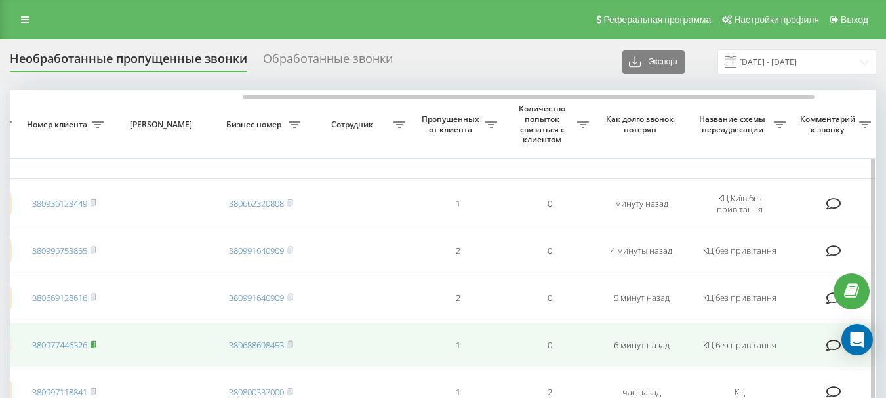
click at [92, 345] on icon at bounding box center [93, 344] width 6 height 8
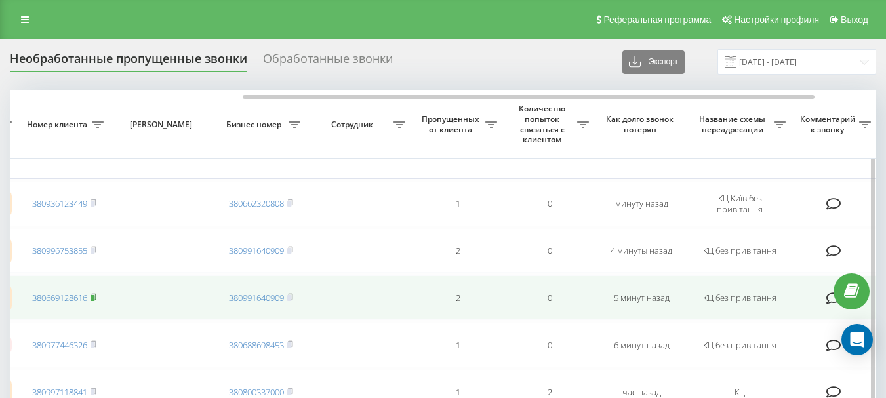
click at [94, 296] on rect at bounding box center [92, 298] width 4 height 6
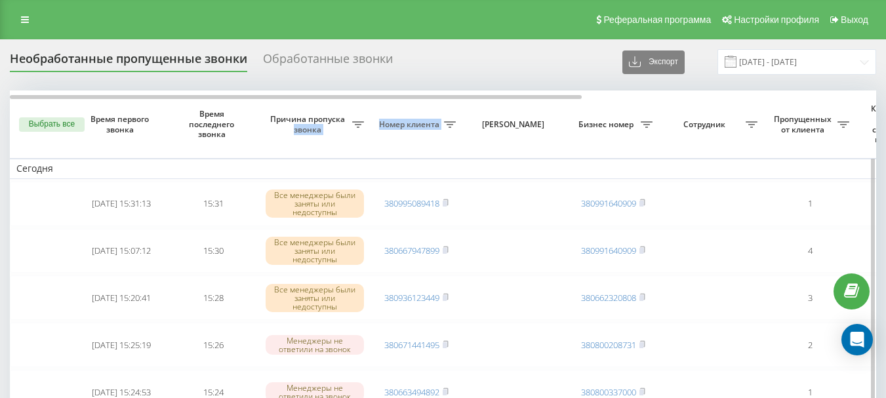
click at [471, 106] on tr "Выбрать все Время первого звонка Время последнего звонка [PERSON_NAME] пропуска…" at bounding box center [665, 124] width 1311 height 68
click at [446, 69] on div "Необработанные пропущенные звонки Обработанные звонки Экспорт .csv .xlsx [DATE]…" at bounding box center [443, 62] width 866 height 26
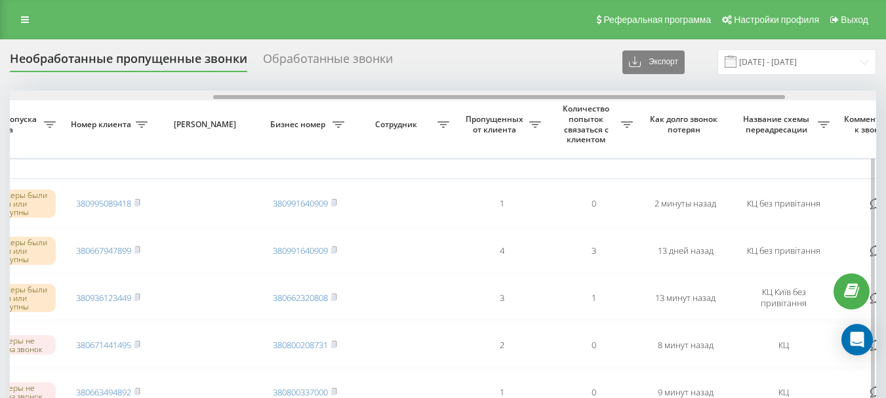
scroll to position [0, 312]
drag, startPoint x: 433, startPoint y: 96, endPoint x: 639, endPoint y: 104, distance: 206.7
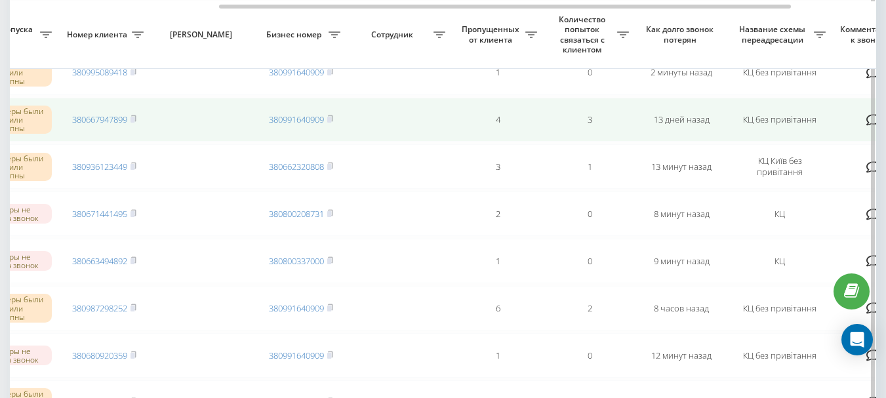
scroll to position [262, 0]
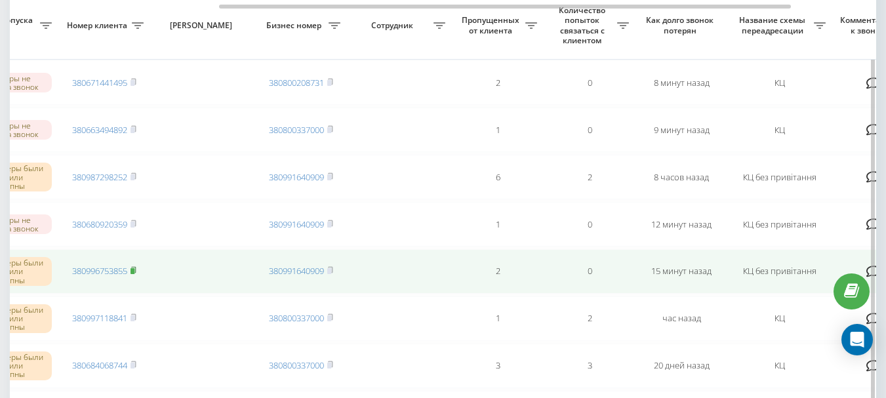
click at [134, 269] on rect at bounding box center [132, 271] width 4 height 6
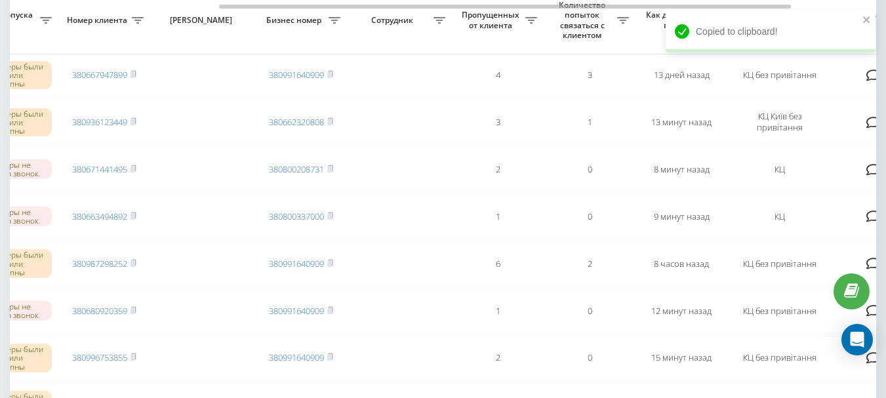
scroll to position [170, 0]
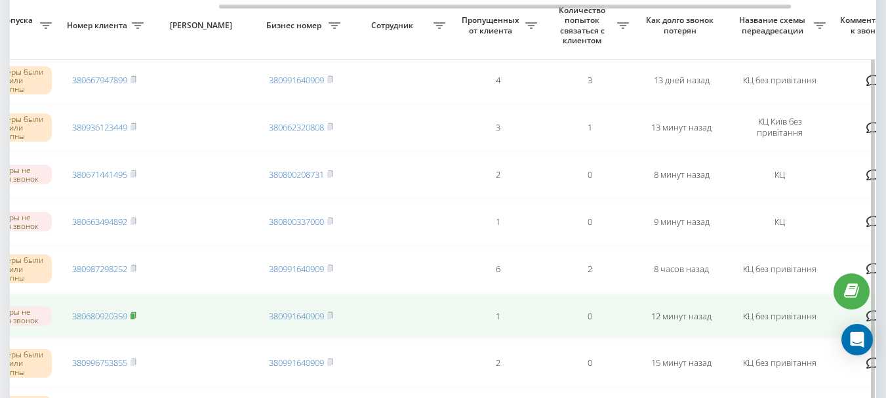
click at [134, 315] on rect at bounding box center [132, 316] width 4 height 6
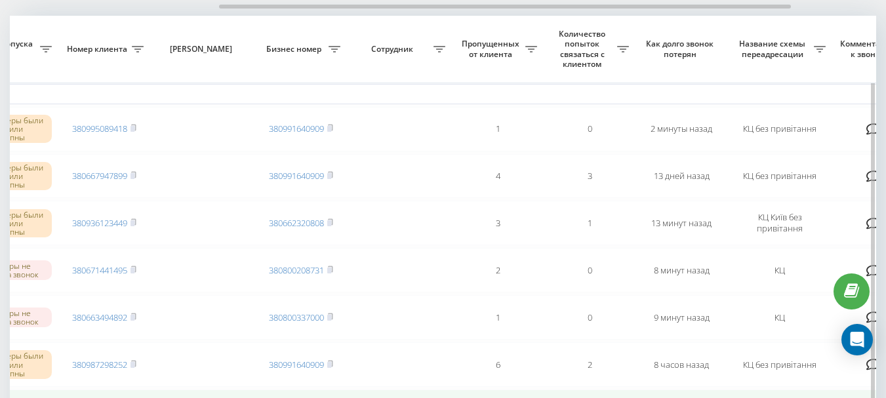
scroll to position [105, 0]
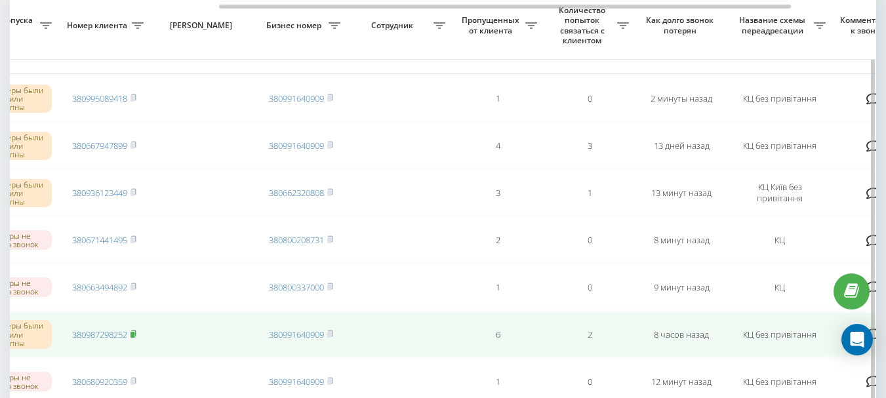
click at [134, 335] on rect at bounding box center [132, 335] width 4 height 6
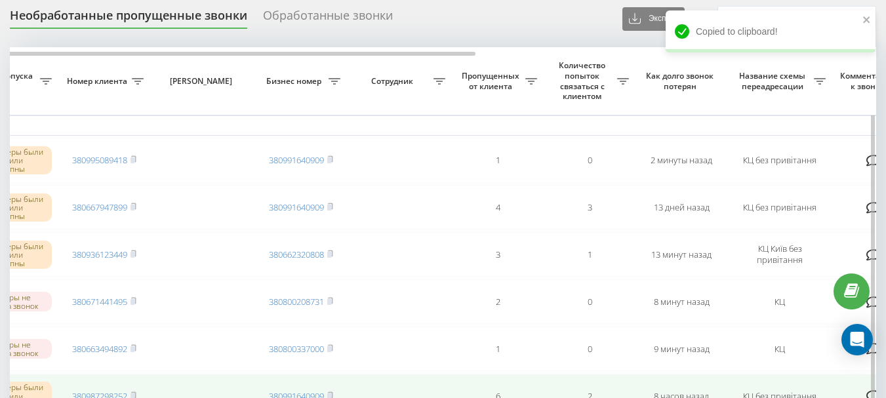
scroll to position [39, 0]
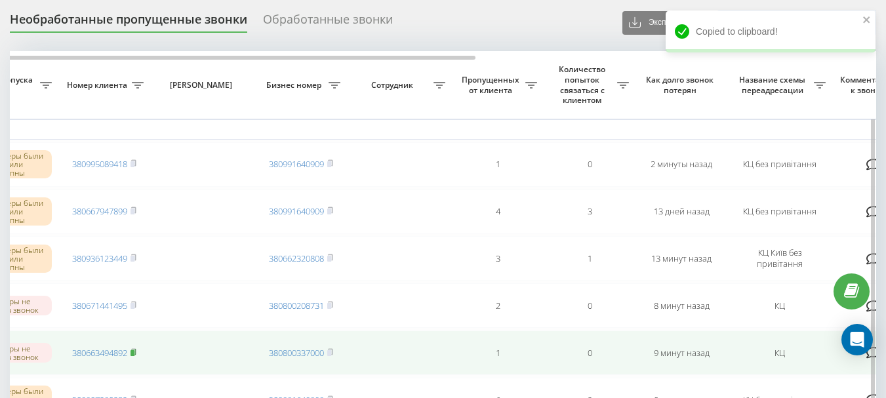
click at [134, 352] on rect at bounding box center [132, 353] width 4 height 6
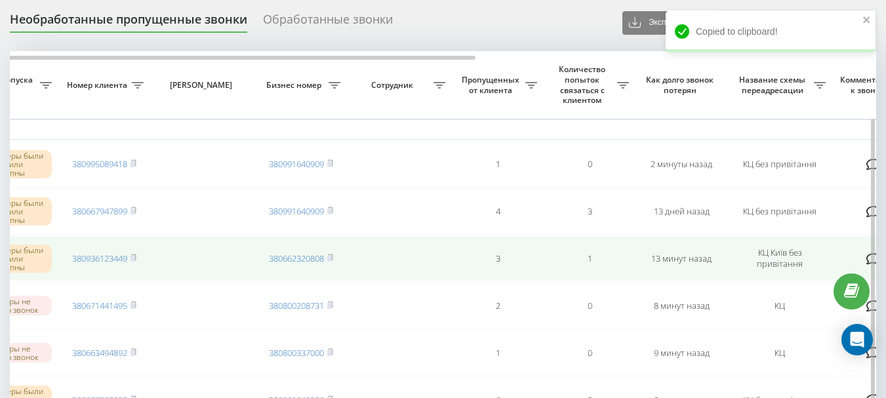
scroll to position [0, 0]
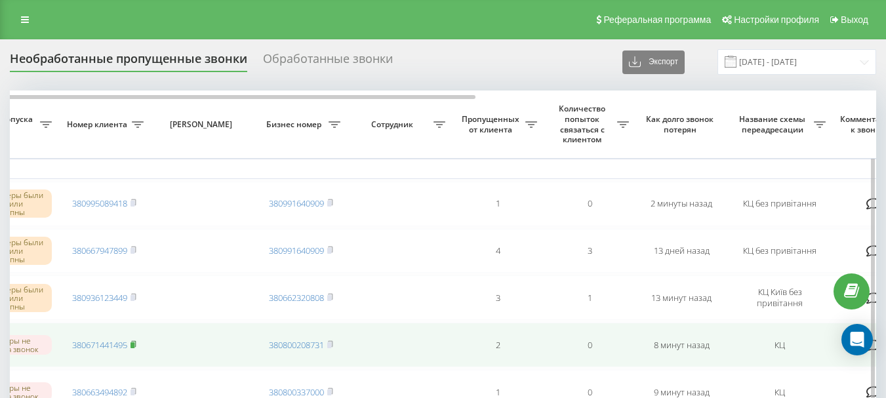
click at [134, 346] on rect at bounding box center [132, 345] width 4 height 6
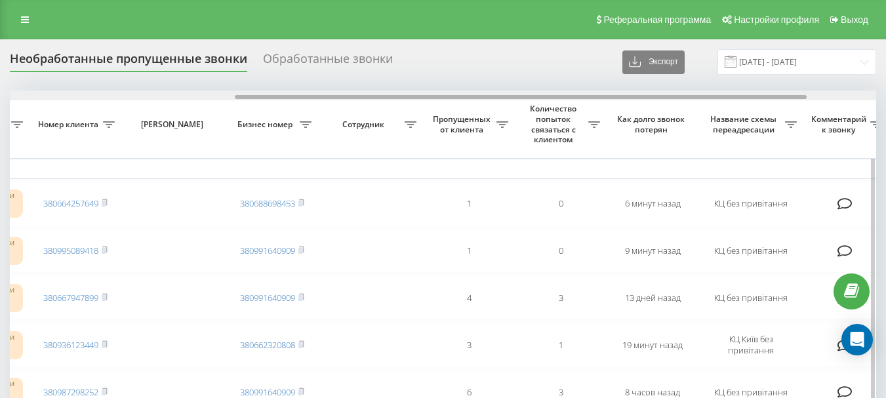
scroll to position [0, 345]
drag, startPoint x: 207, startPoint y: 97, endPoint x: 435, endPoint y: 96, distance: 228.2
click at [435, 96] on div at bounding box center [523, 97] width 572 height 4
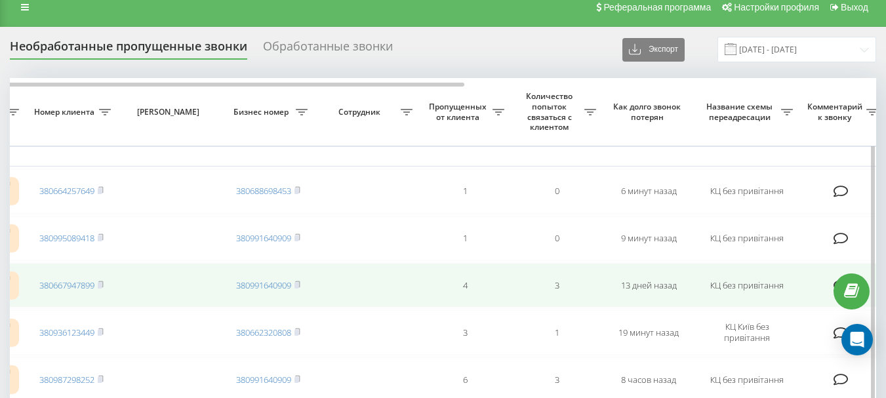
scroll to position [0, 0]
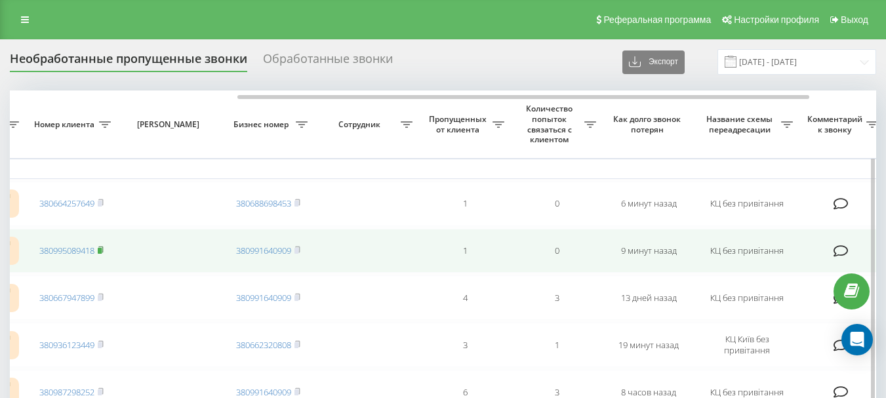
click at [102, 248] on rect at bounding box center [100, 251] width 4 height 6
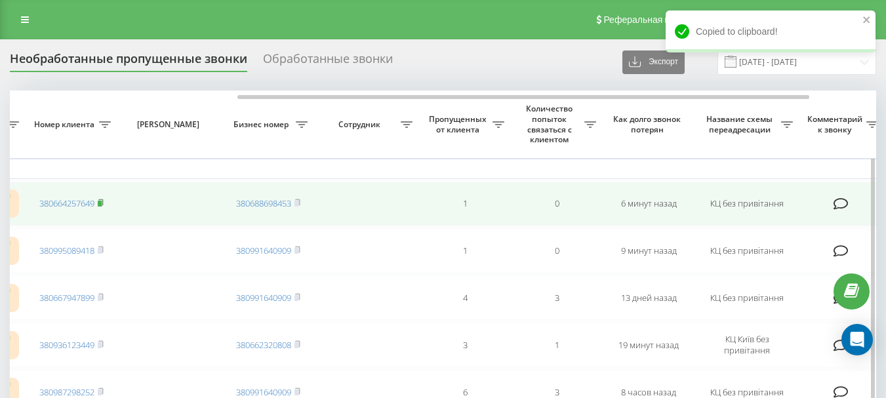
click at [104, 201] on icon at bounding box center [101, 203] width 6 height 8
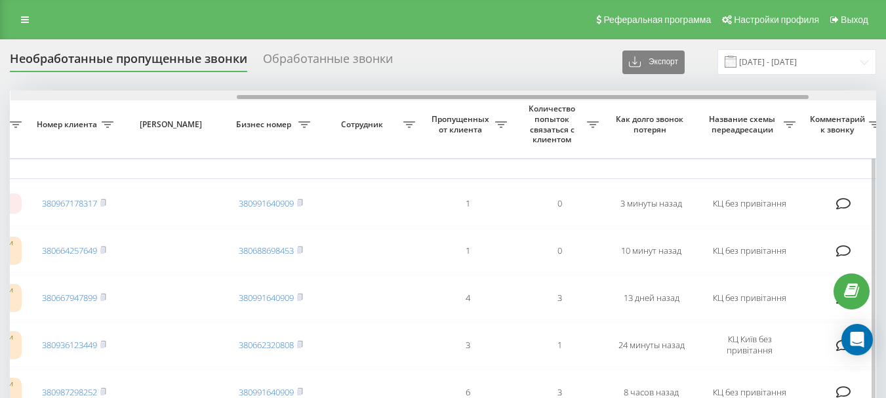
scroll to position [0, 343]
drag, startPoint x: 320, startPoint y: 96, endPoint x: 547, endPoint y: 100, distance: 226.9
click at [547, 100] on div at bounding box center [443, 95] width 866 height 10
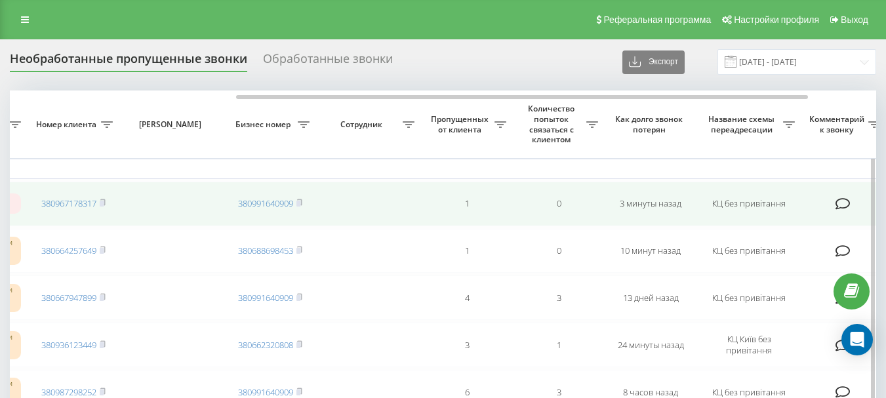
drag, startPoint x: 104, startPoint y: 203, endPoint x: 114, endPoint y: 208, distance: 11.5
click at [104, 203] on rect at bounding box center [102, 204] width 4 height 6
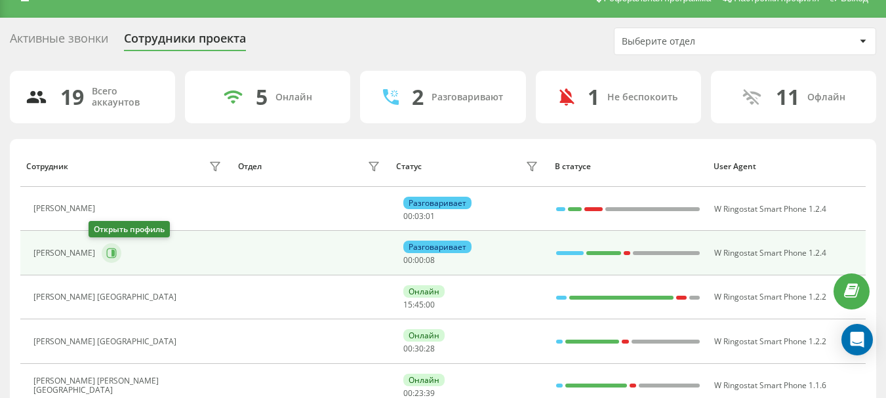
click at [111, 252] on icon at bounding box center [112, 253] width 3 height 7
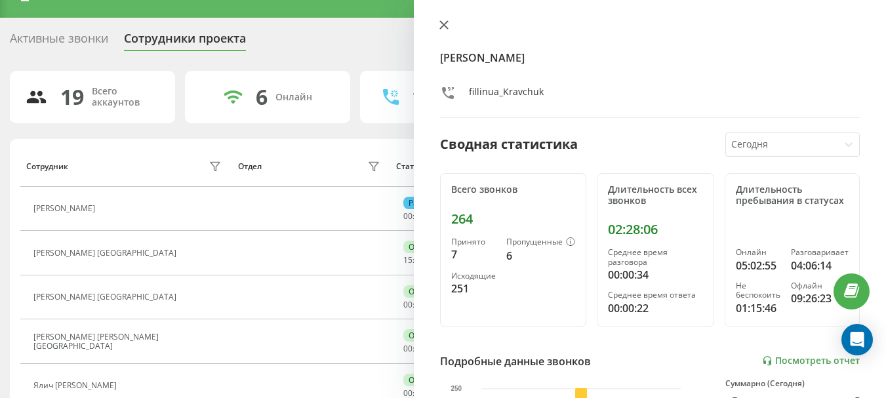
click at [441, 26] on icon at bounding box center [443, 24] width 9 height 9
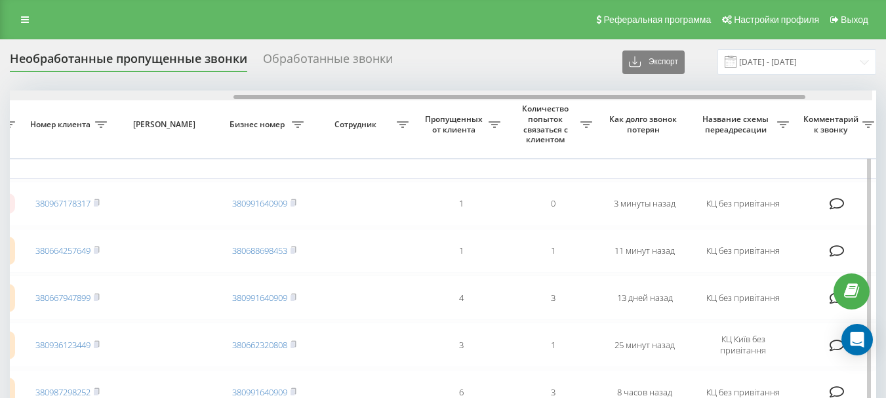
scroll to position [0, 355]
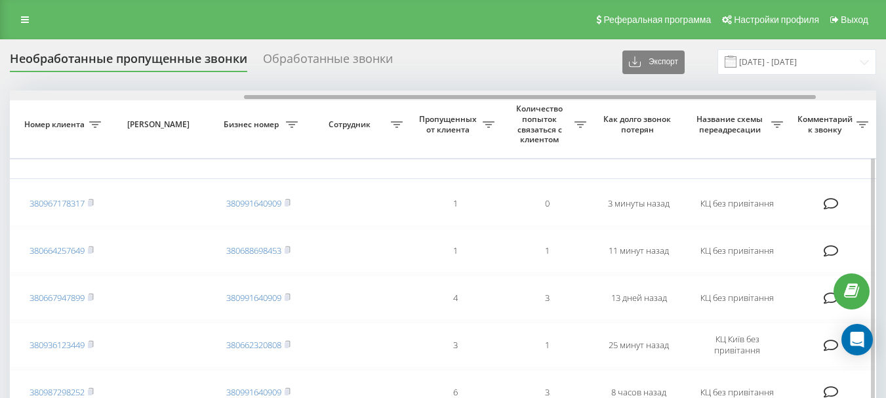
drag, startPoint x: 361, startPoint y: 96, endPoint x: 596, endPoint y: 110, distance: 235.1
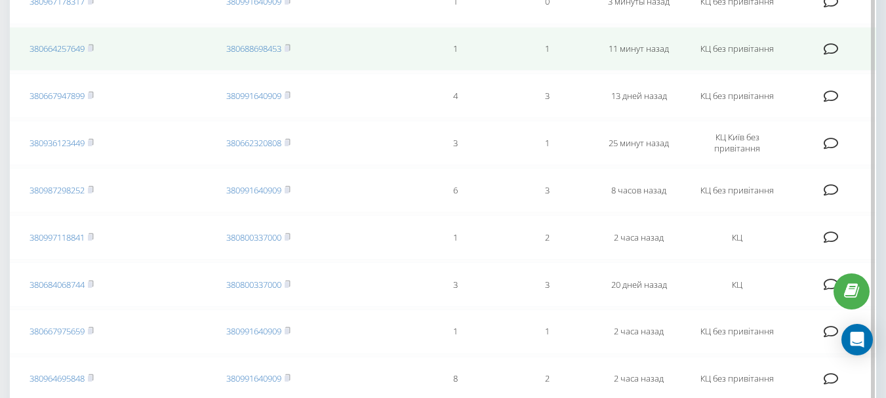
scroll to position [0, 0]
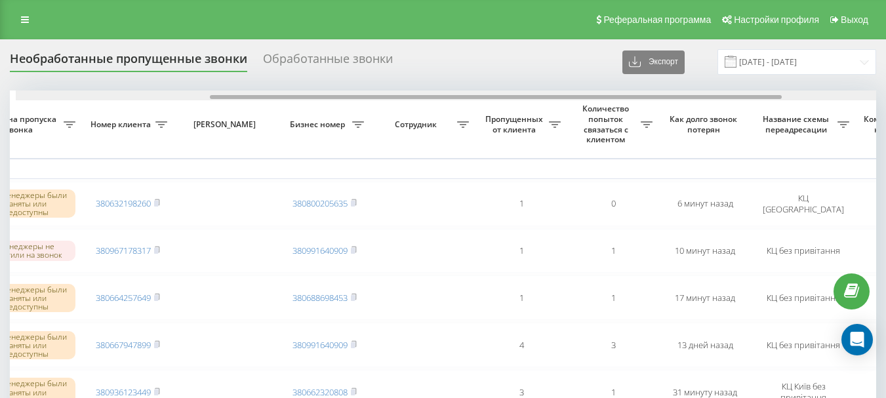
scroll to position [0, 296]
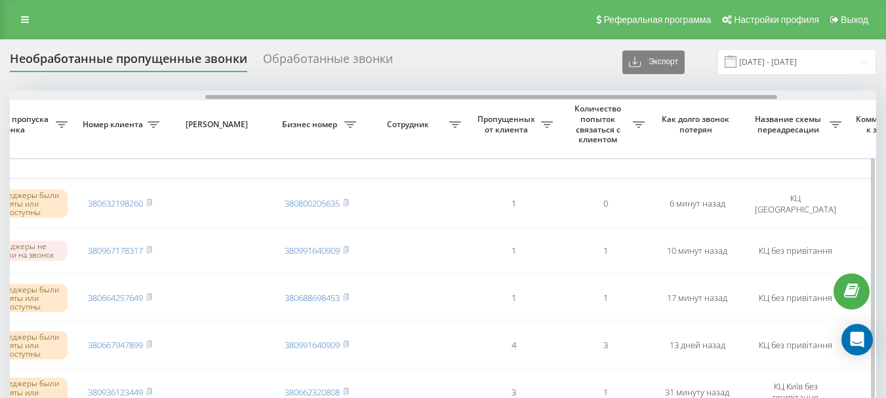
drag, startPoint x: 302, startPoint y: 95, endPoint x: 498, endPoint y: 105, distance: 196.3
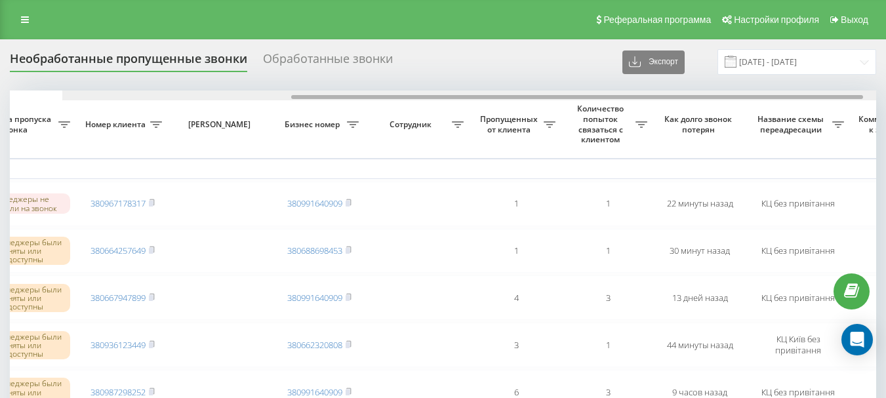
scroll to position [0, 352]
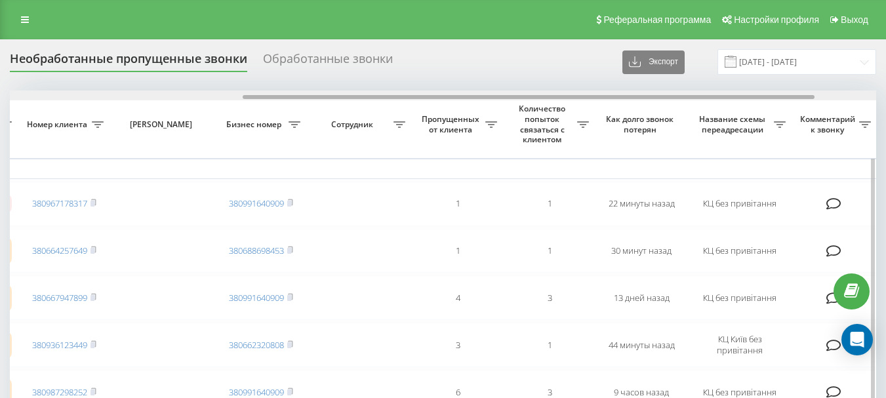
drag, startPoint x: 253, startPoint y: 98, endPoint x: 486, endPoint y: 103, distance: 232.8
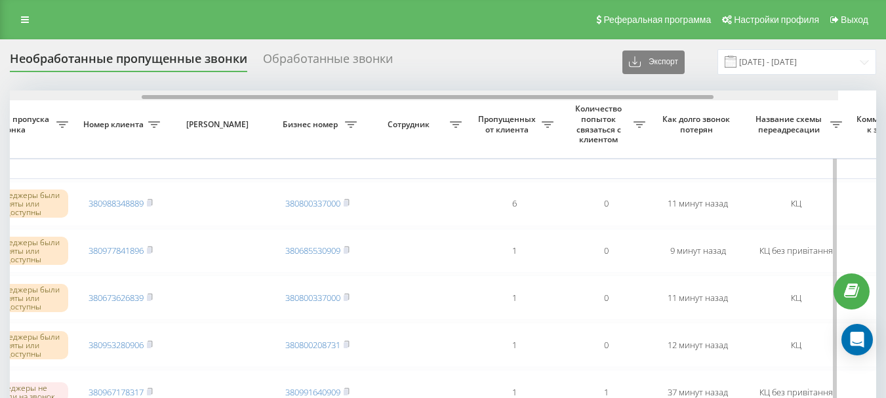
scroll to position [0, 325]
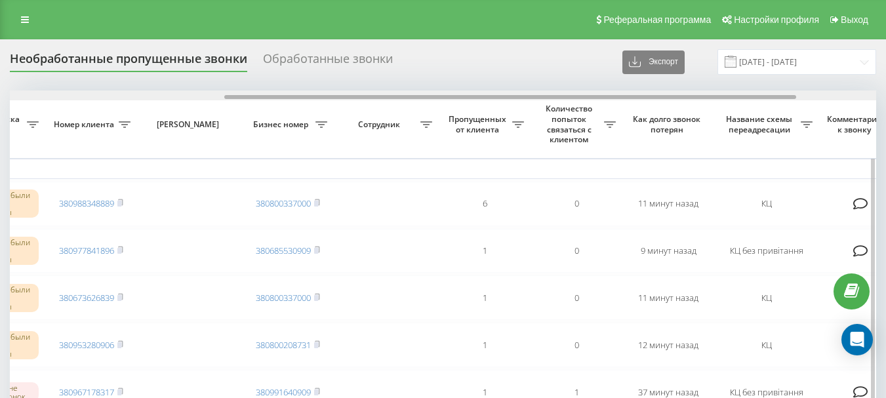
drag, startPoint x: 321, startPoint y: 95, endPoint x: 536, endPoint y: 117, distance: 216.2
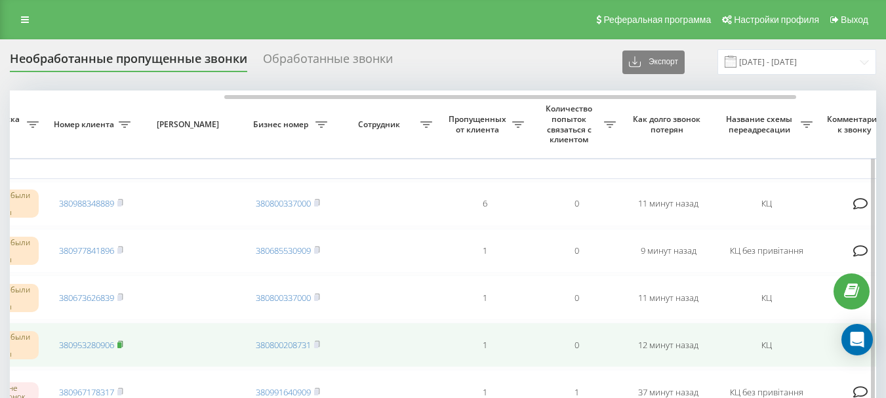
click at [123, 344] on icon at bounding box center [120, 344] width 6 height 8
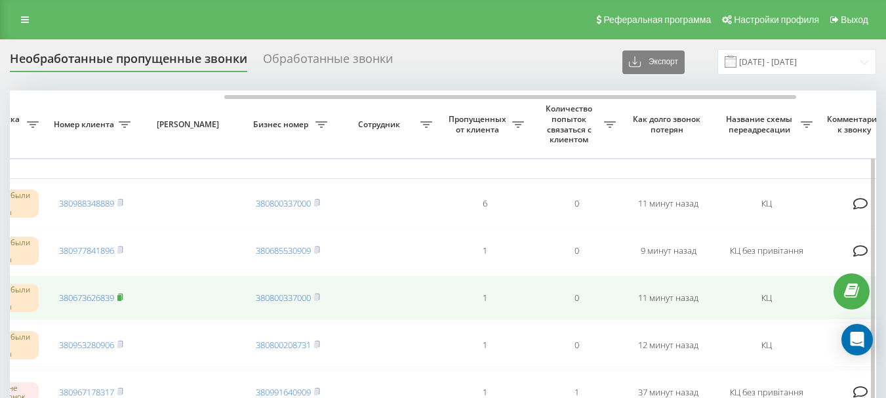
click at [121, 297] on rect at bounding box center [119, 298] width 4 height 6
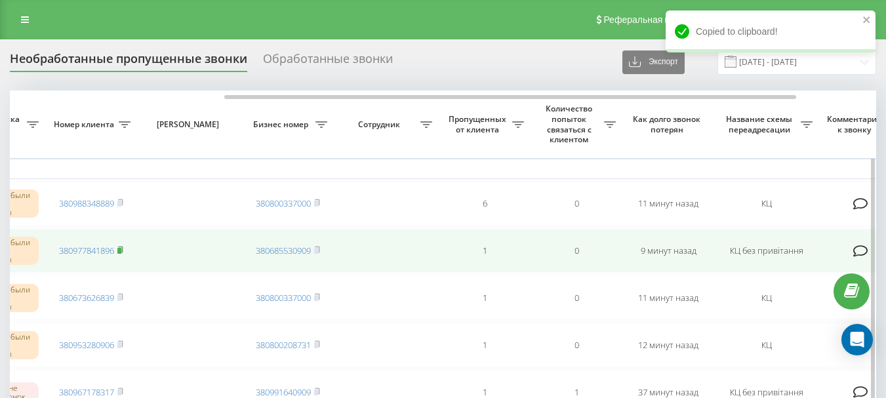
click at [121, 249] on rect at bounding box center [119, 251] width 4 height 6
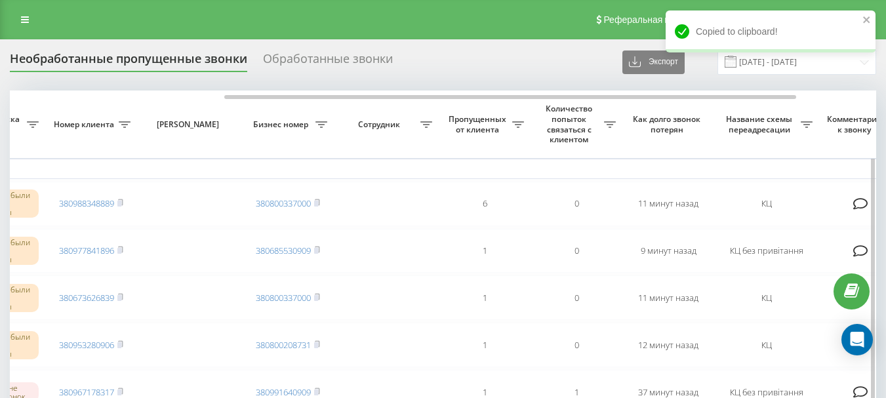
drag, startPoint x: 121, startPoint y: 203, endPoint x: 171, endPoint y: 108, distance: 107.6
click at [121, 202] on rect at bounding box center [119, 204] width 4 height 6
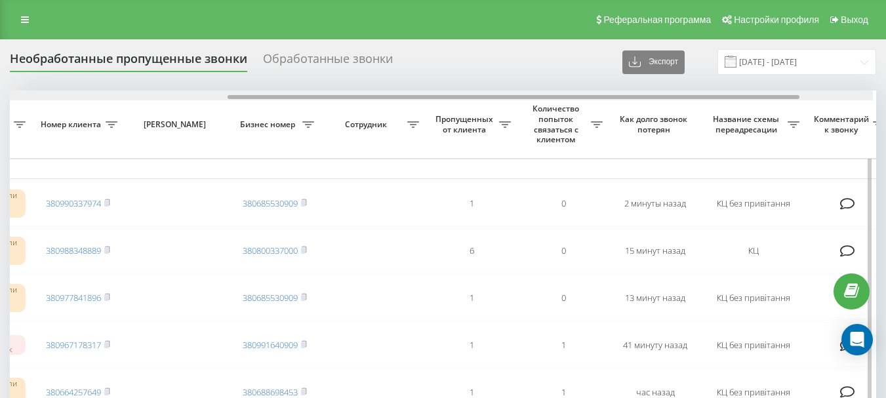
scroll to position [0, 341]
drag, startPoint x: 285, startPoint y: 96, endPoint x: 511, endPoint y: 108, distance: 225.8
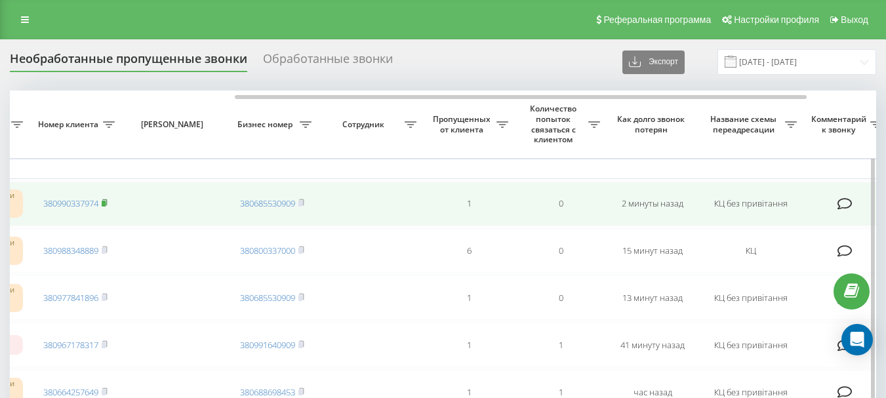
click at [105, 203] on rect at bounding box center [104, 204] width 4 height 6
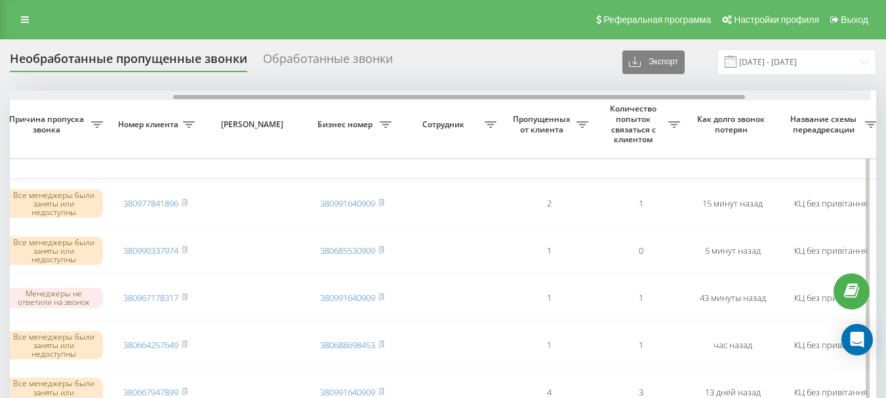
scroll to position [0, 262]
drag, startPoint x: 253, startPoint y: 97, endPoint x: 426, endPoint y: 109, distance: 173.5
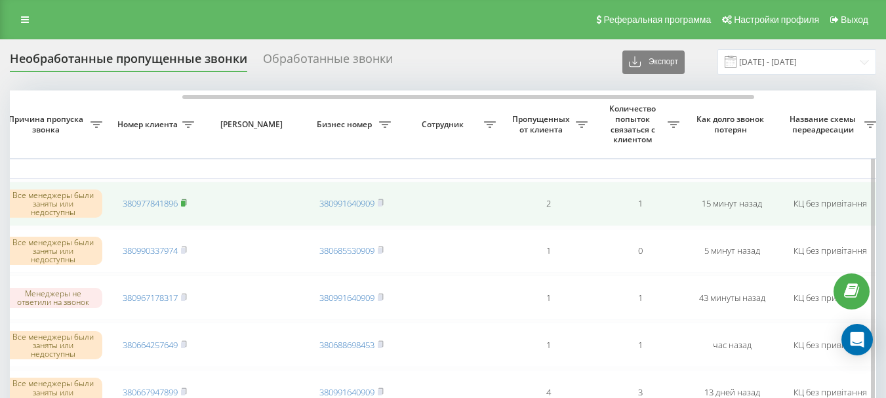
click at [185, 203] on rect at bounding box center [183, 204] width 4 height 6
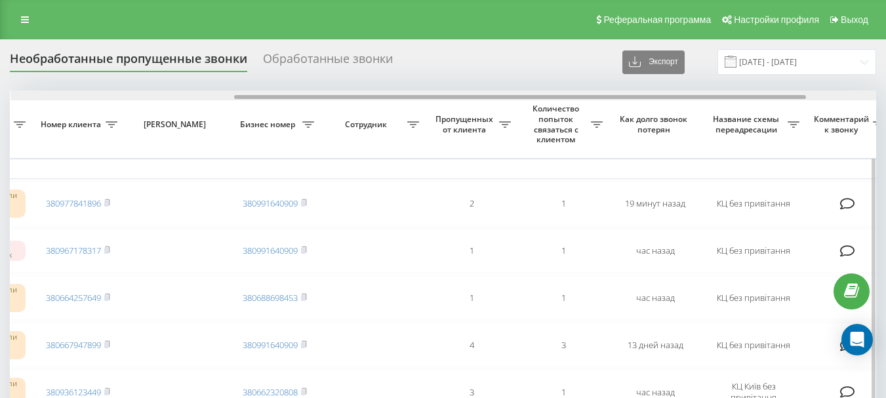
scroll to position [0, 339]
drag, startPoint x: 261, startPoint y: 98, endPoint x: 485, endPoint y: 102, distance: 224.3
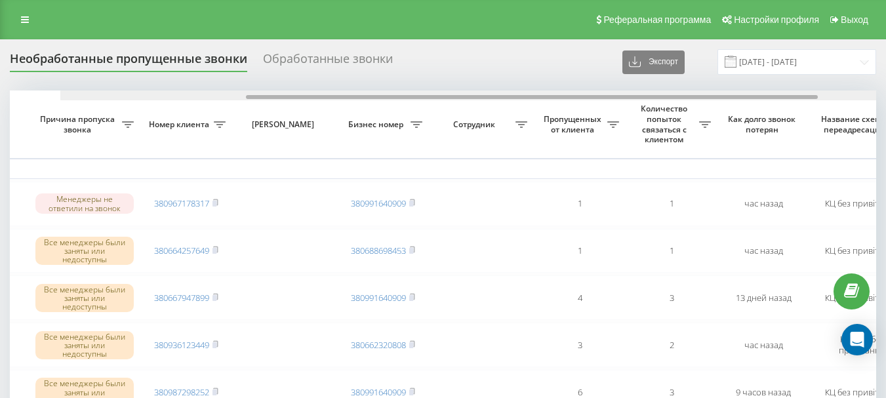
scroll to position [0, 294]
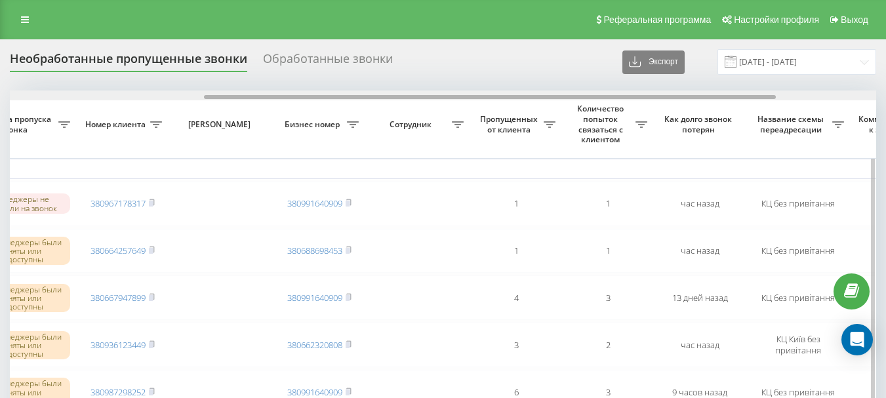
drag, startPoint x: 273, startPoint y: 96, endPoint x: 467, endPoint y: 113, distance: 194.8
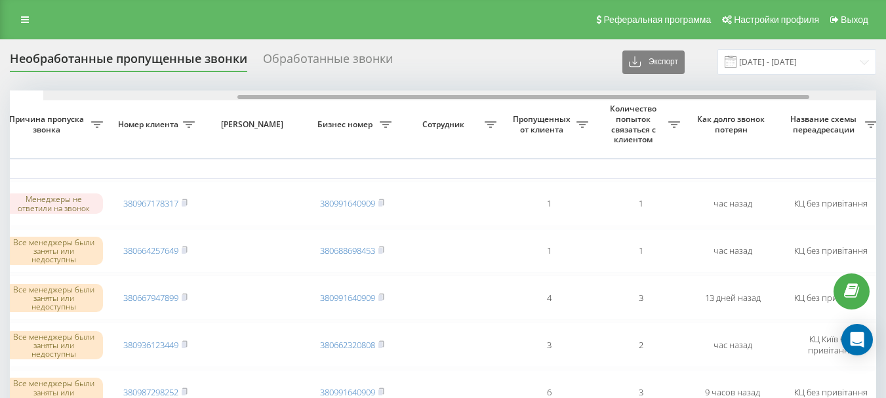
scroll to position [0, 300]
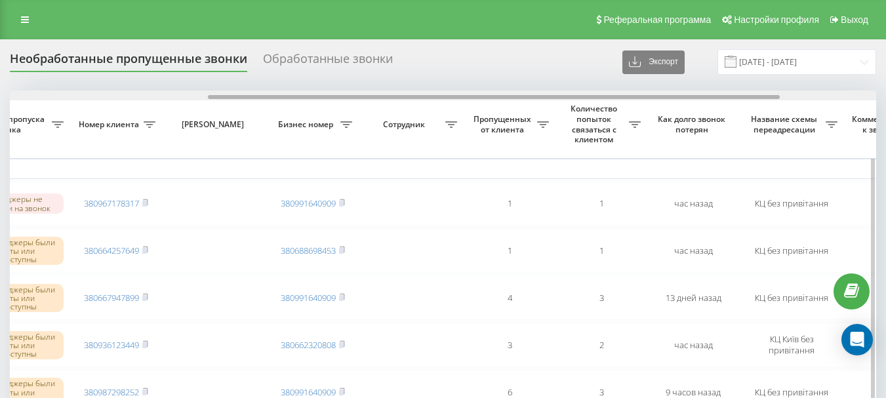
drag, startPoint x: 307, startPoint y: 96, endPoint x: 506, endPoint y: 96, distance: 198.7
click at [506, 96] on div at bounding box center [494, 97] width 572 height 4
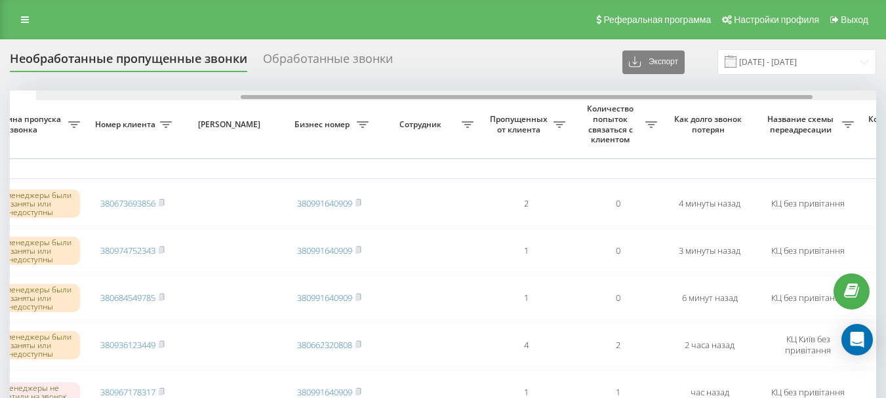
scroll to position [0, 310]
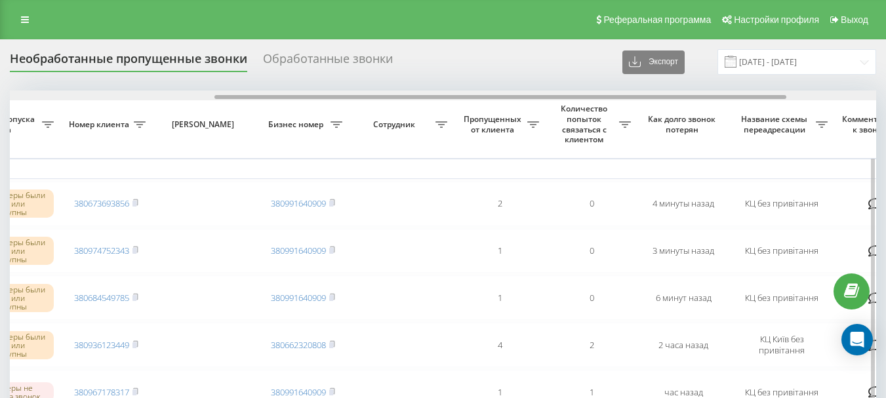
drag, startPoint x: 383, startPoint y: 98, endPoint x: 588, endPoint y: 115, distance: 205.9
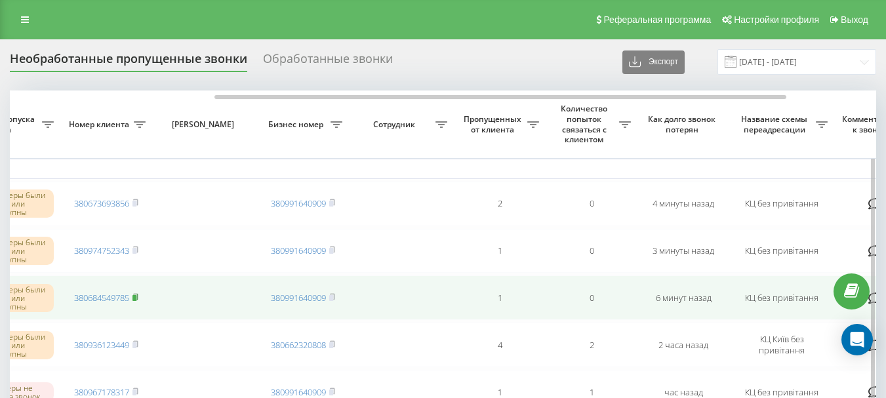
click at [136, 298] on rect at bounding box center [134, 298] width 4 height 6
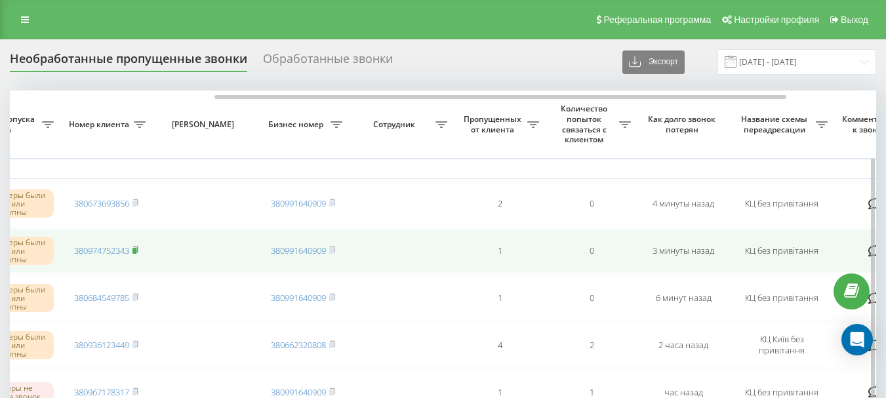
click at [136, 249] on rect at bounding box center [134, 251] width 4 height 6
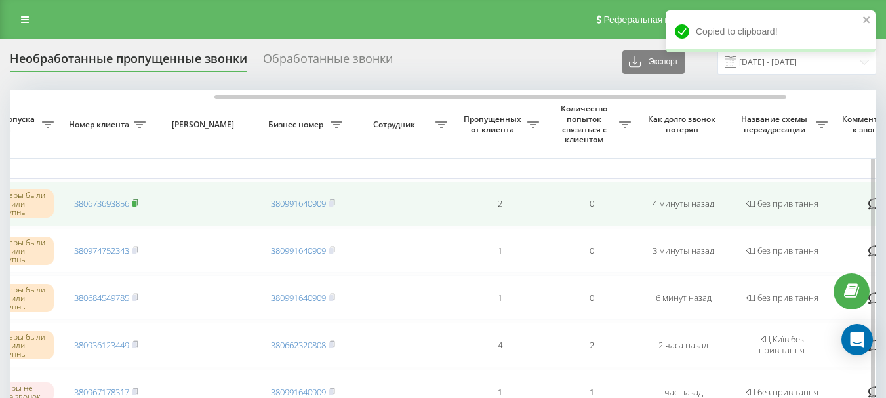
click at [137, 201] on icon at bounding box center [135, 203] width 6 height 8
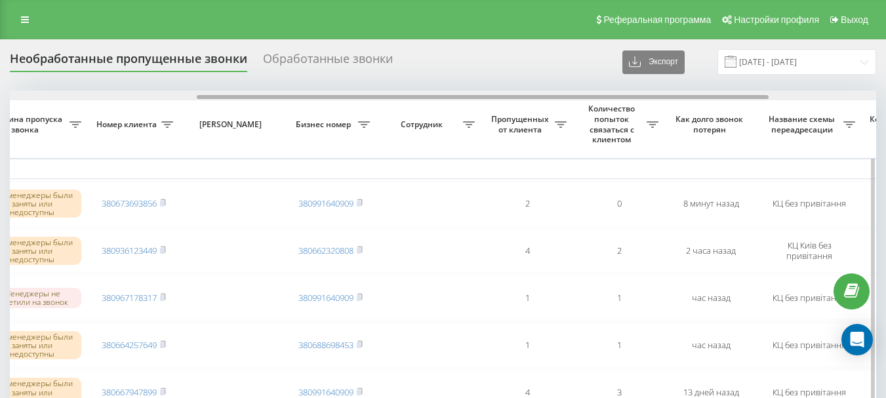
scroll to position [0, 351]
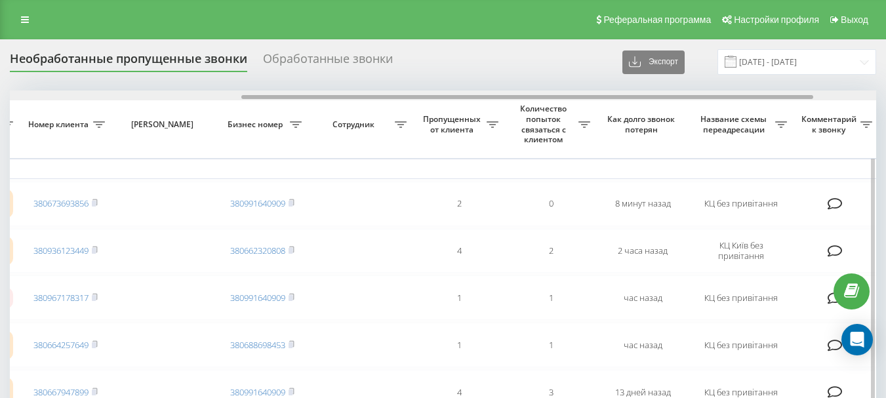
drag, startPoint x: 302, startPoint y: 98, endPoint x: 534, endPoint y: 104, distance: 232.2
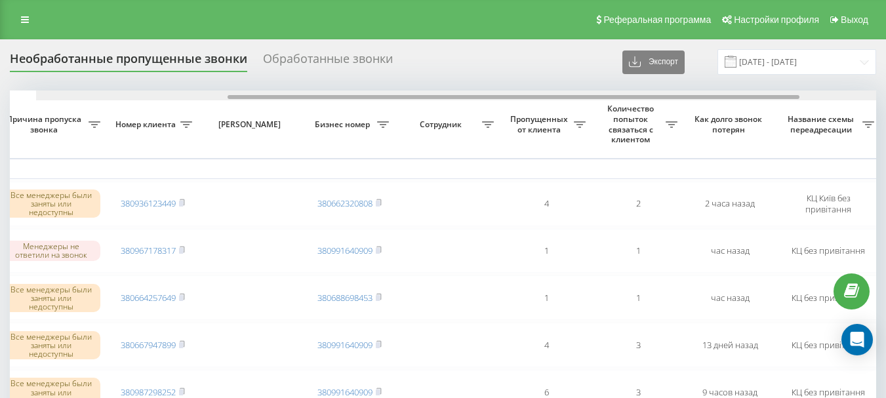
scroll to position [0, 290]
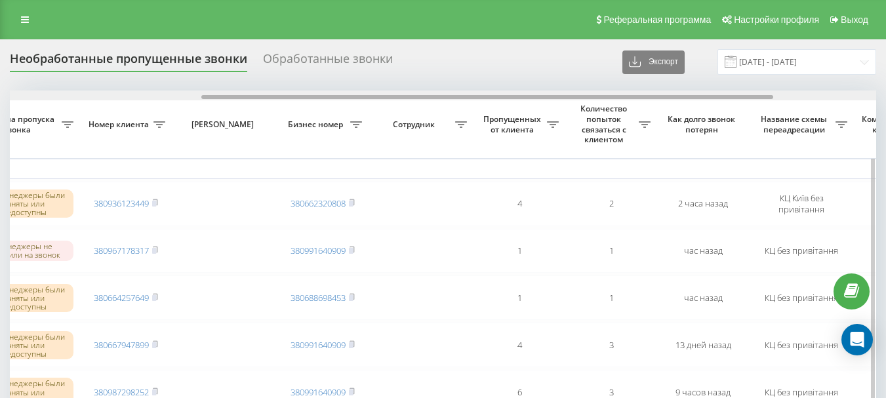
drag, startPoint x: 324, startPoint y: 98, endPoint x: 514, endPoint y: 108, distance: 190.4
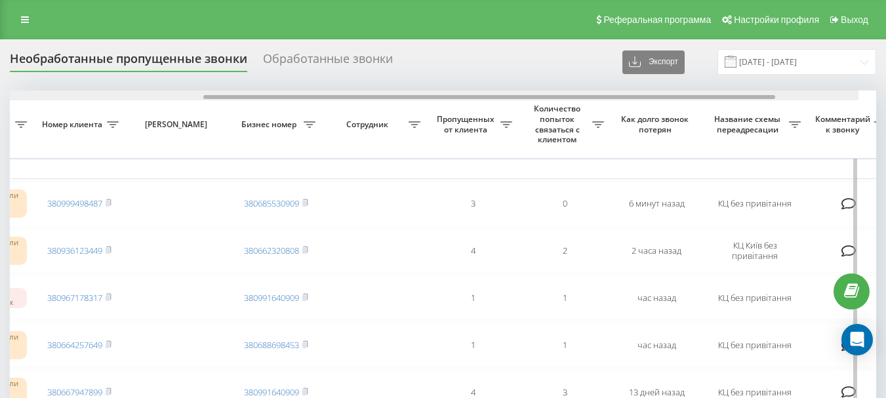
scroll to position [0, 338]
drag, startPoint x: 320, startPoint y: 98, endPoint x: 544, endPoint y: 114, distance: 224.2
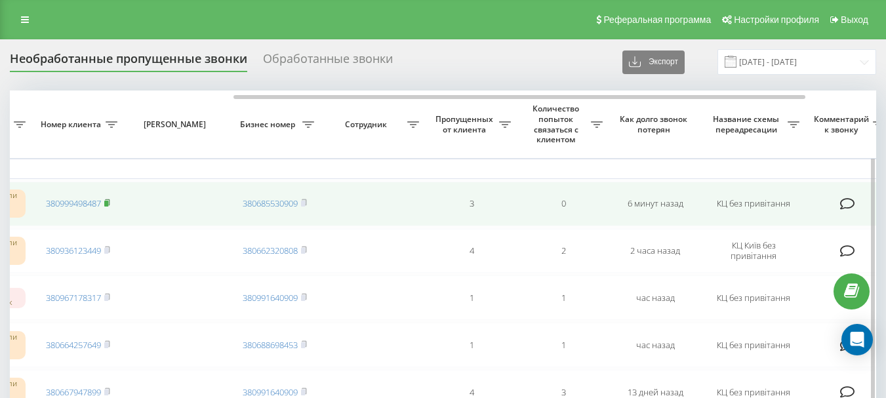
click at [108, 205] on rect at bounding box center [106, 204] width 4 height 6
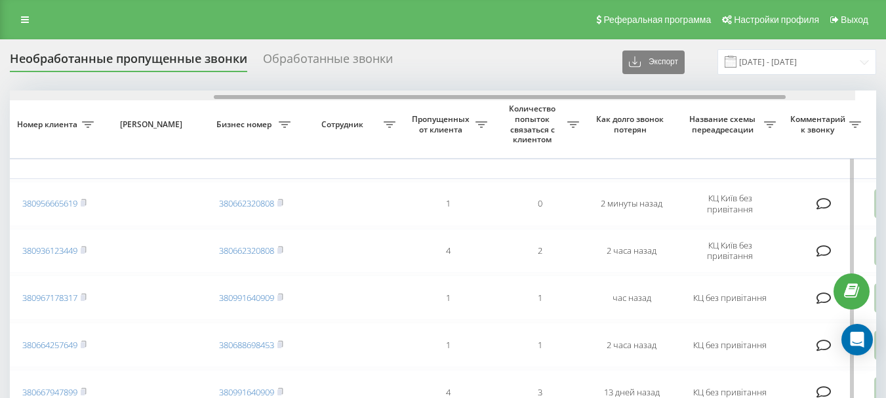
scroll to position [0, 366]
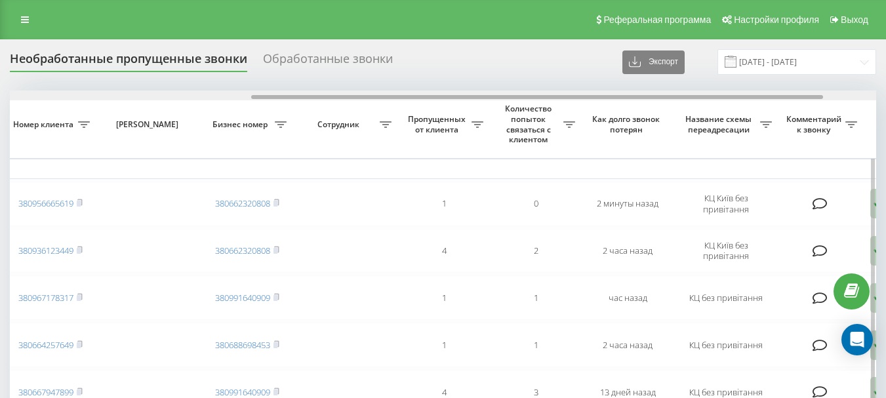
drag, startPoint x: 347, startPoint y: 95, endPoint x: 589, endPoint y: 111, distance: 242.4
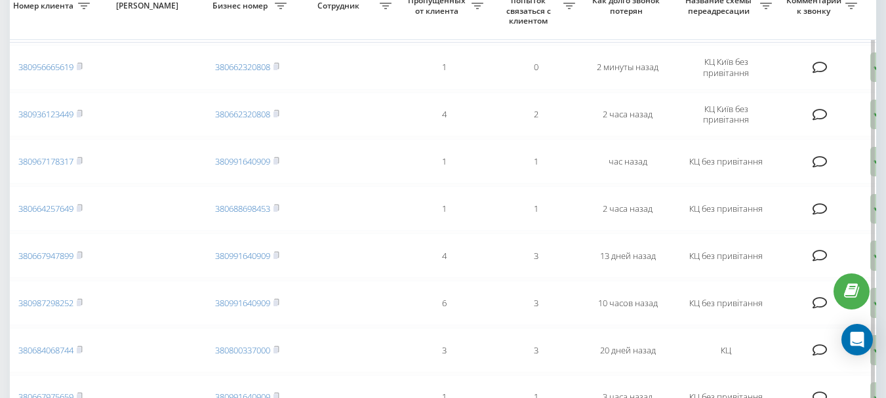
scroll to position [0, 0]
